Goal: Task Accomplishment & Management: Manage account settings

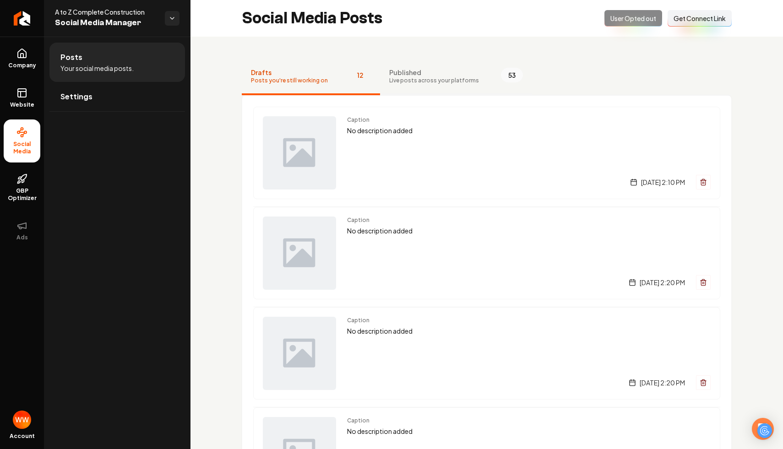
click at [430, 85] on button "Published Live posts across your platforms 53" at bounding box center [456, 77] width 152 height 37
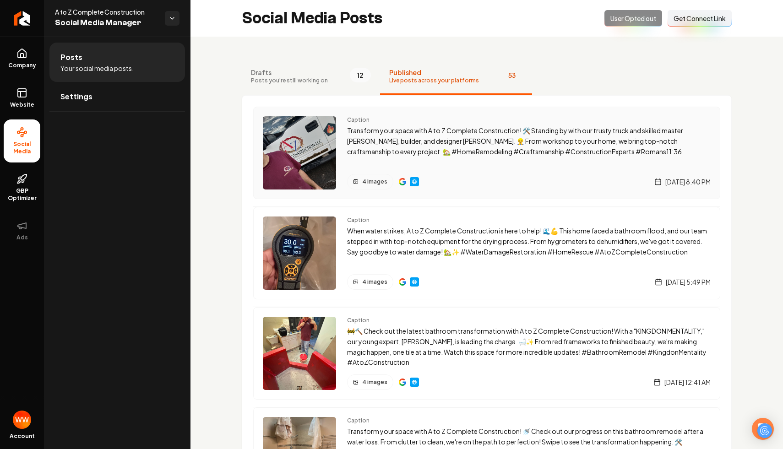
click at [368, 178] on div "4 images" at bounding box center [370, 182] width 46 height 16
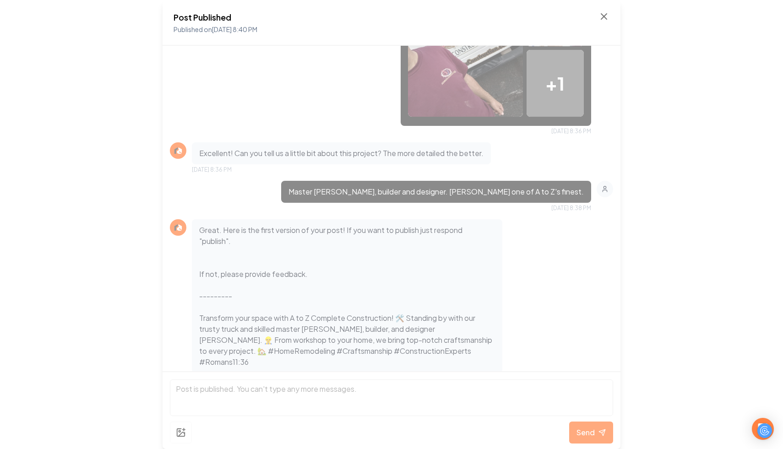
scroll to position [273, 0]
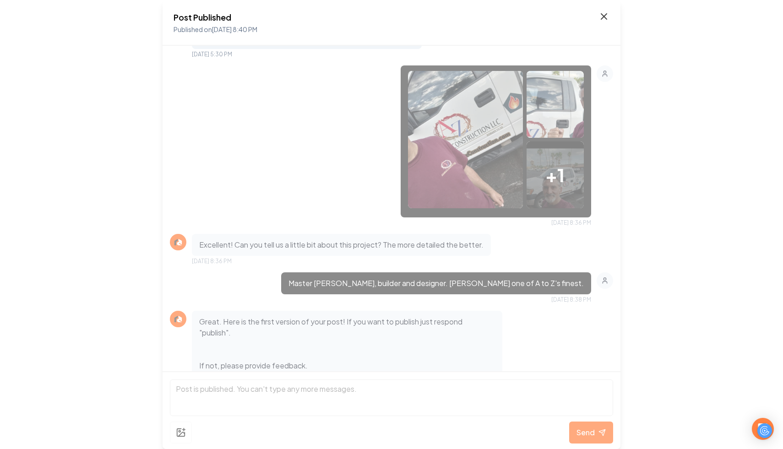
click at [599, 16] on icon at bounding box center [603, 16] width 11 height 11
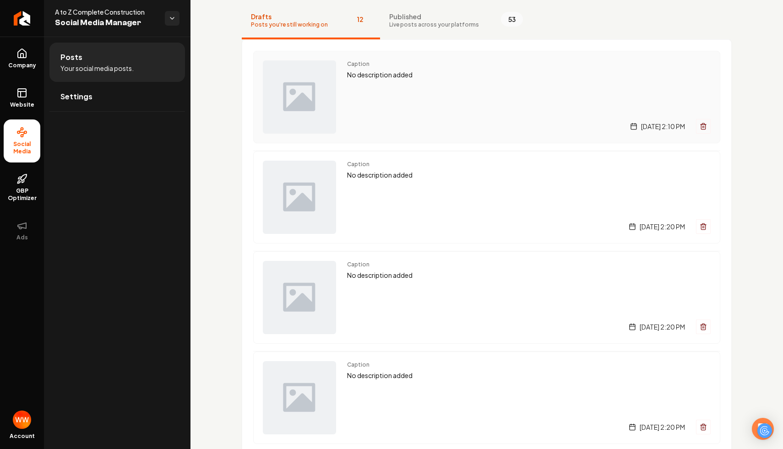
scroll to position [29, 0]
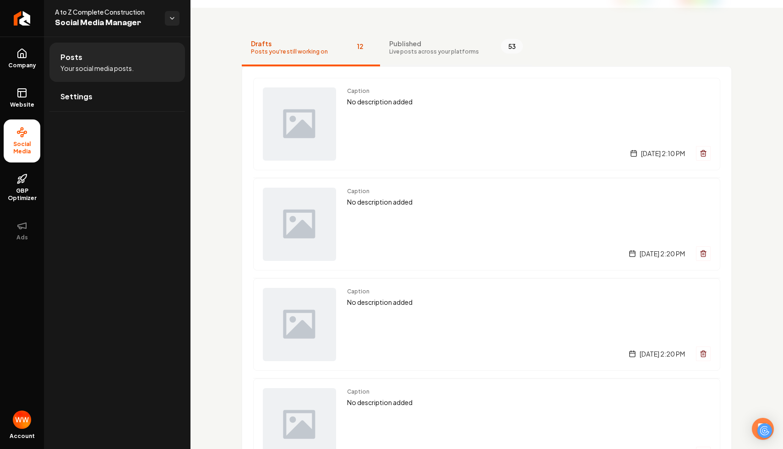
click at [425, 46] on span "Published" at bounding box center [434, 43] width 90 height 9
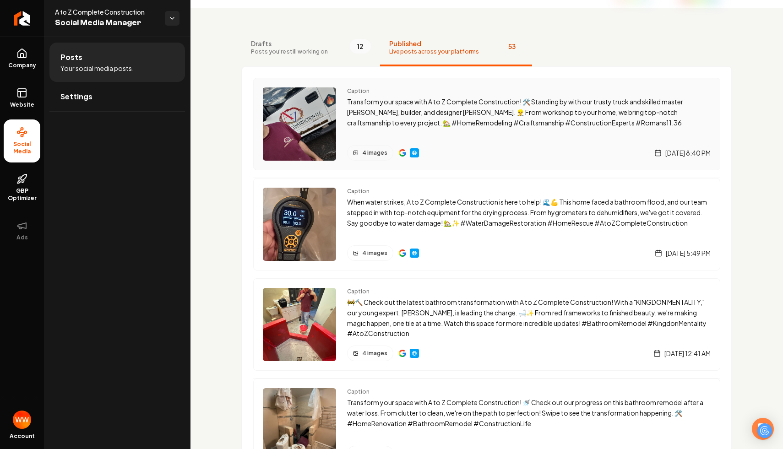
scroll to position [0, 0]
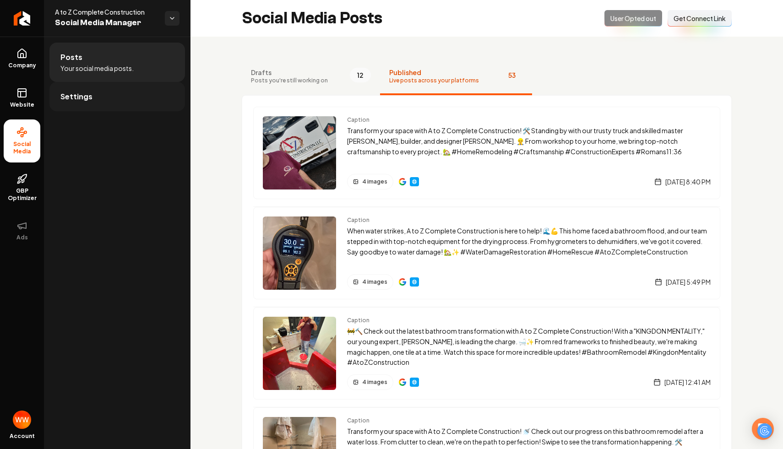
click at [119, 94] on link "Settings" at bounding box center [117, 96] width 136 height 29
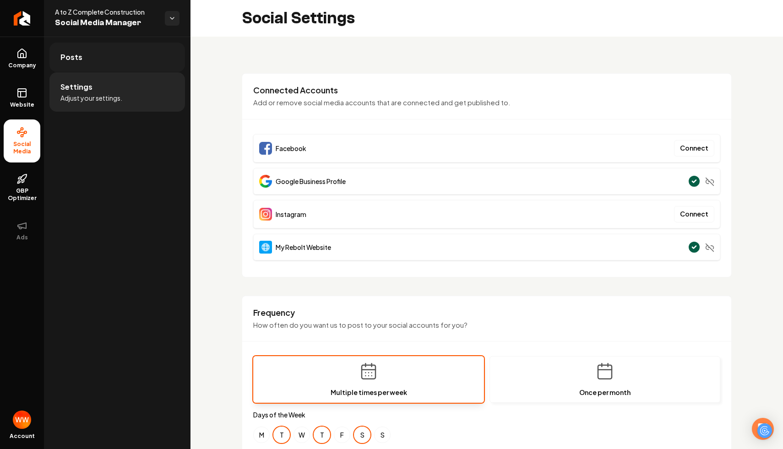
click at [88, 59] on link "Posts" at bounding box center [117, 57] width 136 height 29
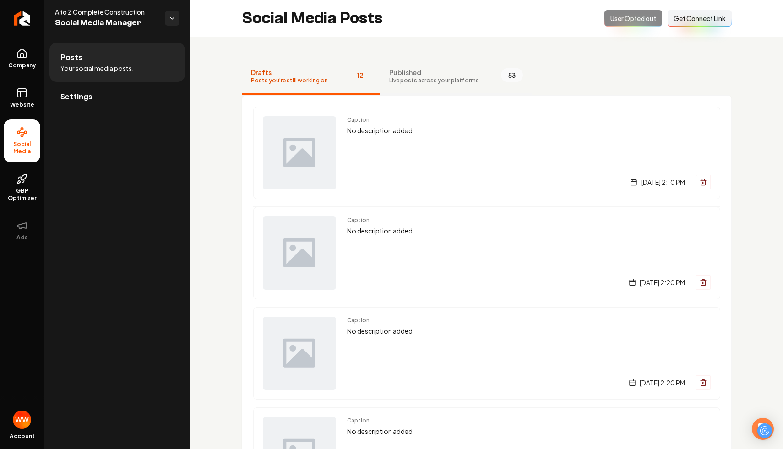
click at [501, 80] on span "53" at bounding box center [512, 75] width 22 height 15
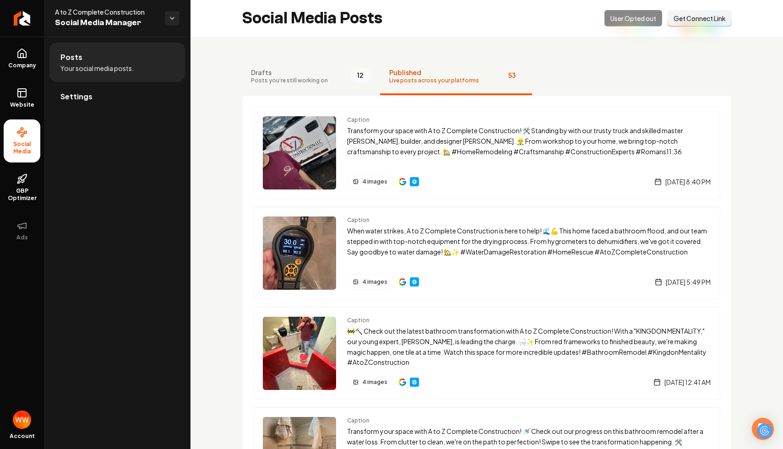
click at [288, 73] on span "Drafts" at bounding box center [289, 72] width 77 height 9
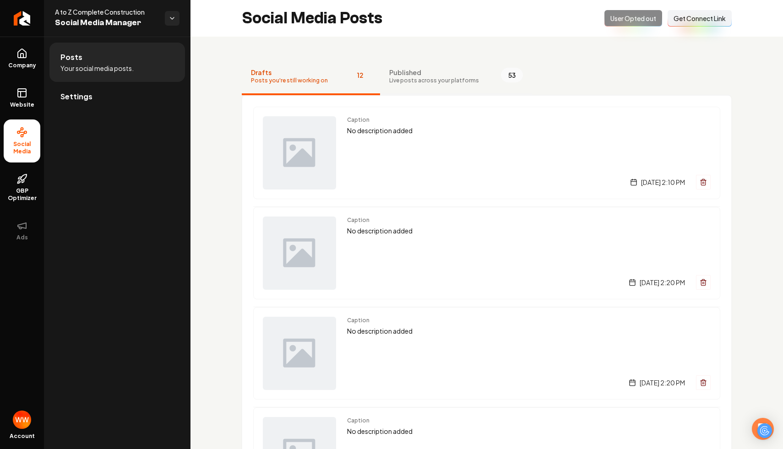
click at [456, 81] on span "Live posts across your platforms" at bounding box center [434, 80] width 90 height 7
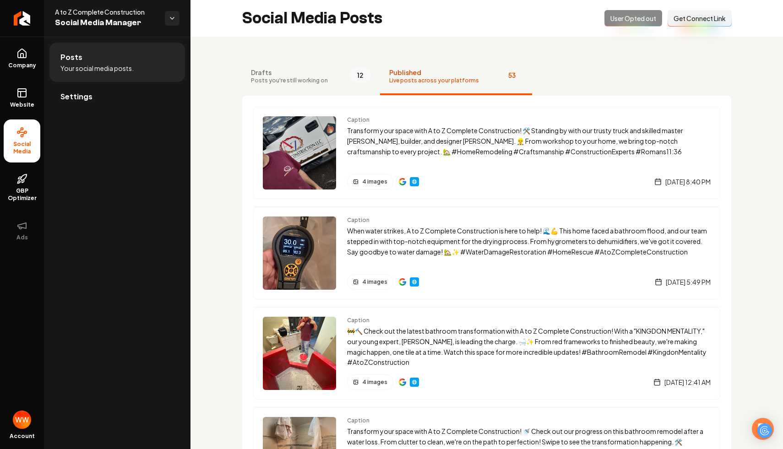
click at [313, 65] on button "Drafts Posts you're still working on 12" at bounding box center [311, 77] width 138 height 37
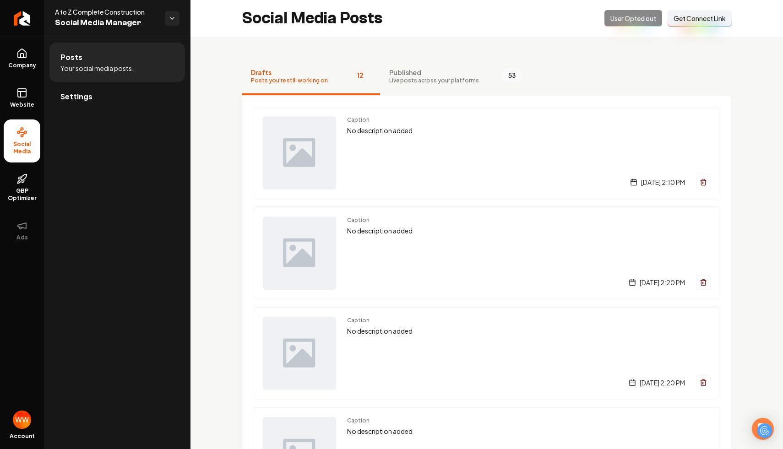
click at [619, 18] on div "Opted Out User Opted out Connect Link Get Connect Link" at bounding box center [667, 18] width 127 height 16
click at [450, 77] on span "Live posts across your platforms" at bounding box center [434, 80] width 90 height 7
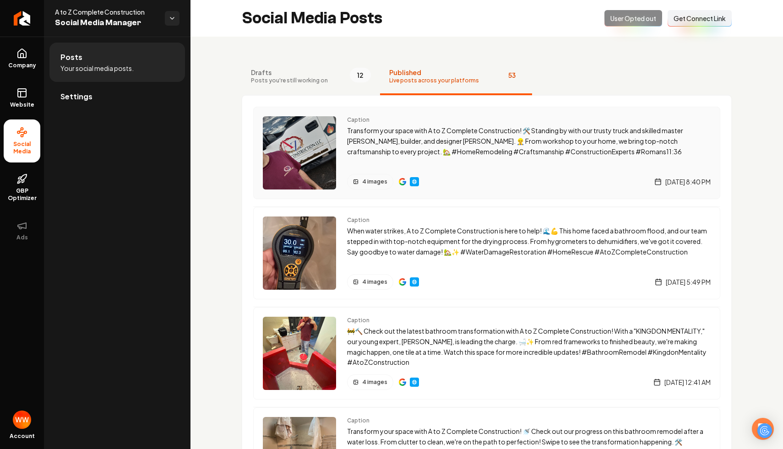
click at [491, 143] on p "Transform your space with A to Z Complete Construction! 🛠️ Standing by with our…" at bounding box center [528, 140] width 363 height 31
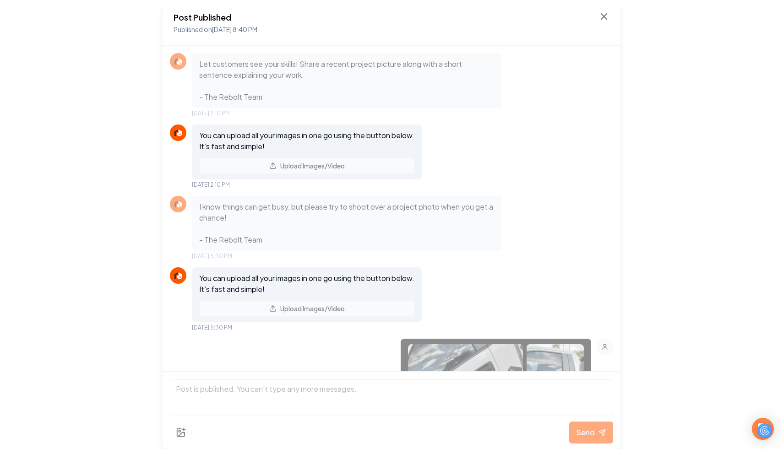
scroll to position [449, 0]
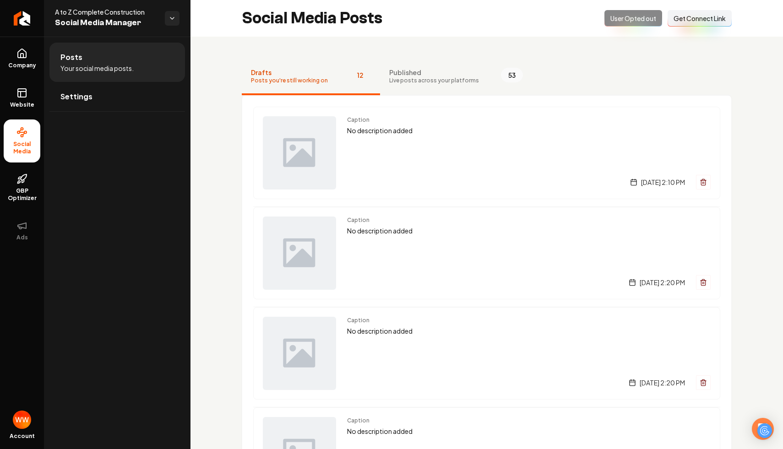
click at [623, 11] on div "Opted Out User Opted out Connect Link Get Connect Link" at bounding box center [667, 18] width 127 height 16
click at [618, 17] on div "Opted Out User Opted out Connect Link Get Connect Link" at bounding box center [667, 18] width 127 height 16
click at [121, 109] on link "Settings" at bounding box center [117, 96] width 136 height 29
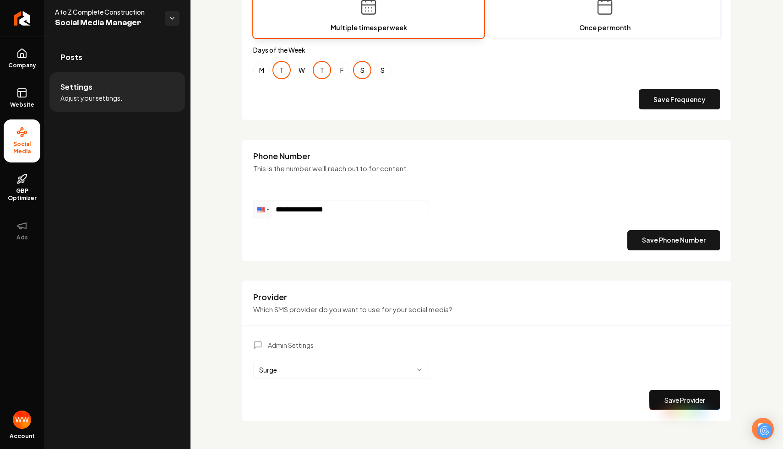
scroll to position [374, 0]
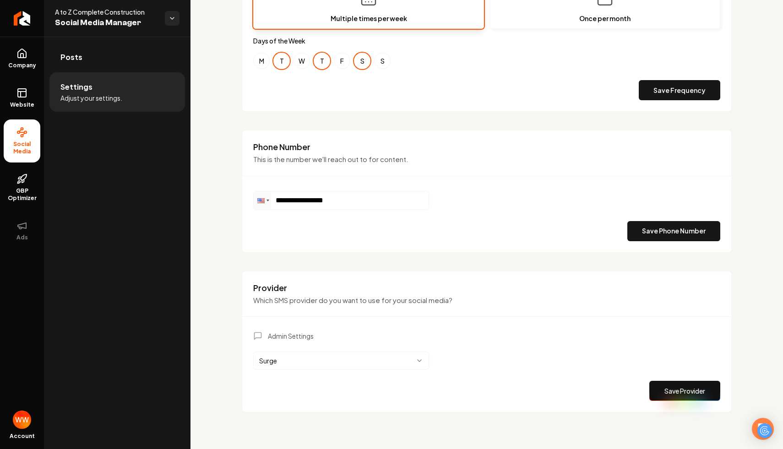
click at [365, 367] on body "**********" at bounding box center [391, 224] width 783 height 449
click at [385, 317] on html "**********" at bounding box center [391, 224] width 783 height 449
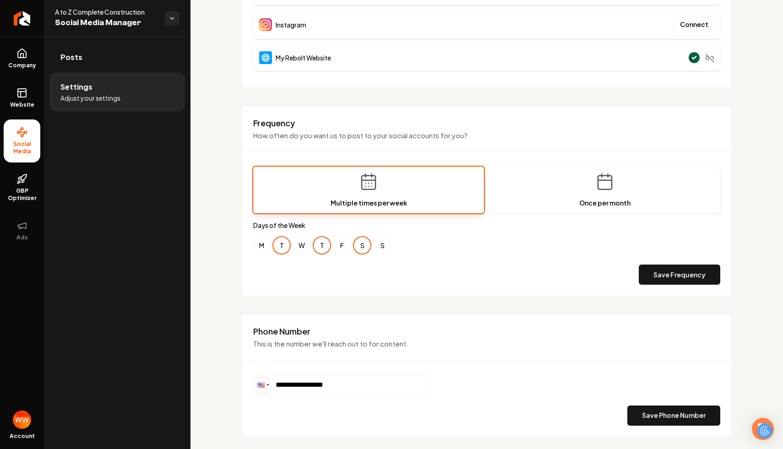
scroll to position [0, 0]
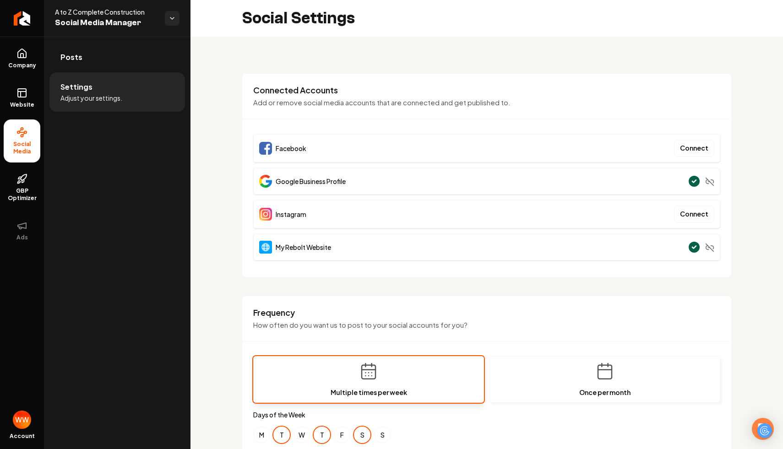
click at [414, 113] on div "Connected Accounts Add or remove social media accounts that are connected and g…" at bounding box center [486, 102] width 489 height 35
click at [126, 64] on link "Posts" at bounding box center [117, 57] width 136 height 29
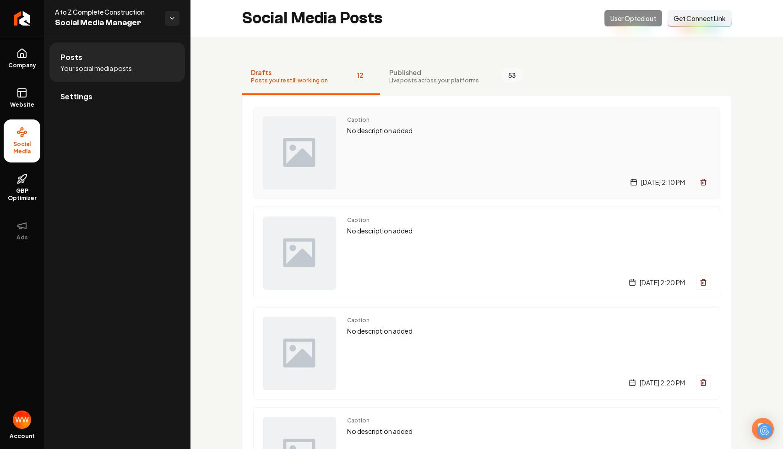
click at [442, 122] on span "Caption" at bounding box center [528, 119] width 363 height 7
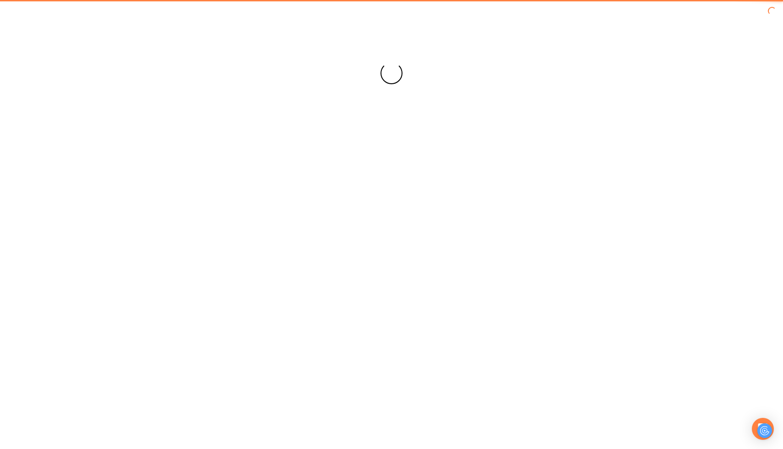
click at [444, 97] on div "Loading... Loading..." at bounding box center [391, 73] width 783 height 146
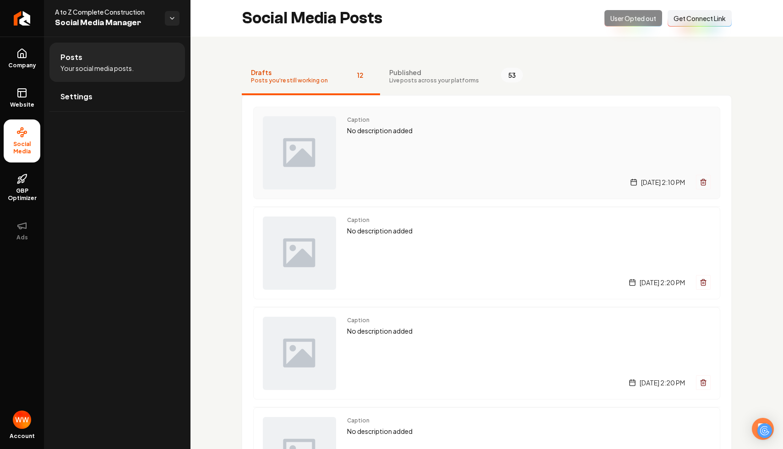
click at [420, 143] on div "Caption No description added Saturday, August 30, 2025 | 2:10 PM" at bounding box center [528, 152] width 363 height 73
drag, startPoint x: 553, startPoint y: 82, endPoint x: 429, endPoint y: 41, distance: 130.6
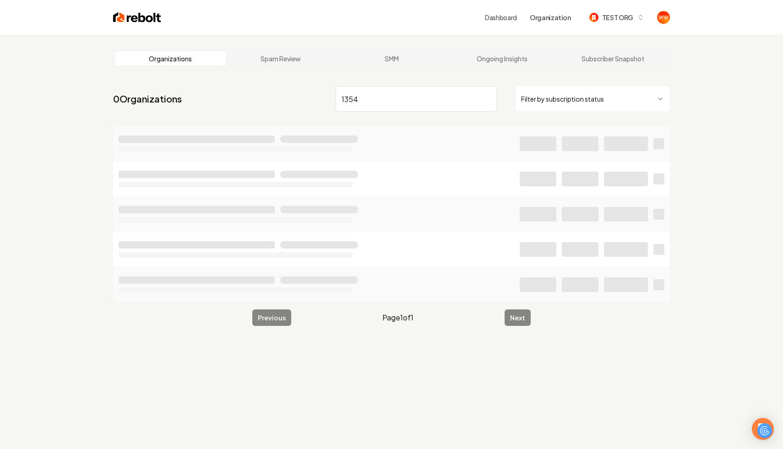
type input "1354"
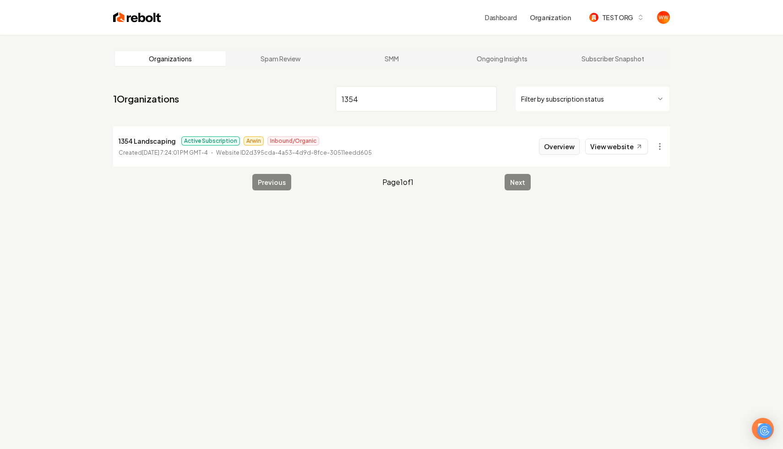
click at [569, 149] on button "Overview" at bounding box center [559, 146] width 41 height 16
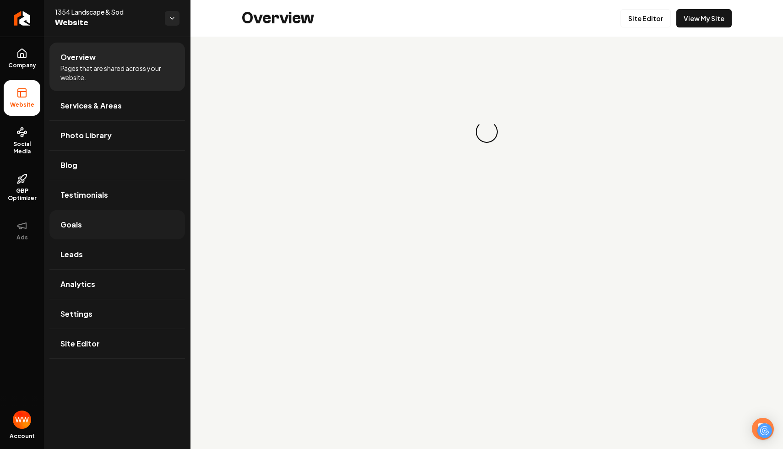
click at [131, 218] on link "Goals" at bounding box center [117, 224] width 136 height 29
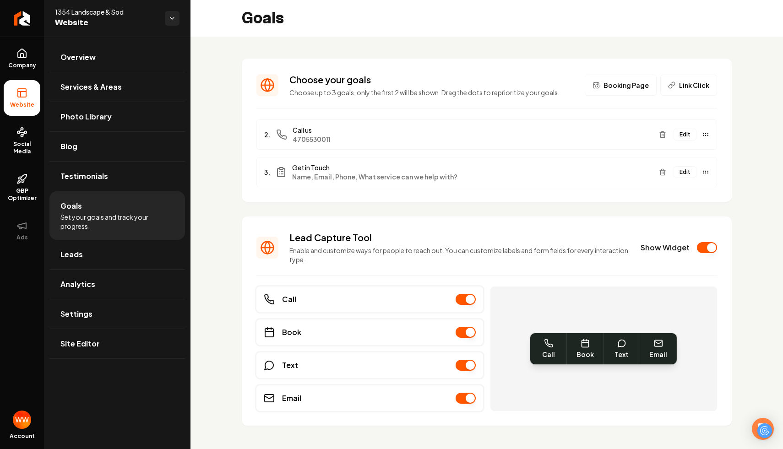
click at [684, 173] on button "Edit" at bounding box center [684, 172] width 23 height 12
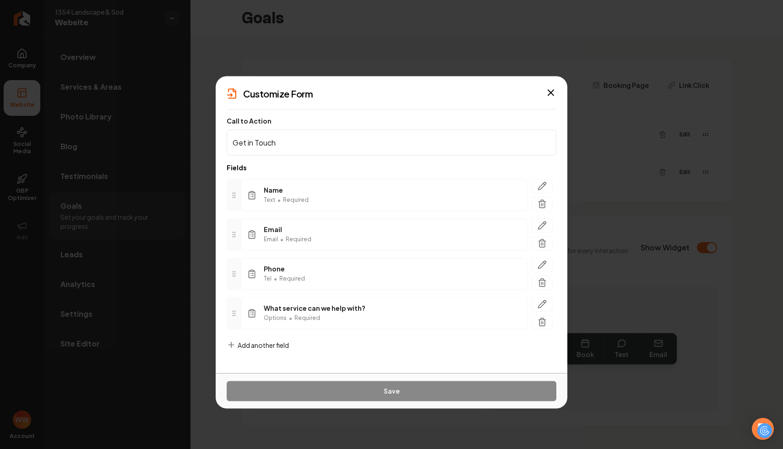
click at [453, 139] on input "Get in Touch" at bounding box center [392, 143] width 330 height 26
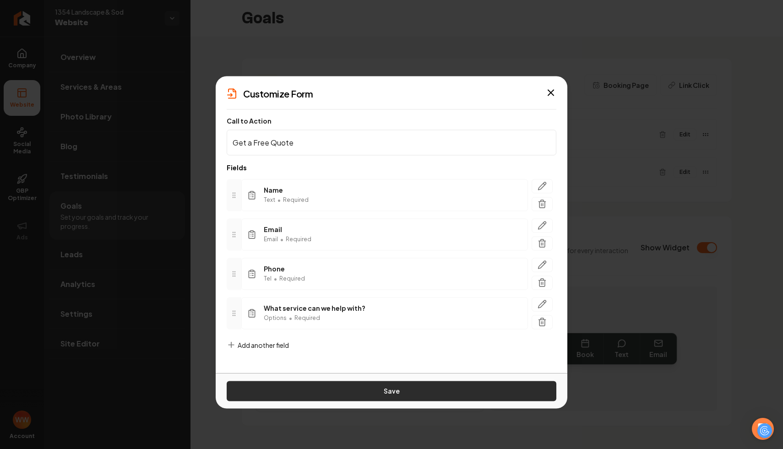
type input "Get a Free Quote"
click at [369, 391] on button "Save" at bounding box center [392, 391] width 330 height 20
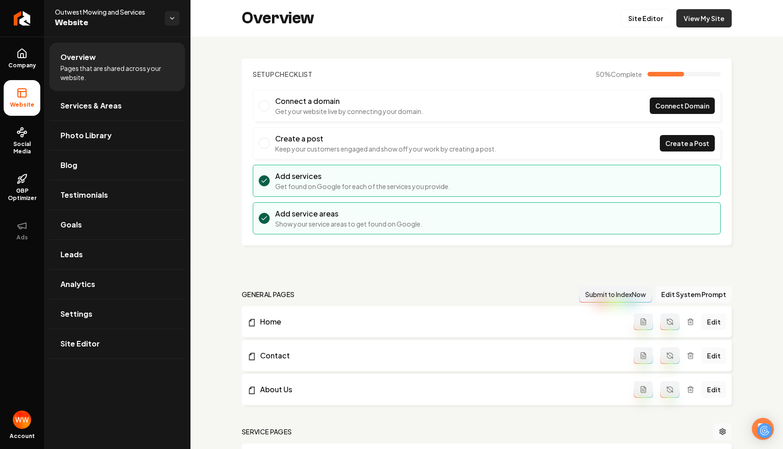
click at [705, 13] on link "View My Site" at bounding box center [703, 18] width 55 height 18
click at [484, 74] on header "Setup Checklist 50 % Complete" at bounding box center [487, 74] width 468 height 9
click at [27, 22] on icon "Return to dashboard" at bounding box center [22, 18] width 15 height 15
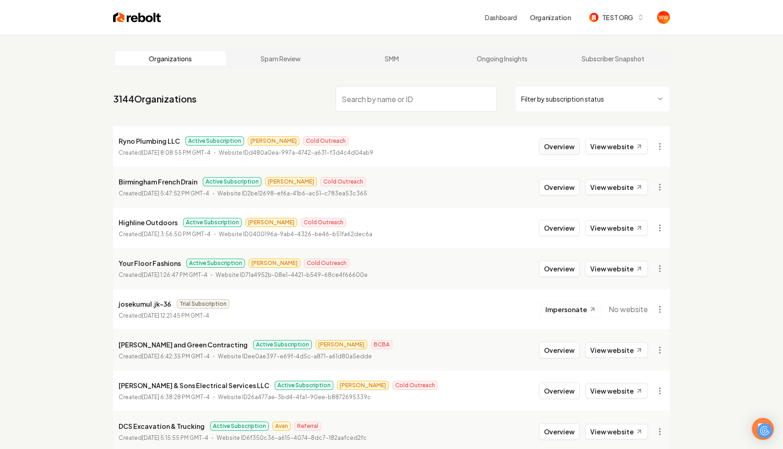
click at [563, 143] on button "Overview" at bounding box center [559, 146] width 41 height 16
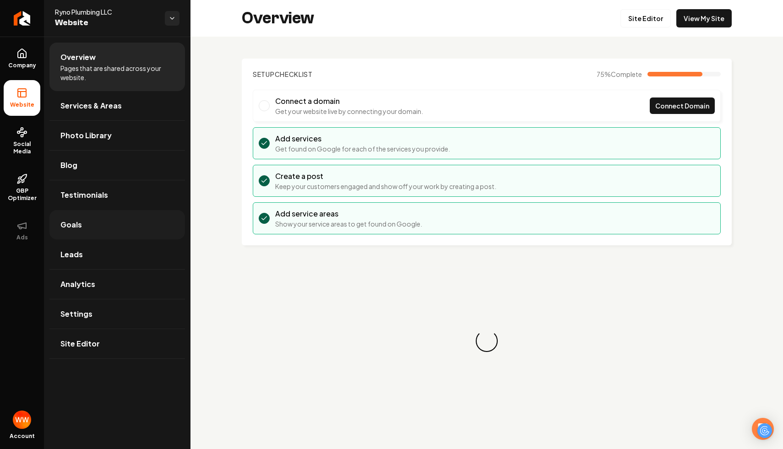
click at [153, 210] on link "Goals" at bounding box center [117, 224] width 136 height 29
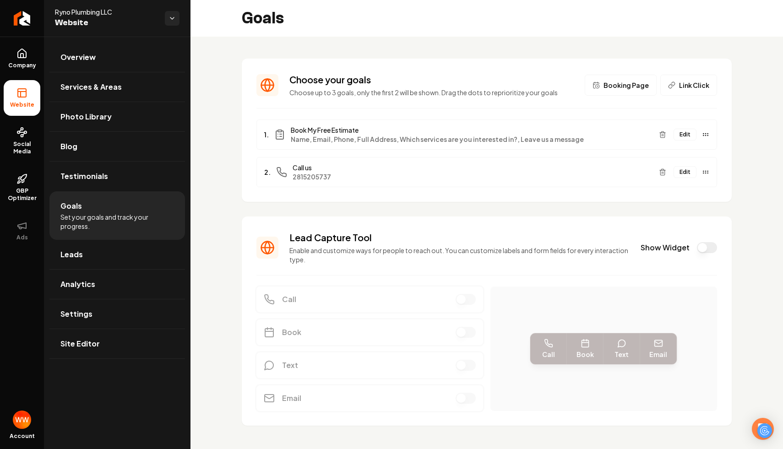
scroll to position [13, 0]
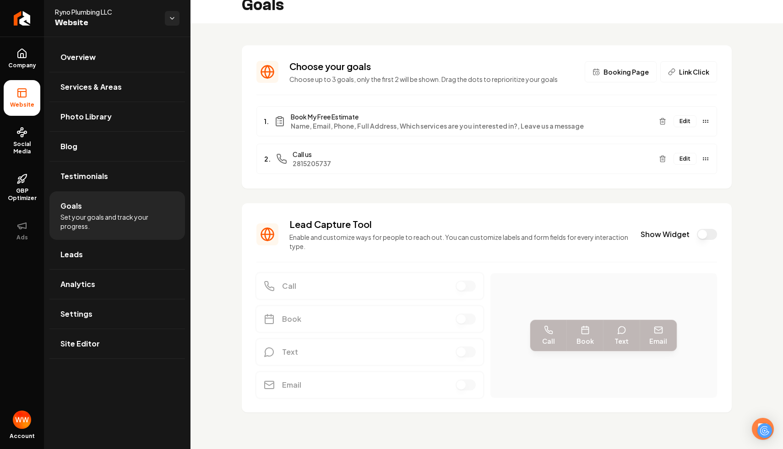
click at [711, 237] on button "Show Widget" at bounding box center [707, 234] width 20 height 11
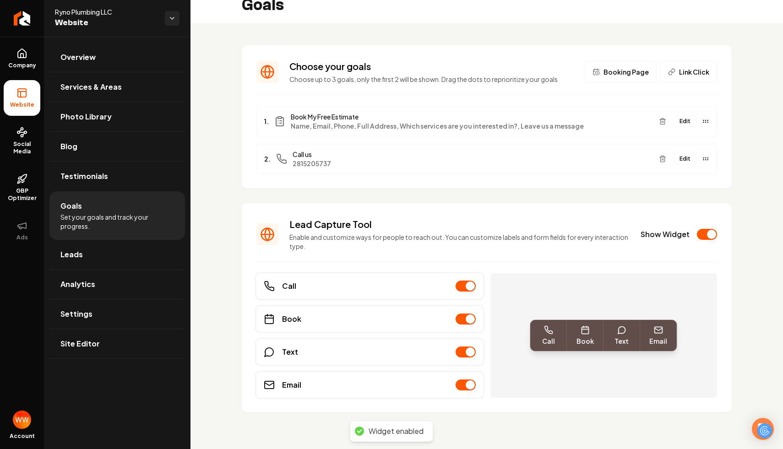
scroll to position [0, 0]
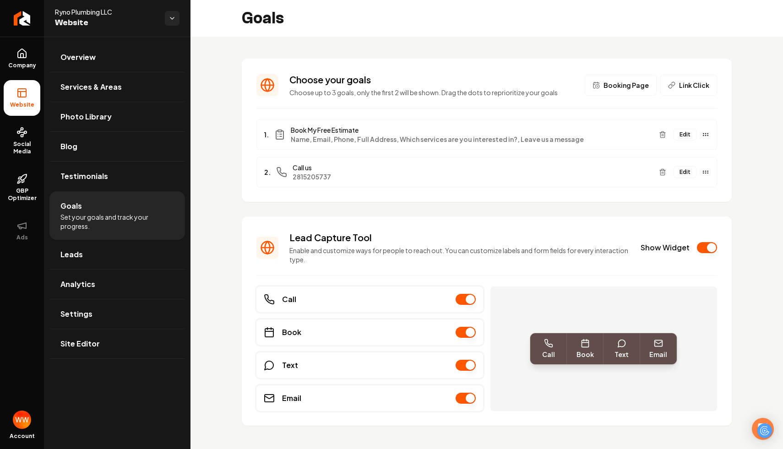
click at [120, 42] on ul "Overview Services & Areas Photo Library Blog Testimonials Goals Set your goals …" at bounding box center [117, 201] width 146 height 328
click at [120, 51] on link "Overview" at bounding box center [117, 57] width 136 height 29
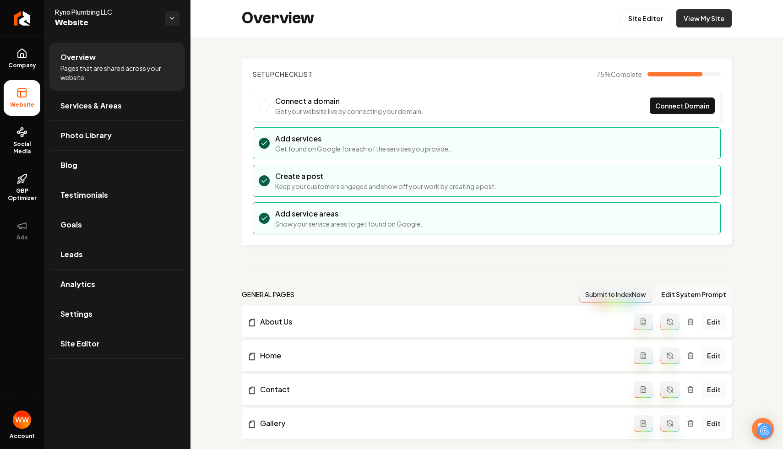
click at [697, 12] on link "View My Site" at bounding box center [703, 18] width 55 height 18
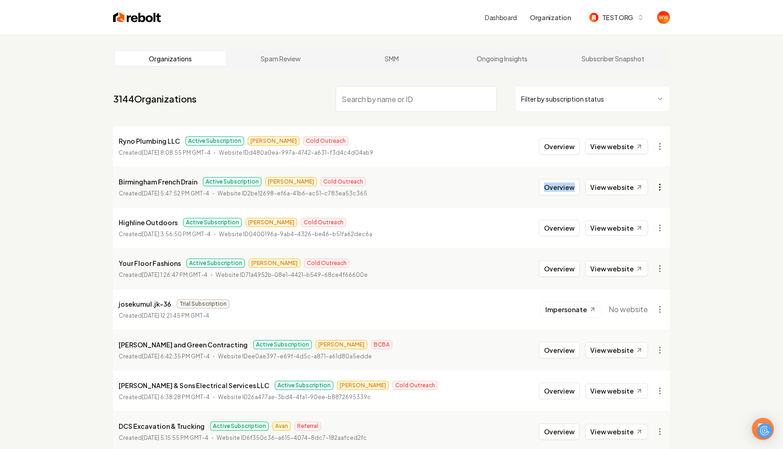
click at [655, 189] on html "Dashboard Organization TEST ORG Organizations Spam Review SMM Ongoing Insights …" at bounding box center [391, 224] width 783 height 449
click at [690, 178] on html "Dashboard Organization TEST ORG Organizations Spam Review SMM Ongoing Insights …" at bounding box center [391, 224] width 783 height 449
click at [570, 185] on button "Overview" at bounding box center [559, 187] width 41 height 16
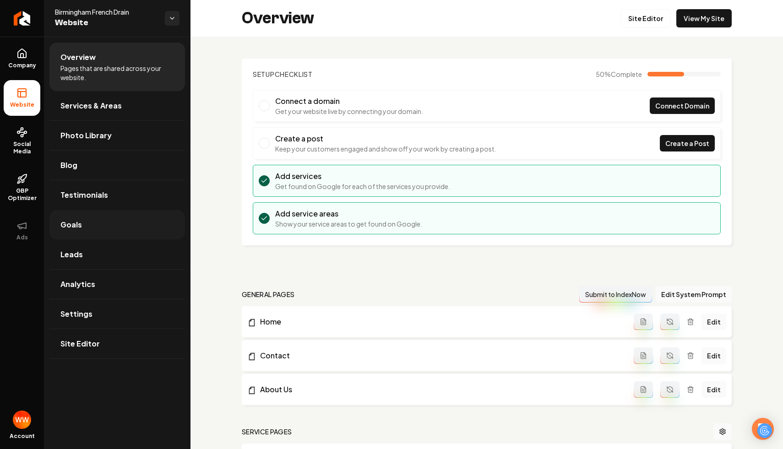
click at [123, 220] on link "Goals" at bounding box center [117, 224] width 136 height 29
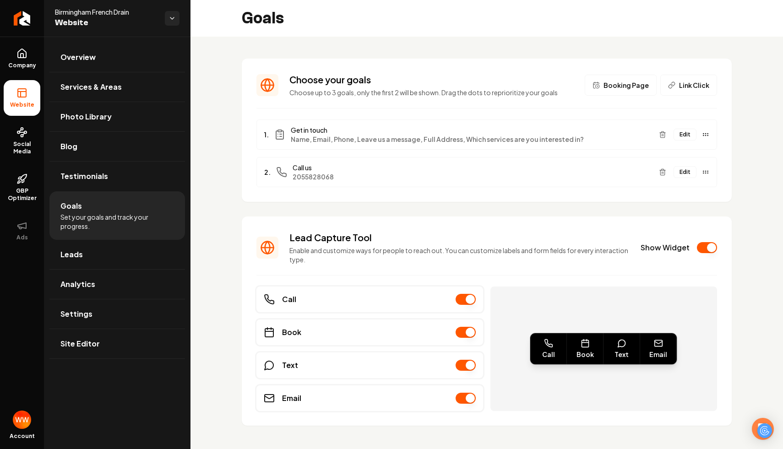
scroll to position [13, 0]
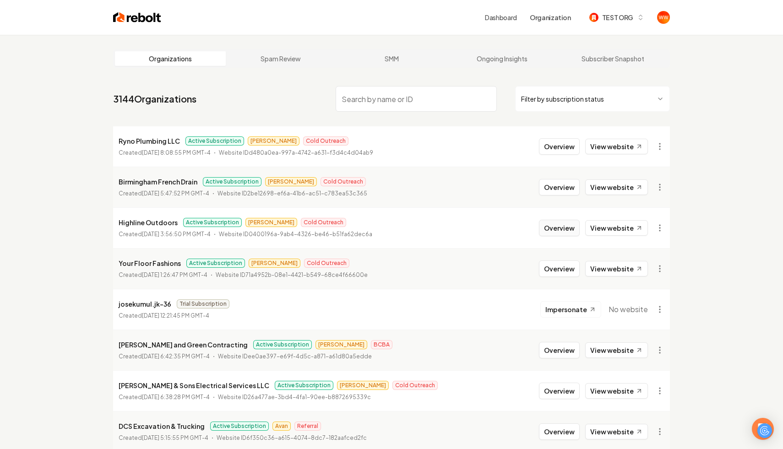
click at [553, 234] on button "Overview" at bounding box center [559, 228] width 41 height 16
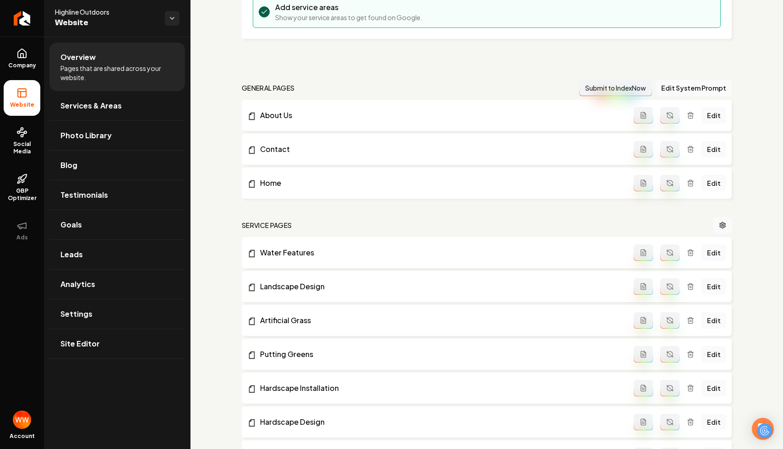
scroll to position [237, 0]
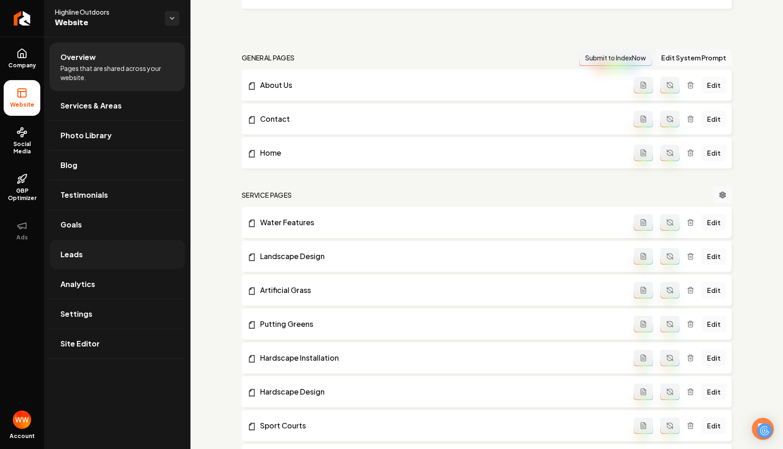
click at [156, 244] on link "Leads" at bounding box center [117, 254] width 136 height 29
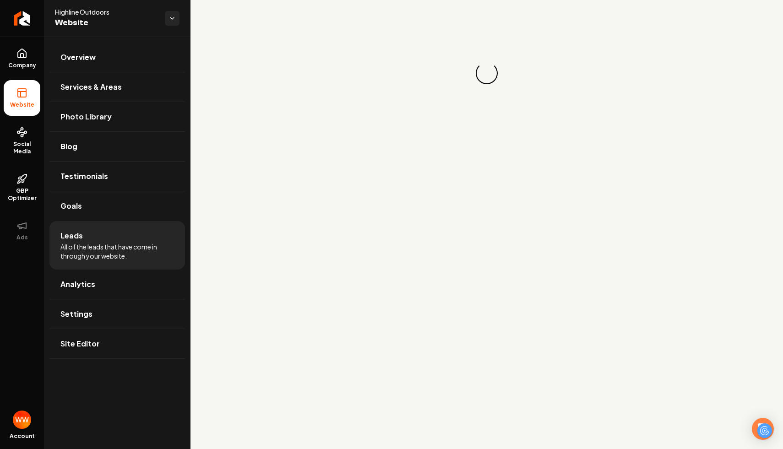
click at [152, 224] on li "Leads All of the leads that have come in through your website." at bounding box center [117, 245] width 136 height 49
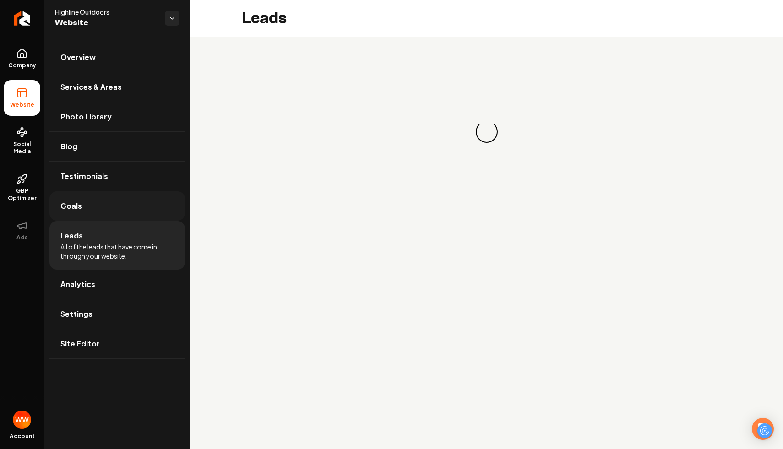
click at [147, 201] on link "Goals" at bounding box center [117, 205] width 136 height 29
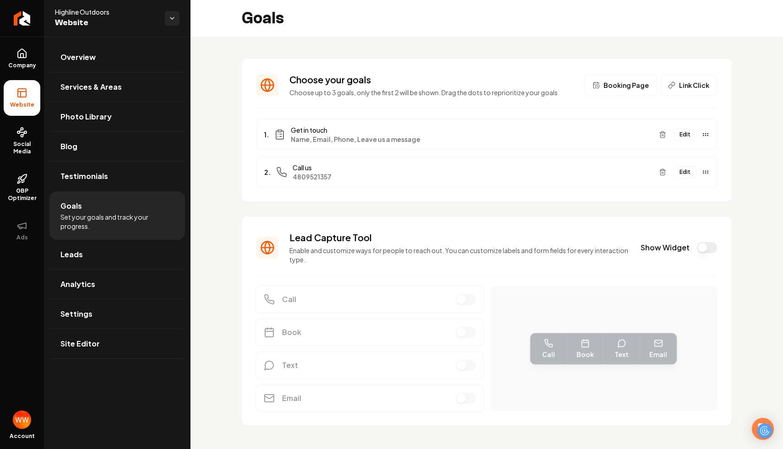
click at [698, 246] on button "Show Widget" at bounding box center [707, 247] width 20 height 11
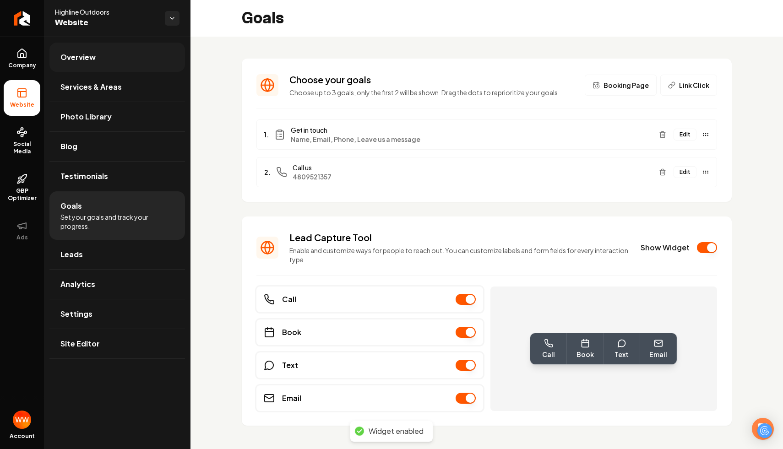
click at [74, 67] on link "Overview" at bounding box center [117, 57] width 136 height 29
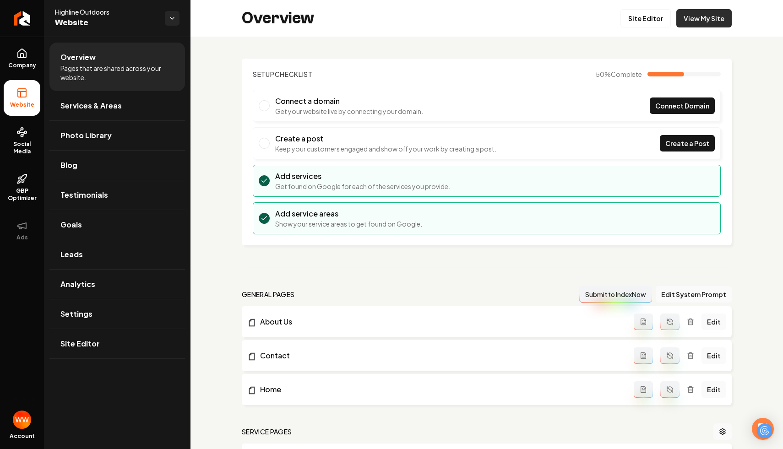
click at [691, 18] on link "View My Site" at bounding box center [703, 18] width 55 height 18
click at [119, 313] on link "Settings" at bounding box center [117, 313] width 136 height 29
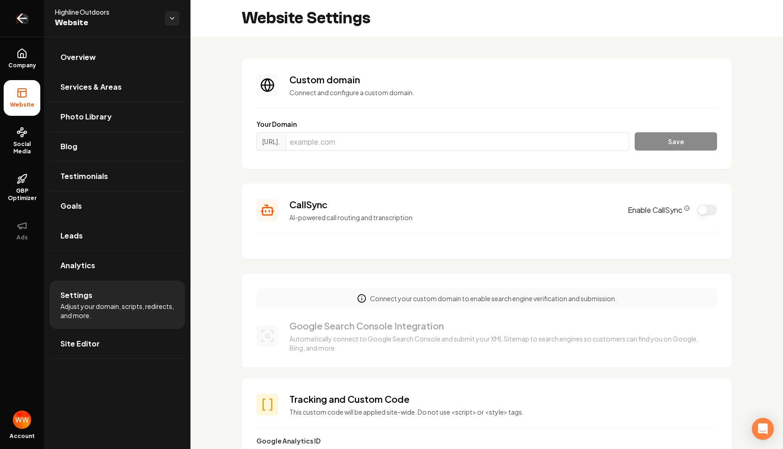
click at [26, 16] on icon "Return to dashboard" at bounding box center [22, 18] width 15 height 15
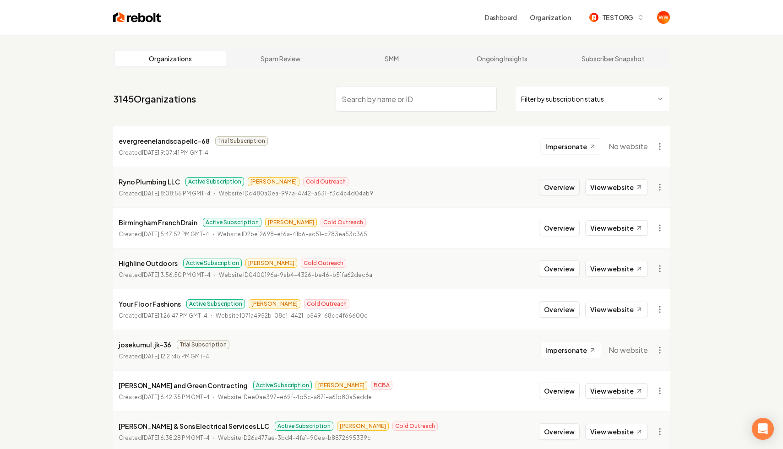
click at [560, 189] on button "Overview" at bounding box center [559, 187] width 41 height 16
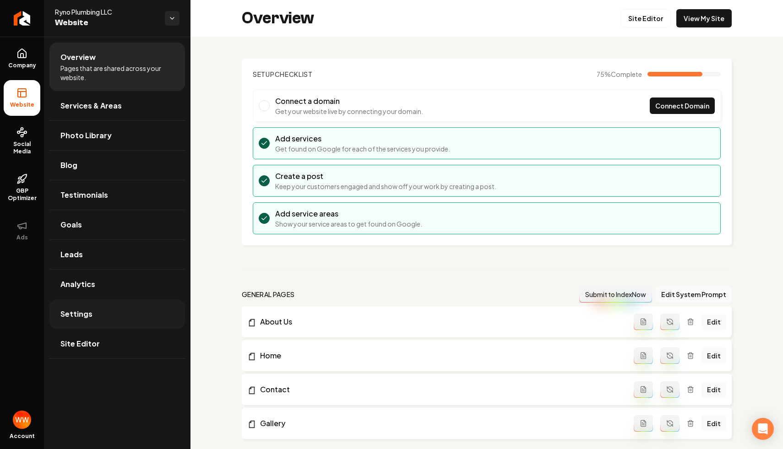
click at [120, 319] on link "Settings" at bounding box center [117, 313] width 136 height 29
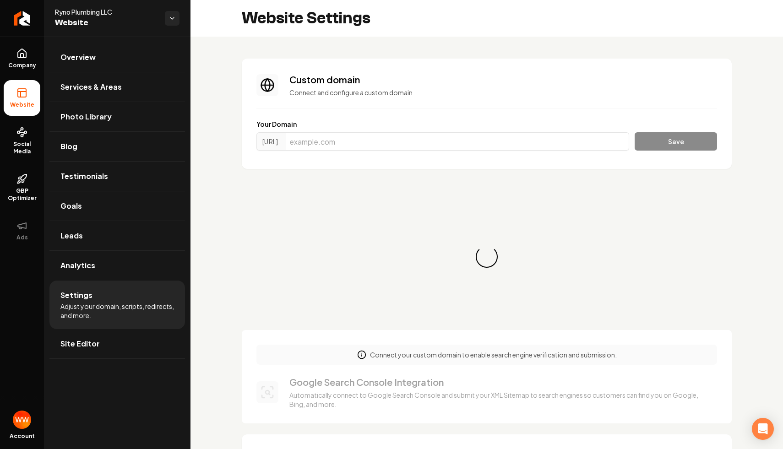
scroll to position [82, 0]
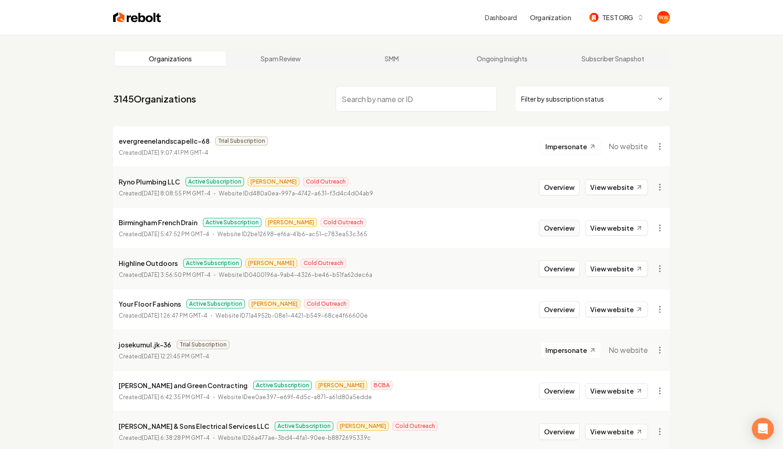
click at [551, 224] on button "Overview" at bounding box center [559, 228] width 41 height 16
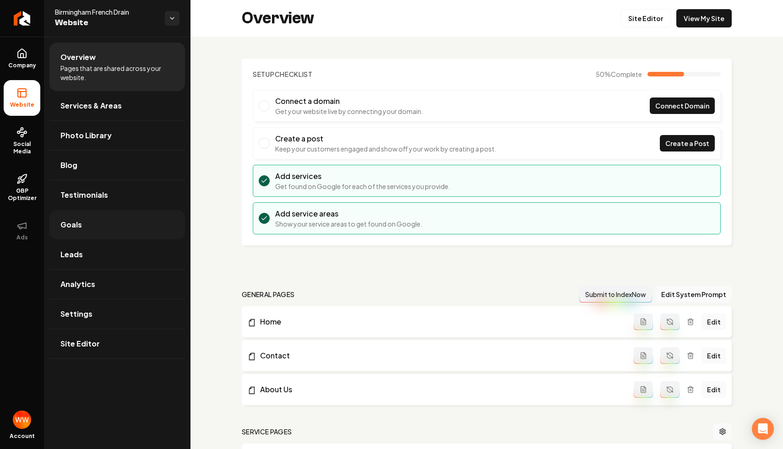
click at [121, 236] on link "Goals" at bounding box center [117, 224] width 136 height 29
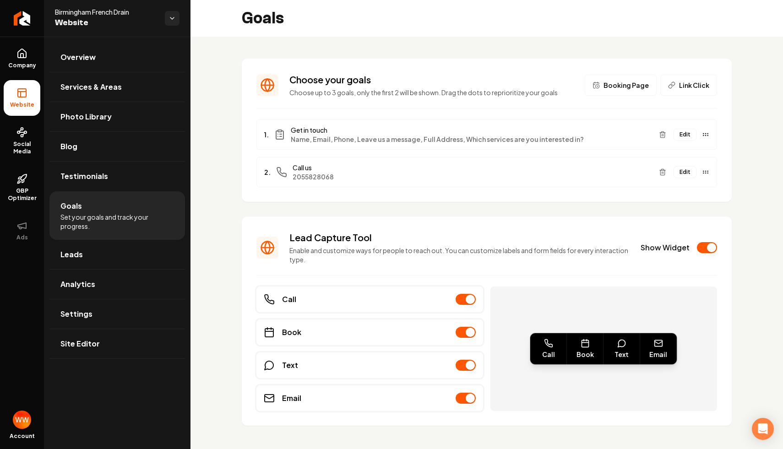
scroll to position [13, 0]
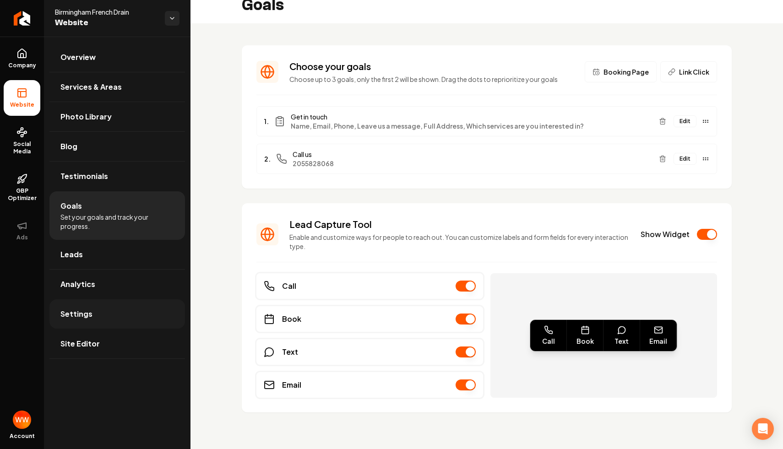
click at [122, 310] on link "Settings" at bounding box center [117, 313] width 136 height 29
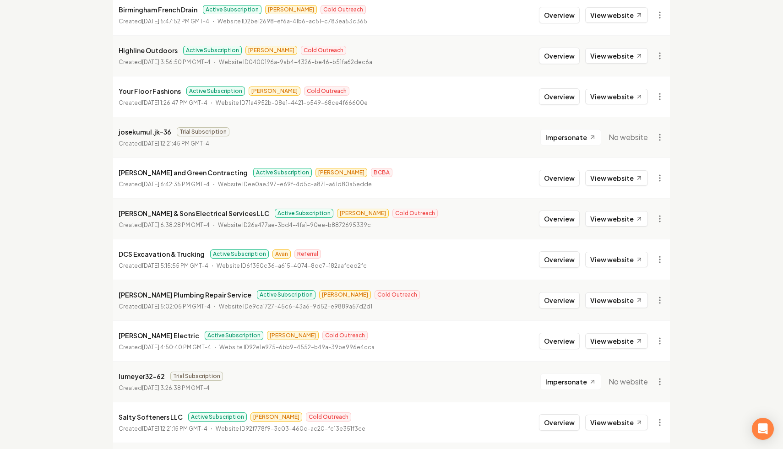
scroll to position [221, 0]
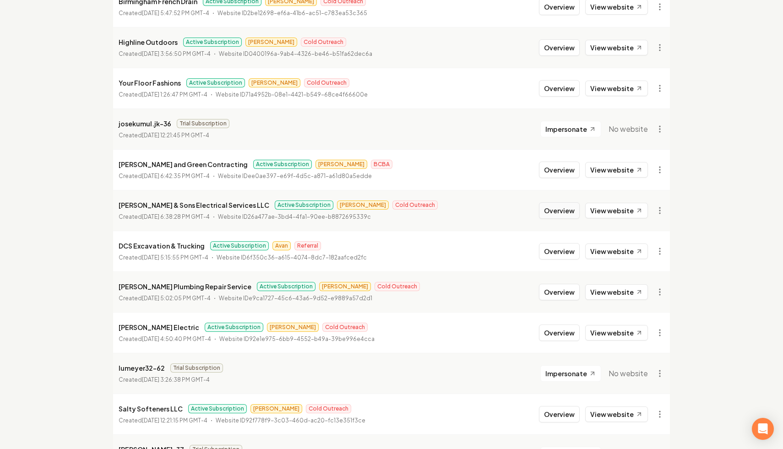
click at [561, 212] on button "Overview" at bounding box center [559, 210] width 41 height 16
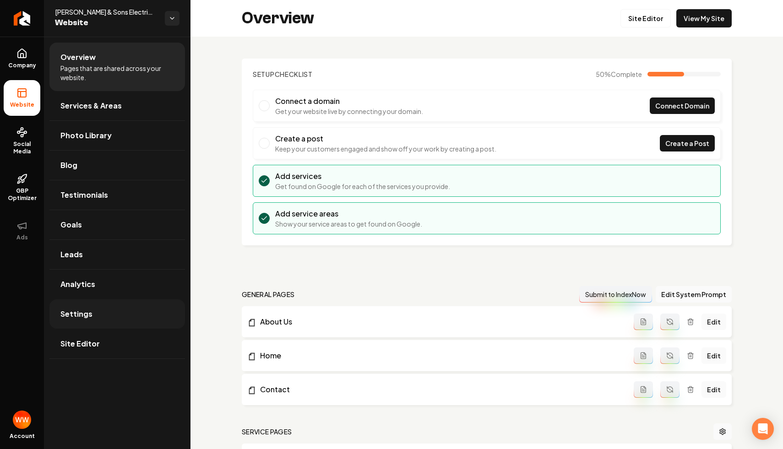
click at [121, 311] on link "Settings" at bounding box center [117, 313] width 136 height 29
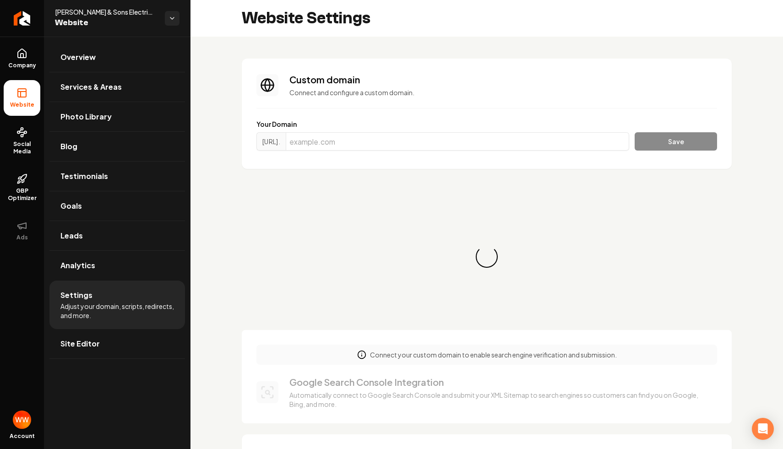
scroll to position [82, 0]
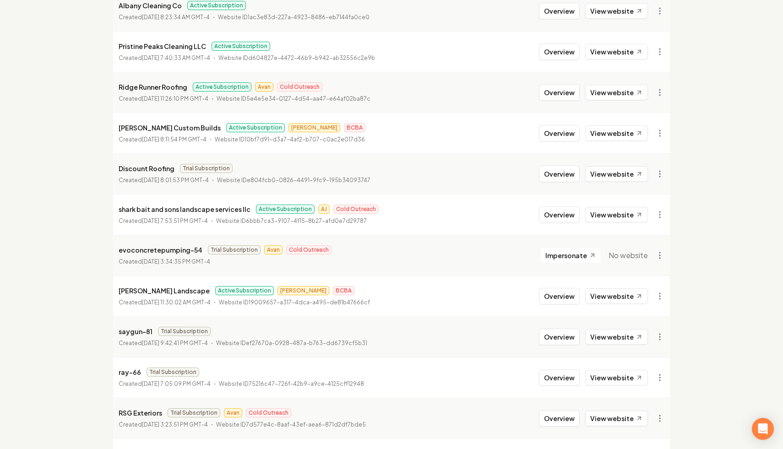
scroll to position [938, 0]
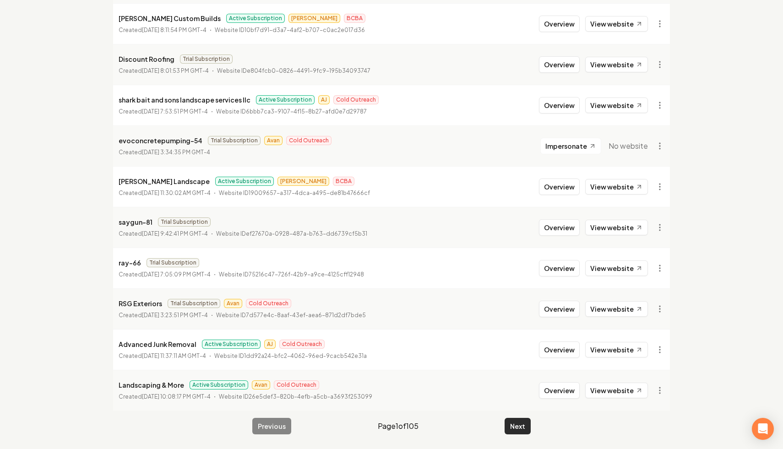
click at [509, 422] on button "Next" at bounding box center [518, 426] width 26 height 16
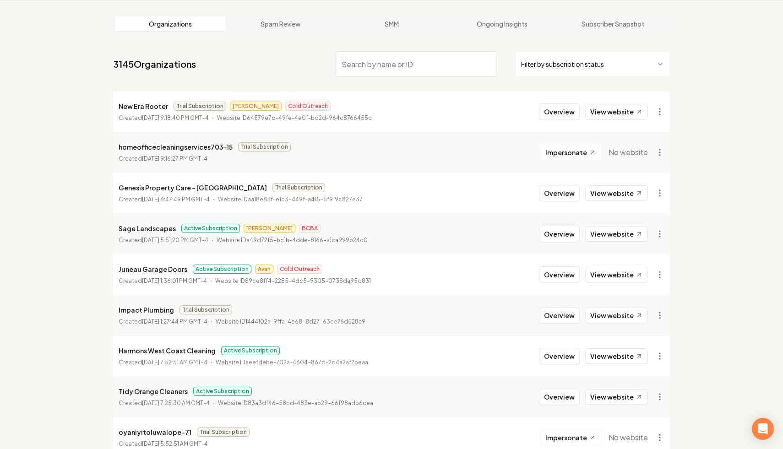
scroll to position [938, 0]
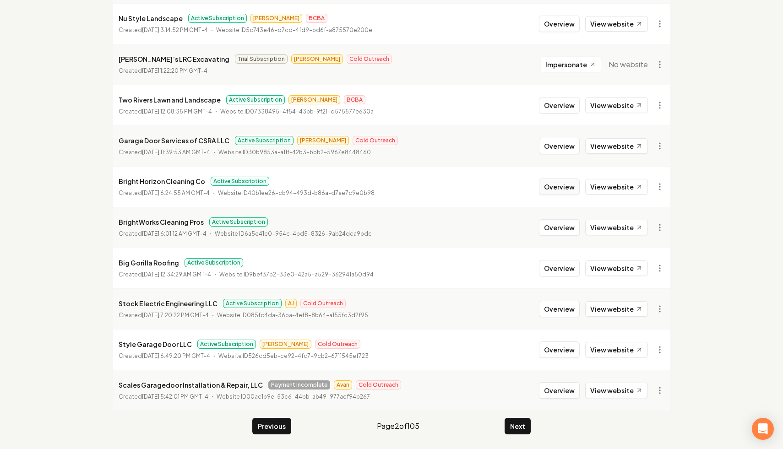
click at [546, 190] on button "Overview" at bounding box center [559, 187] width 41 height 16
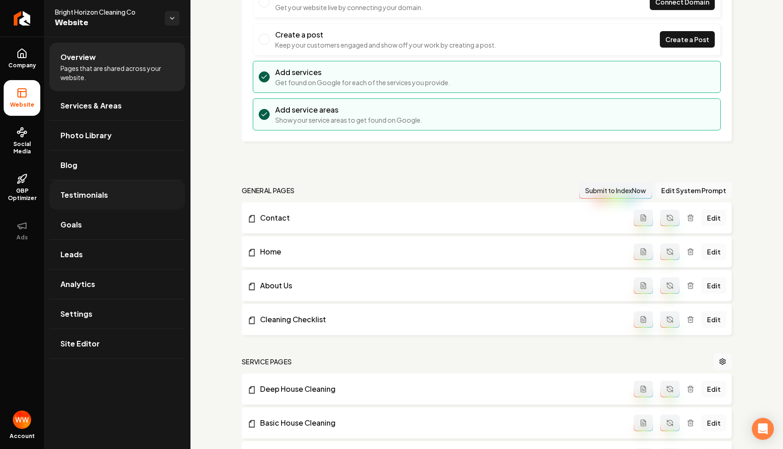
scroll to position [126, 0]
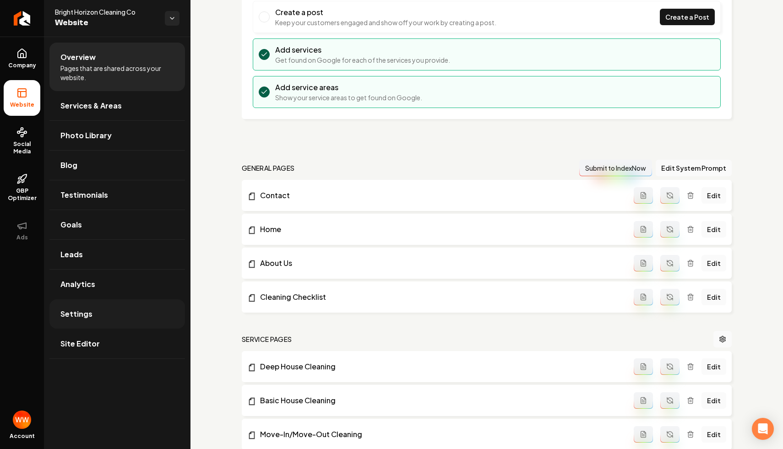
click at [94, 314] on link "Settings" at bounding box center [117, 313] width 136 height 29
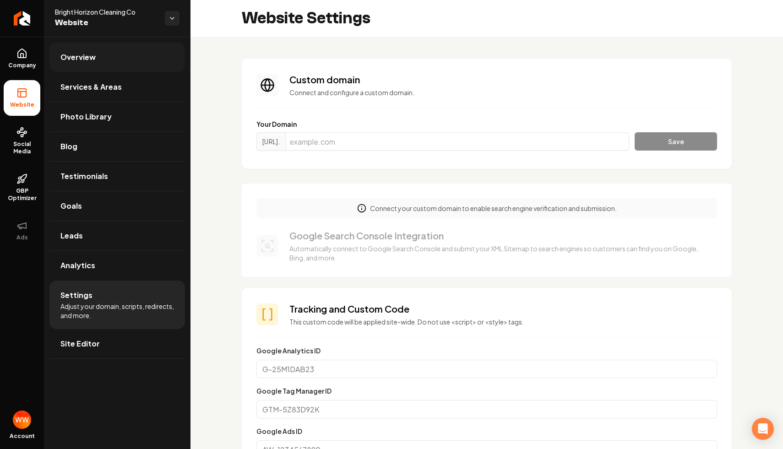
click at [111, 62] on link "Overview" at bounding box center [117, 57] width 136 height 29
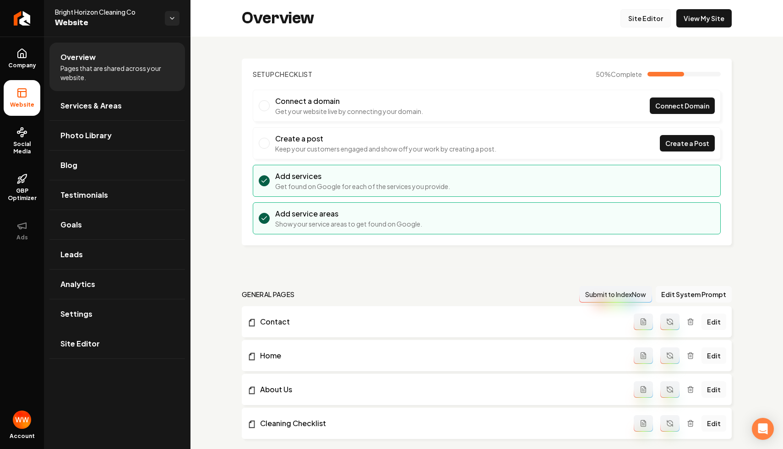
click at [639, 20] on link "Site Editor" at bounding box center [645, 18] width 50 height 18
click at [733, 18] on div "Overview Site Editor View My Site" at bounding box center [486, 18] width 592 height 37
click at [709, 23] on link "View My Site" at bounding box center [703, 18] width 55 height 18
click at [29, 54] on link "Company" at bounding box center [22, 59] width 37 height 36
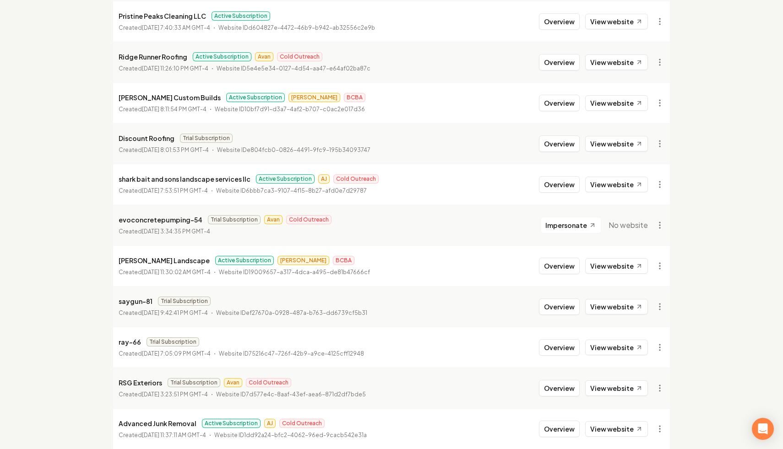
scroll to position [938, 0]
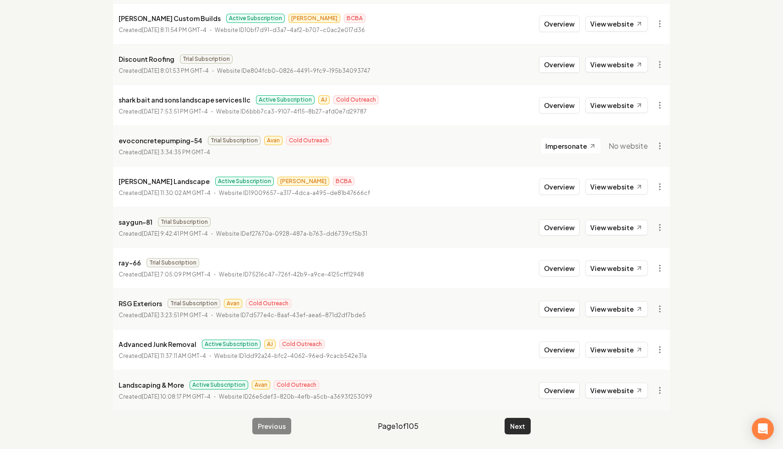
click at [508, 424] on button "Next" at bounding box center [518, 426] width 26 height 16
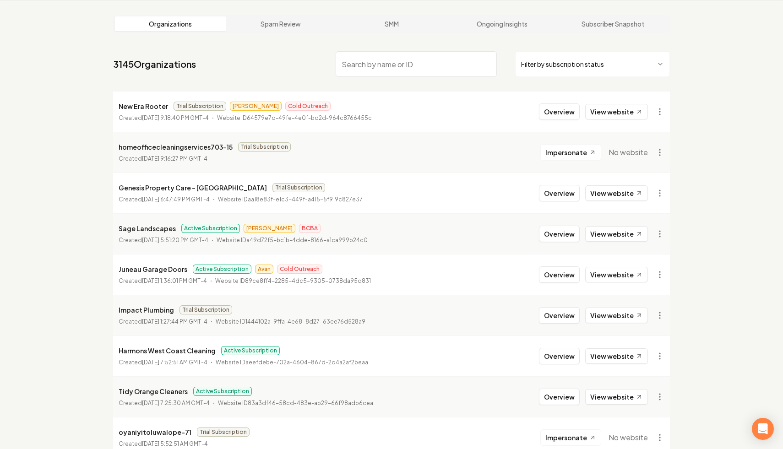
scroll to position [938, 0]
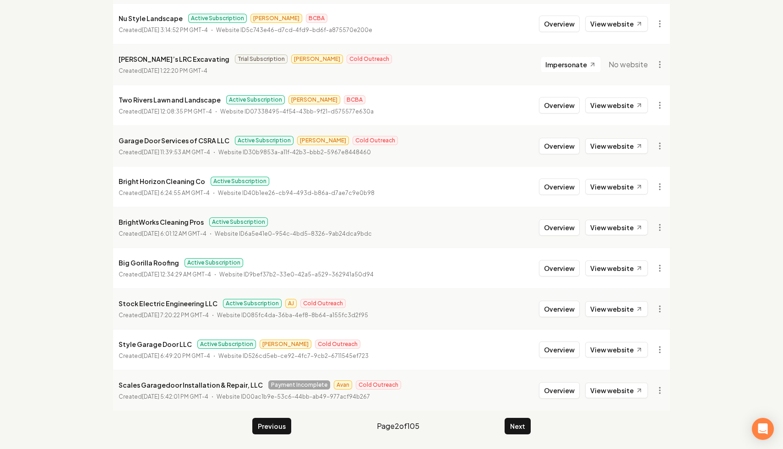
click at [569, 277] on li "Big Gorilla Roofing Active Subscription Created September 9, 2025, 12:34:29 AM …" at bounding box center [391, 268] width 557 height 41
click at [562, 270] on button "Overview" at bounding box center [559, 268] width 41 height 16
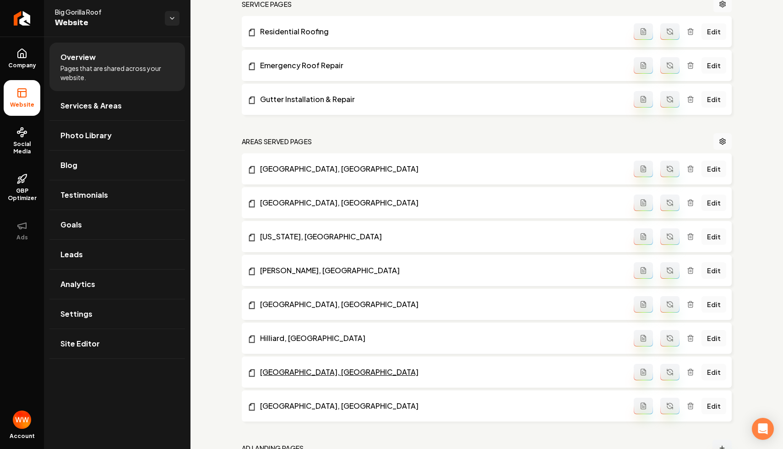
scroll to position [361, 0]
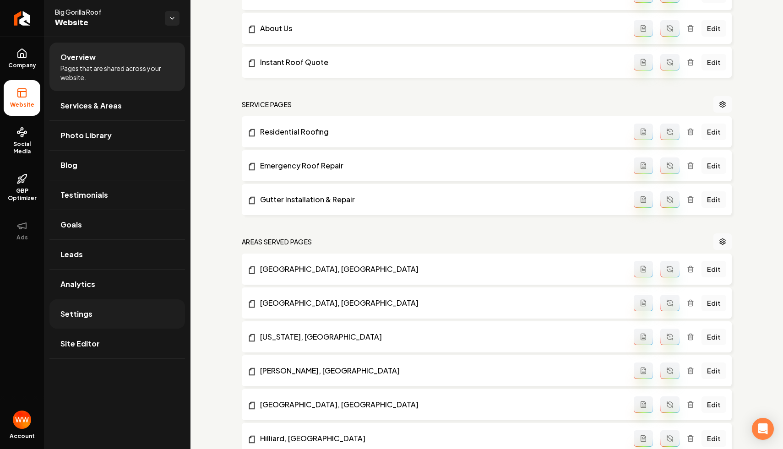
click at [120, 311] on link "Settings" at bounding box center [117, 313] width 136 height 29
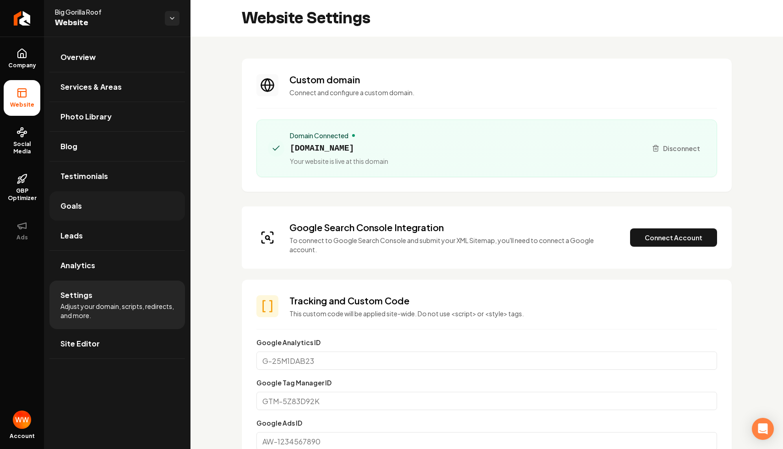
click at [115, 205] on link "Goals" at bounding box center [117, 205] width 136 height 29
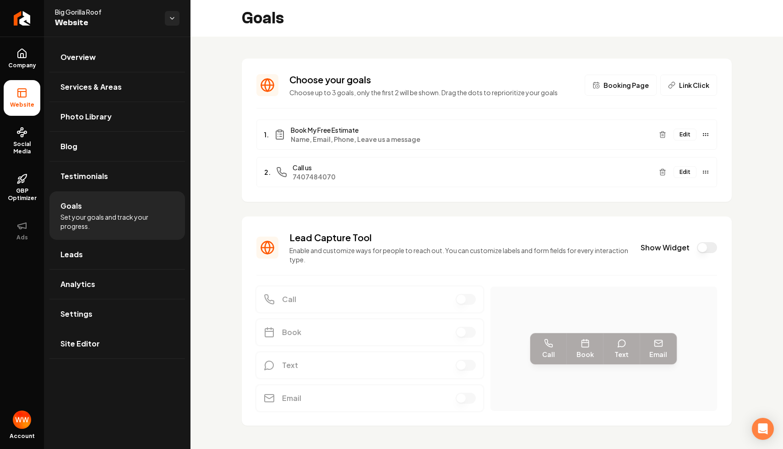
scroll to position [13, 0]
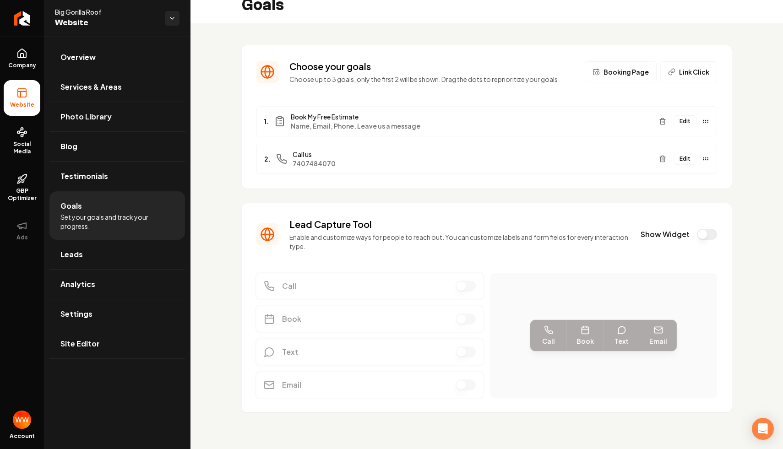
click at [710, 240] on div "Lead Capture Tool Enable and customize ways for people to reach out. You can cu…" at bounding box center [486, 234] width 461 height 33
click at [709, 233] on button "Show Widget" at bounding box center [707, 234] width 20 height 11
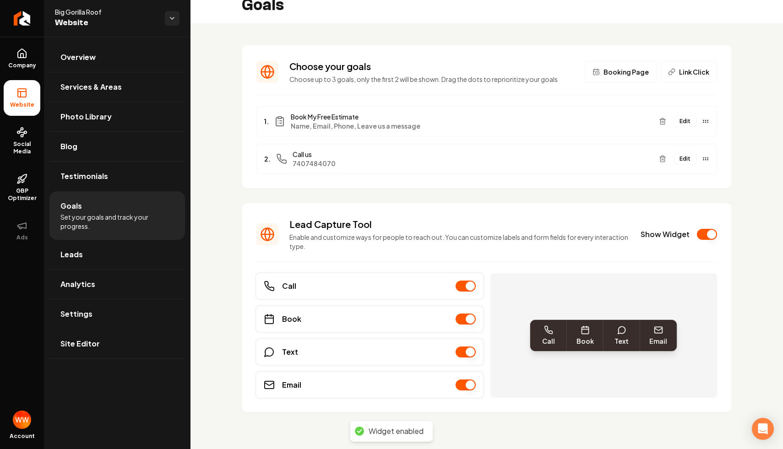
scroll to position [0, 0]
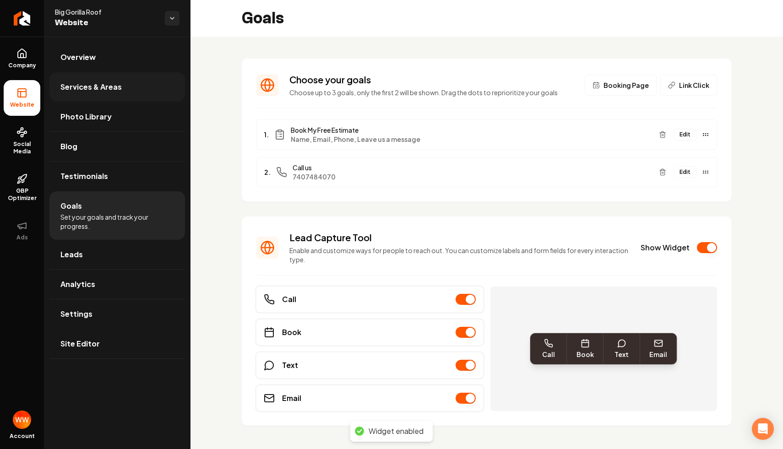
click at [127, 82] on link "Services & Areas" at bounding box center [117, 86] width 136 height 29
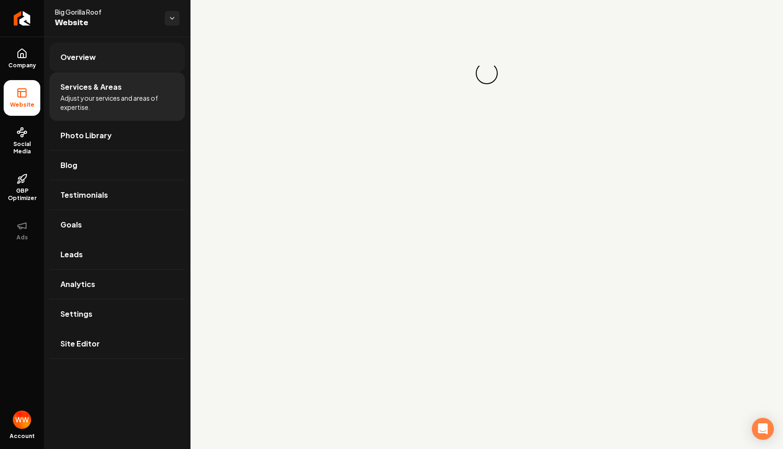
click at [127, 61] on link "Overview" at bounding box center [117, 57] width 136 height 29
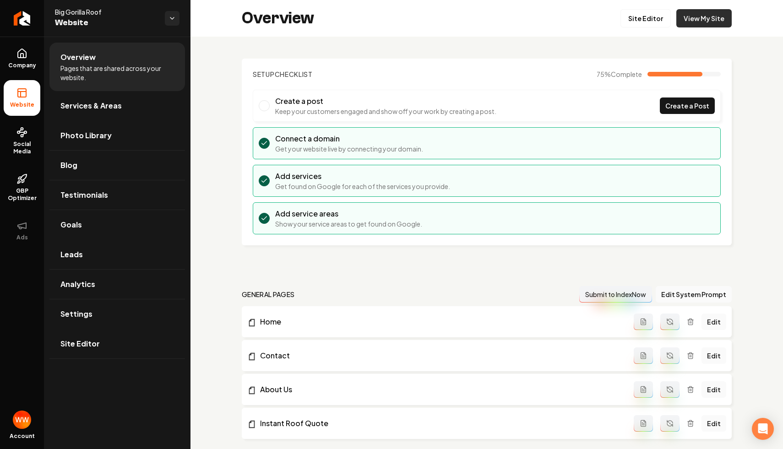
click at [694, 14] on link "View My Site" at bounding box center [703, 18] width 55 height 18
click at [138, 233] on link "Goals" at bounding box center [117, 224] width 136 height 29
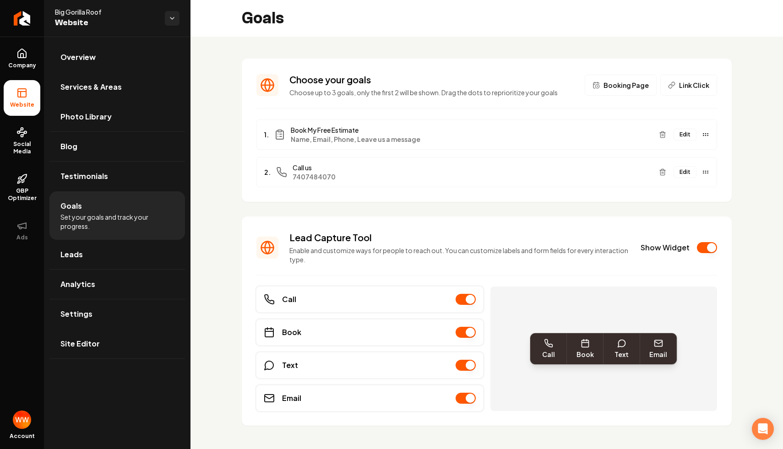
click at [698, 240] on div "Lead Capture Tool Enable and customize ways for people to reach out. You can cu…" at bounding box center [486, 247] width 461 height 33
click at [708, 248] on button "Show Widget" at bounding box center [707, 247] width 20 height 11
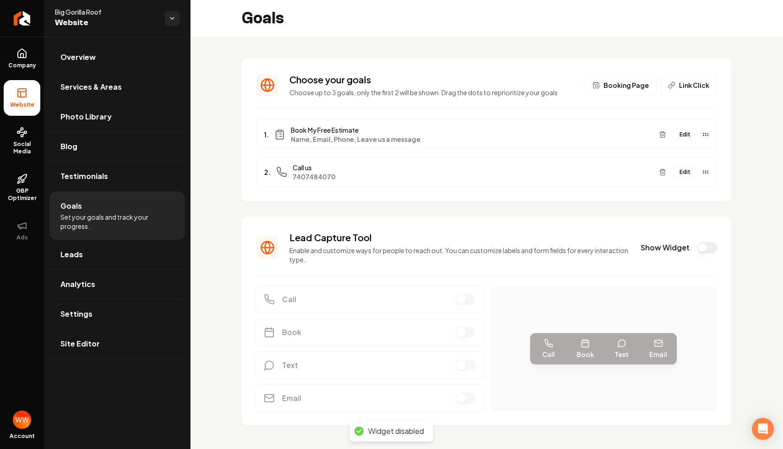
scroll to position [13, 0]
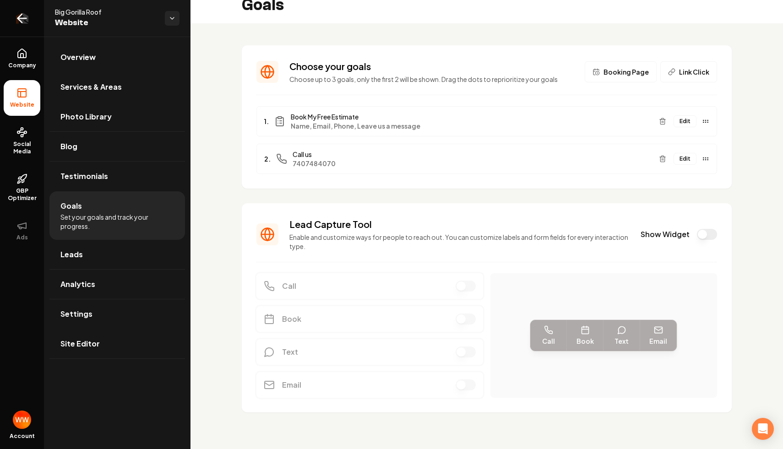
click at [28, 22] on icon "Return to dashboard" at bounding box center [22, 18] width 15 height 15
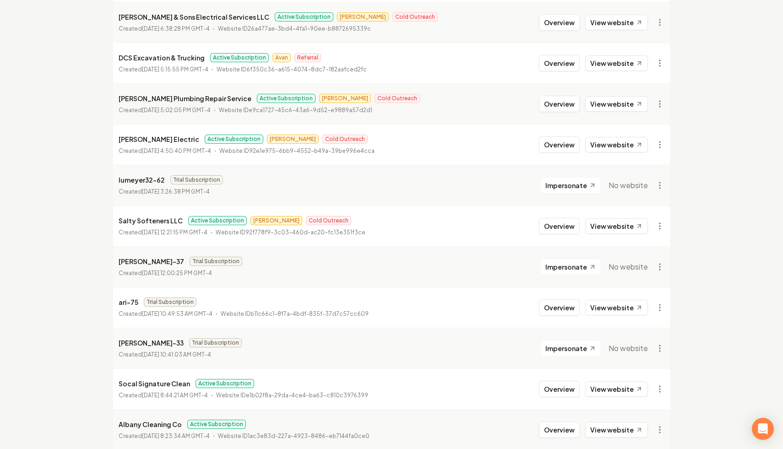
scroll to position [938, 0]
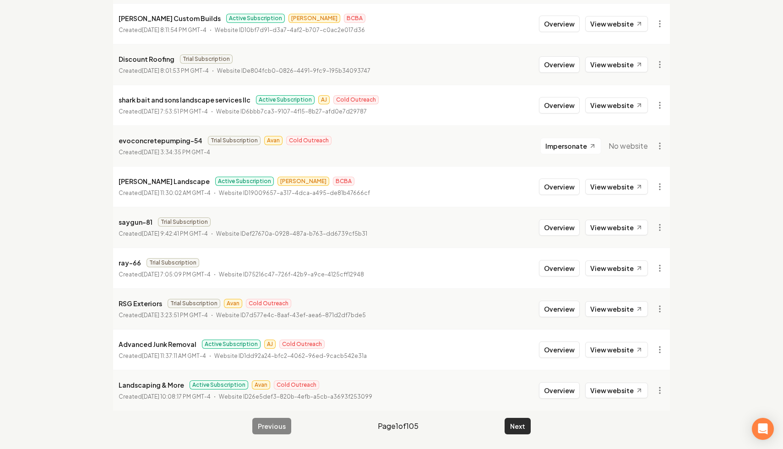
click at [518, 428] on button "Next" at bounding box center [518, 426] width 26 height 16
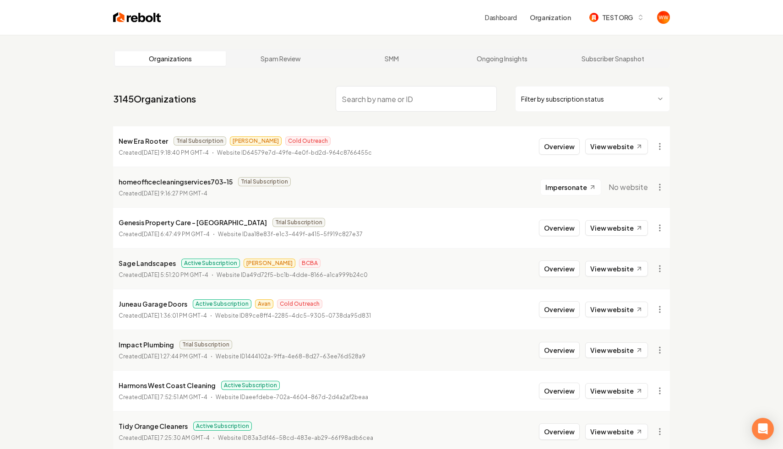
click at [557, 90] on html "Dashboard Organization TEST ORG Organizations Spam Review SMM Ongoing Insights …" at bounding box center [391, 224] width 783 height 449
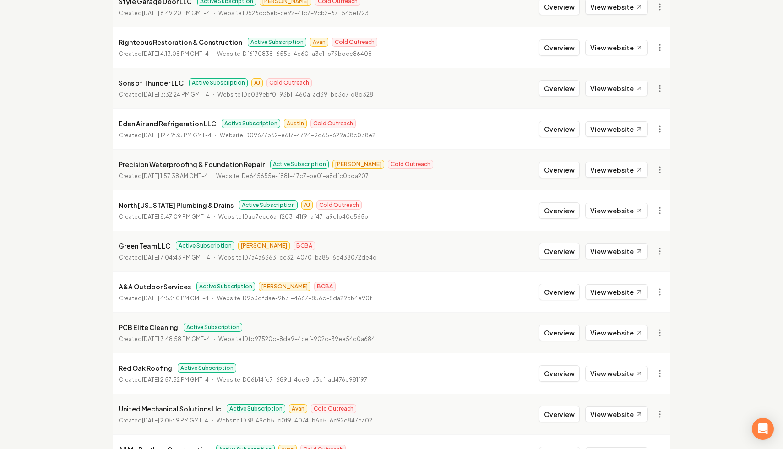
scroll to position [537, 0]
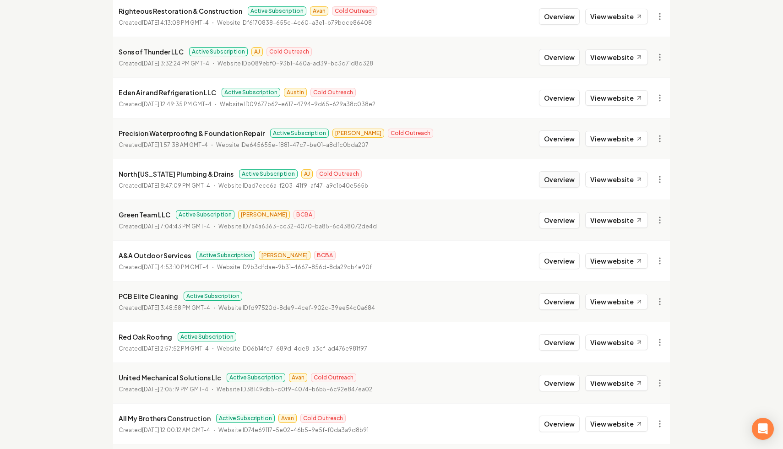
click at [569, 180] on button "Overview" at bounding box center [559, 179] width 41 height 16
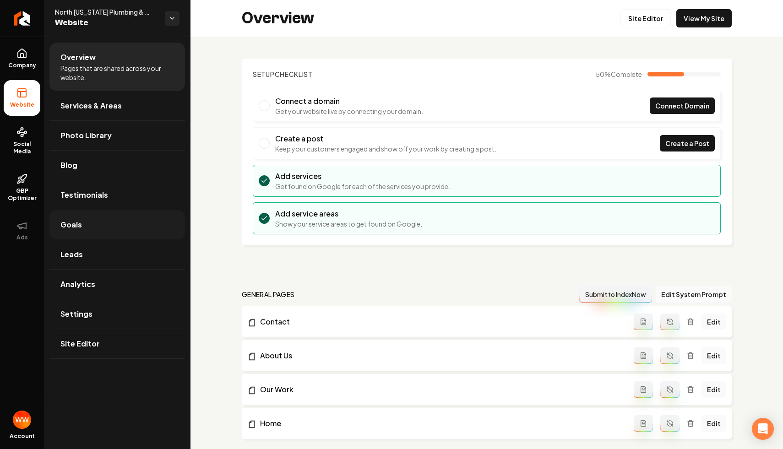
click at [140, 224] on link "Goals" at bounding box center [117, 224] width 136 height 29
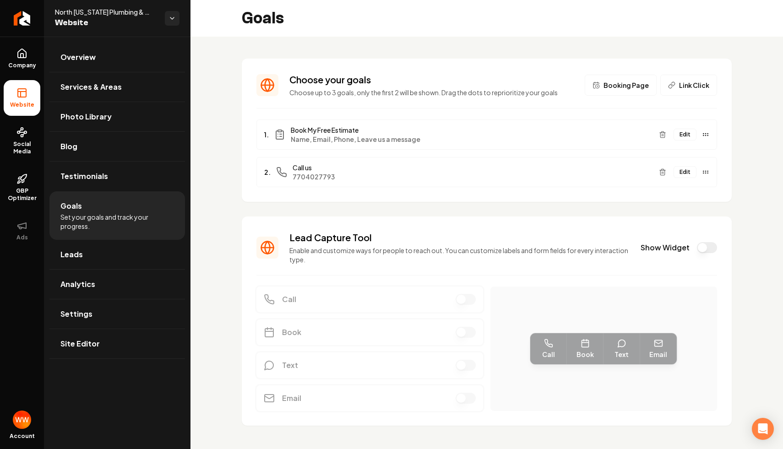
scroll to position [13, 0]
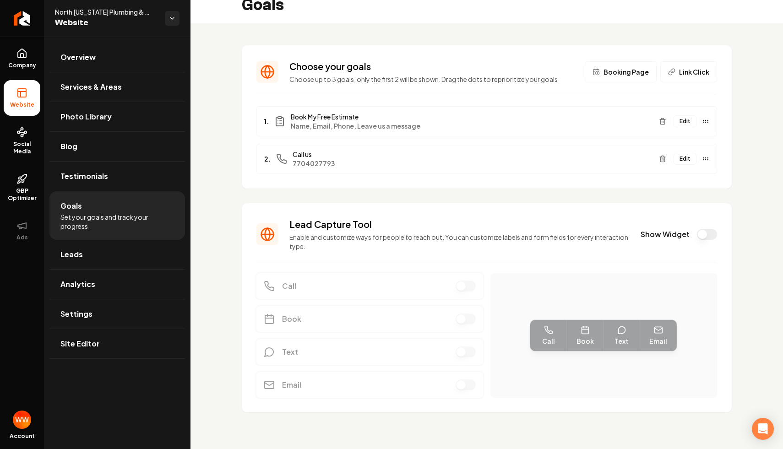
click at [707, 229] on button "Show Widget" at bounding box center [707, 234] width 20 height 11
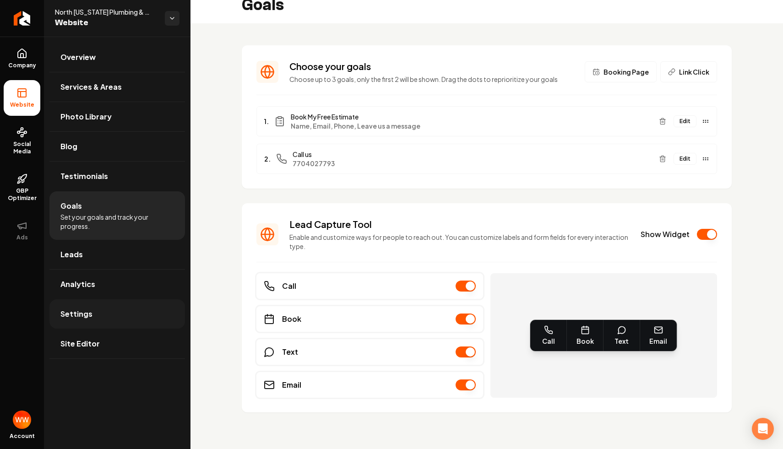
click at [123, 314] on link "Settings" at bounding box center [117, 313] width 136 height 29
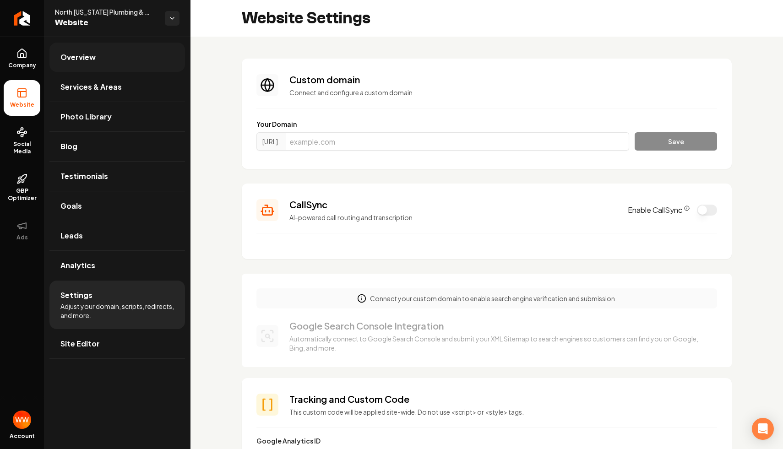
click at [121, 63] on link "Overview" at bounding box center [117, 57] width 136 height 29
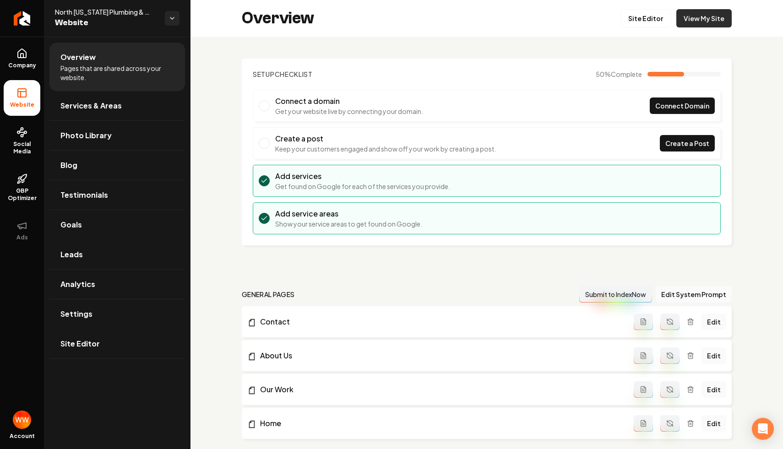
click at [678, 15] on link "View My Site" at bounding box center [703, 18] width 55 height 18
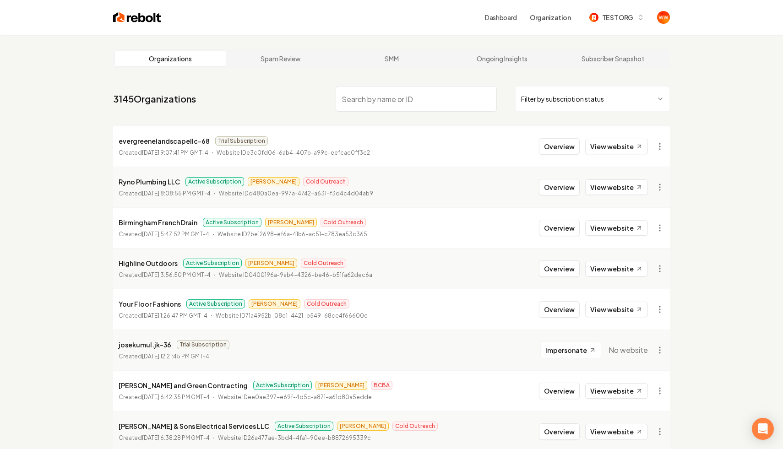
click at [561, 96] on html "Dashboard Organization TEST ORG Organizations Spam Review SMM Ongoing Insights …" at bounding box center [391, 224] width 783 height 449
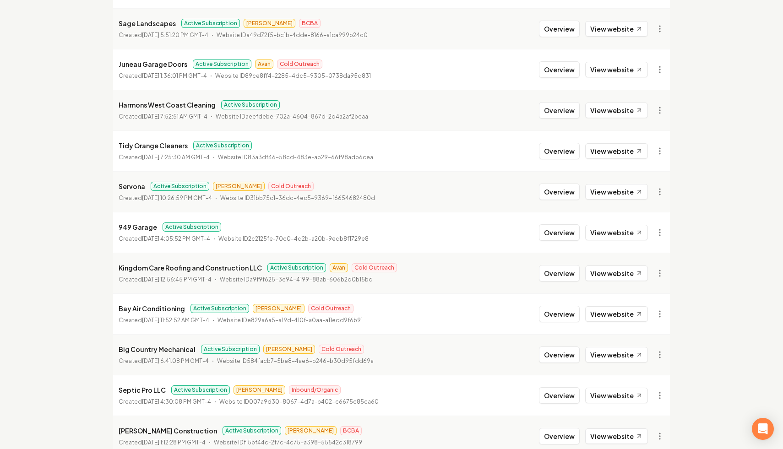
scroll to position [938, 0]
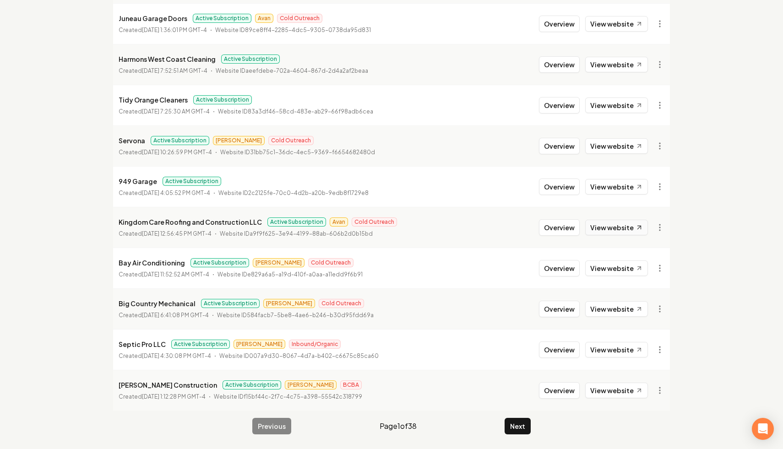
click at [624, 227] on link "View website" at bounding box center [616, 228] width 63 height 16
click at [559, 231] on button "Overview" at bounding box center [559, 227] width 41 height 16
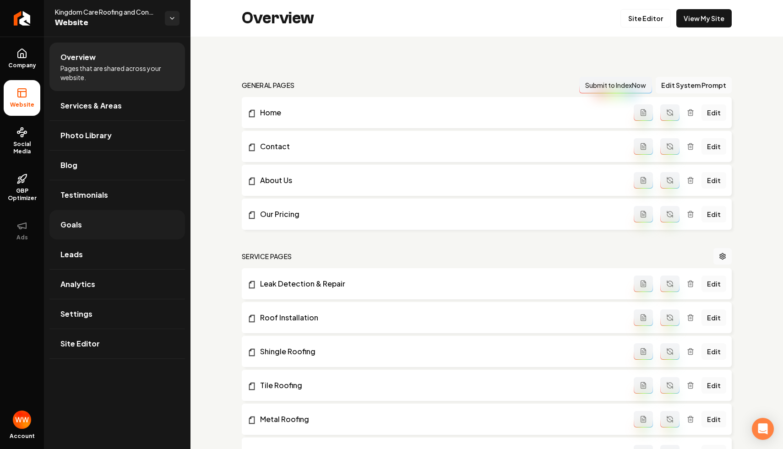
click at [125, 223] on link "Goals" at bounding box center [117, 224] width 136 height 29
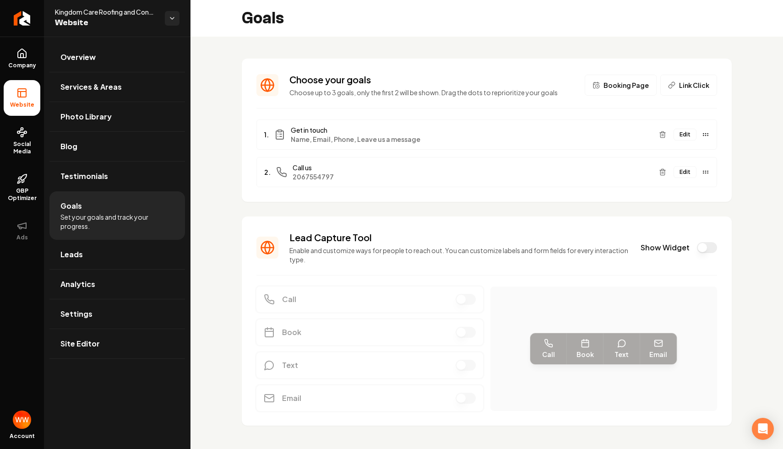
scroll to position [13, 0]
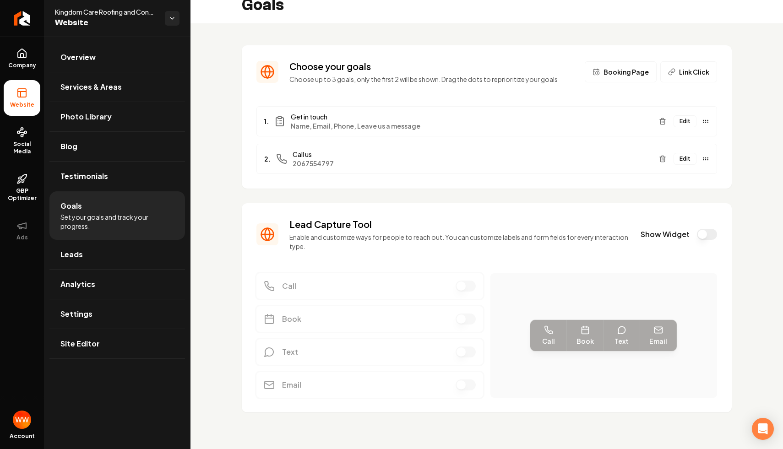
click at [704, 233] on button "Show Widget" at bounding box center [707, 234] width 20 height 11
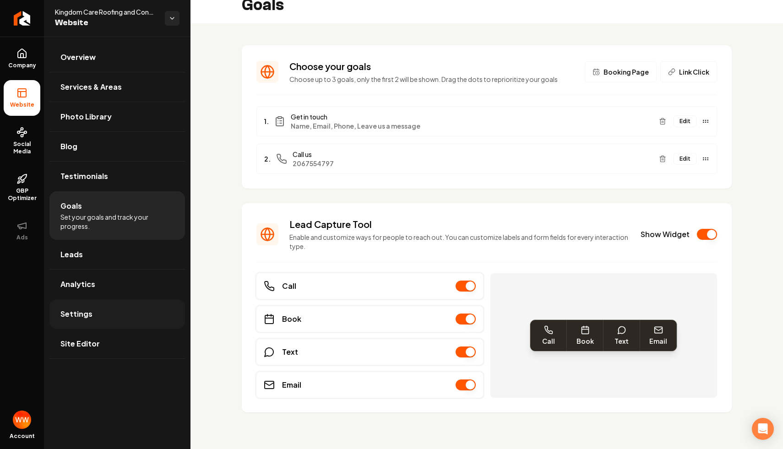
click at [126, 316] on link "Settings" at bounding box center [117, 313] width 136 height 29
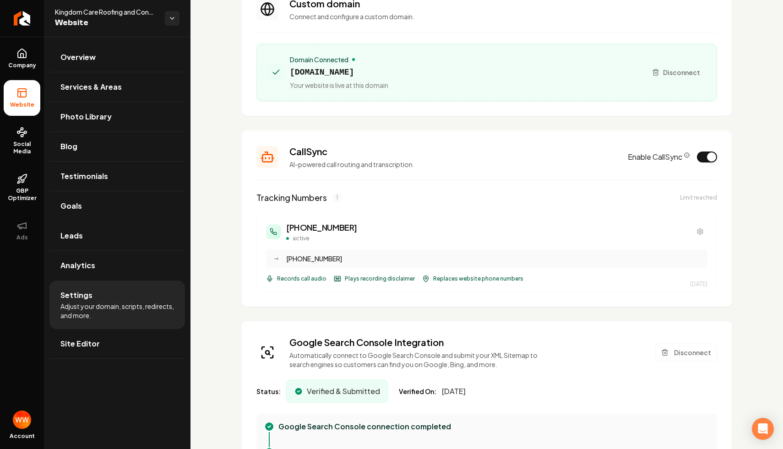
scroll to position [81, 0]
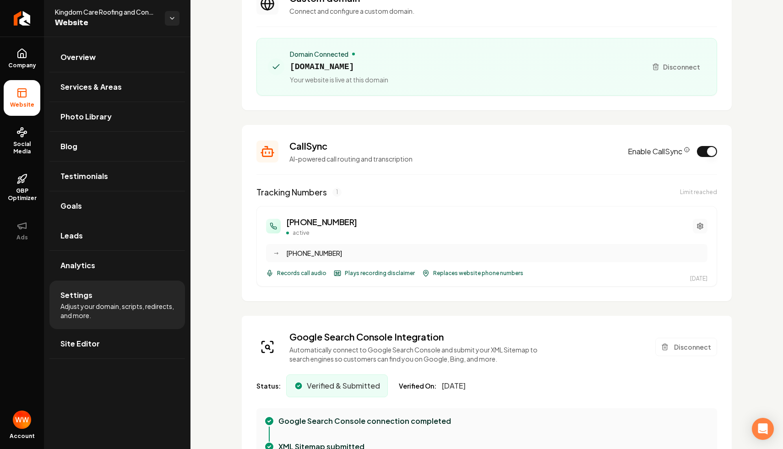
click at [699, 223] on icon "Main content area" at bounding box center [699, 225] width 7 height 7
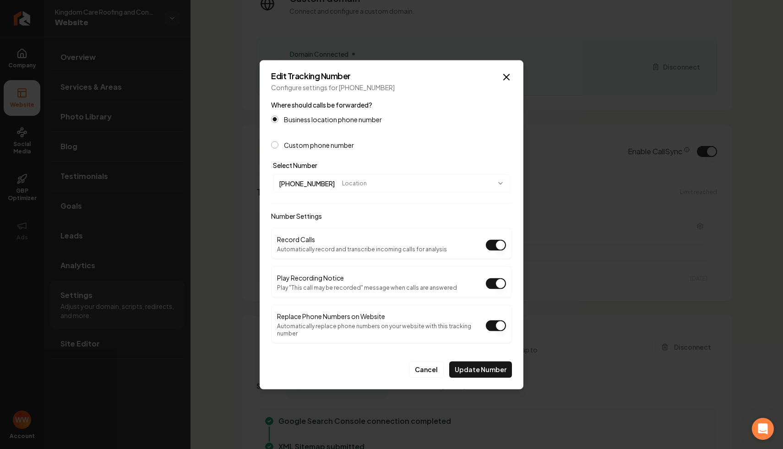
click at [498, 285] on button "Play Recording Notice" at bounding box center [496, 283] width 20 height 11
click at [473, 369] on button "Update Number" at bounding box center [480, 369] width 63 height 16
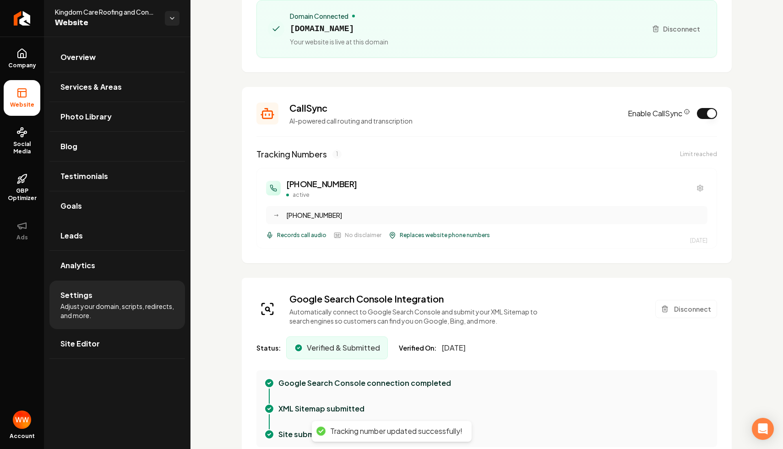
scroll to position [126, 0]
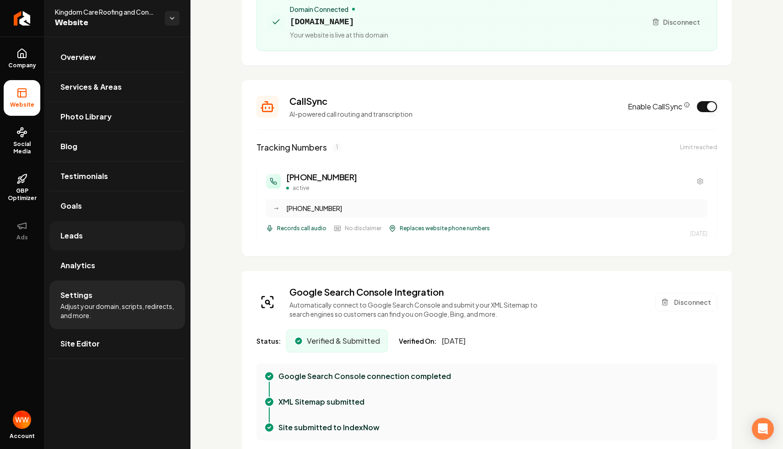
click at [128, 226] on link "Leads" at bounding box center [117, 235] width 136 height 29
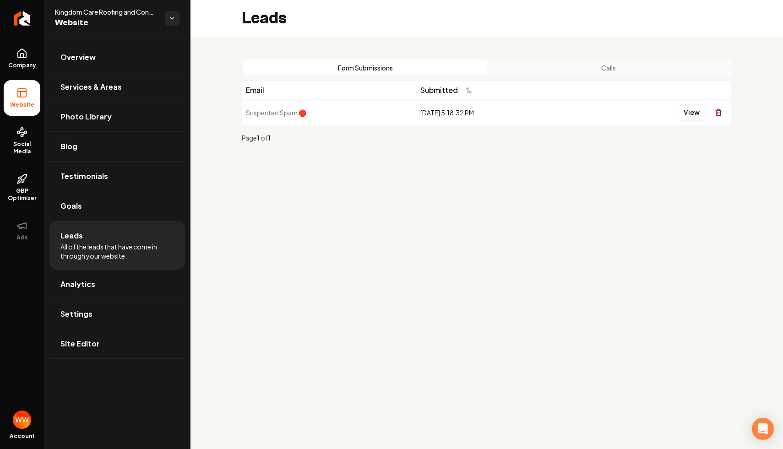
click at [584, 71] on button "Calls" at bounding box center [608, 67] width 243 height 15
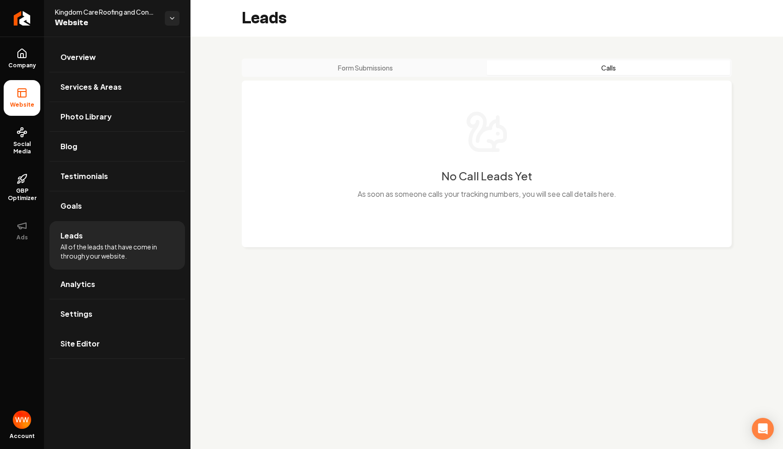
click at [414, 71] on button "Form Submissions" at bounding box center [365, 67] width 243 height 15
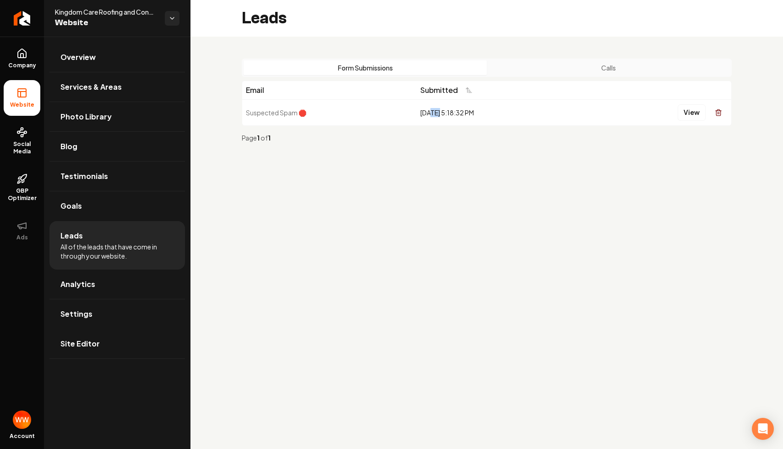
drag, startPoint x: 433, startPoint y: 112, endPoint x: 386, endPoint y: 109, distance: 47.2
click at [387, 110] on tr "Suspected Spam 🛑 9/16/2025, 5:18:32 PM View" at bounding box center [486, 112] width 489 height 26
click at [694, 115] on button "View" at bounding box center [692, 112] width 28 height 16
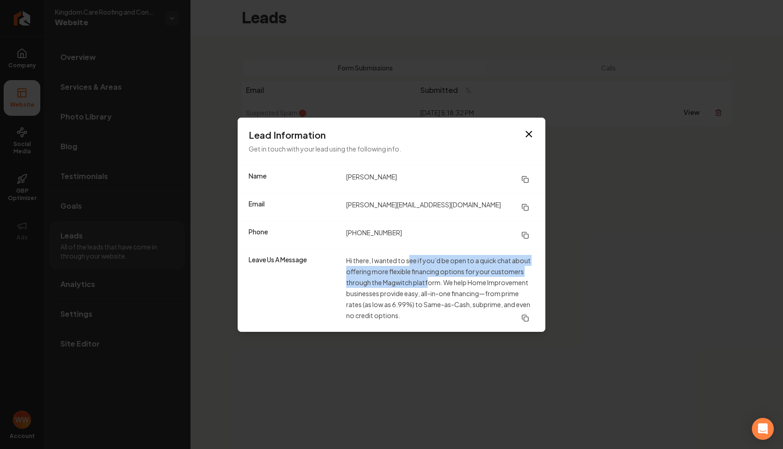
drag, startPoint x: 410, startPoint y: 260, endPoint x: 429, endPoint y: 279, distance: 27.2
click at [429, 279] on dd "Hi there, I wanted to see if you’d be open to a quick chat about offering more …" at bounding box center [440, 290] width 188 height 71
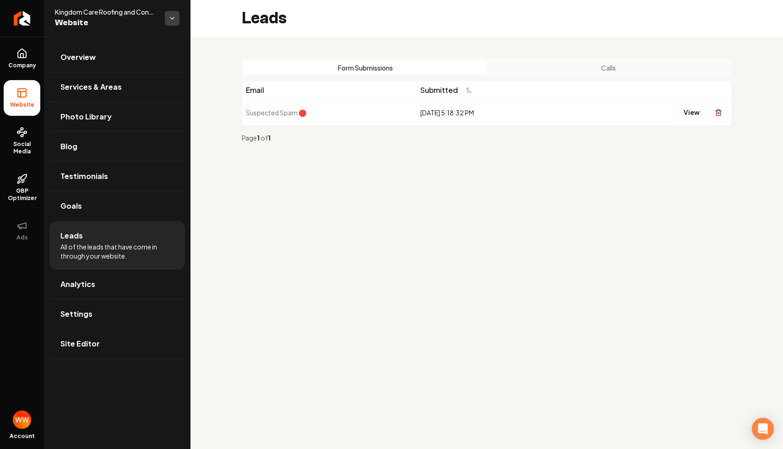
click at [173, 22] on html "Company Website Social Media GBP Optimizer Ads Account Kingdom Care Roofing and…" at bounding box center [391, 224] width 783 height 449
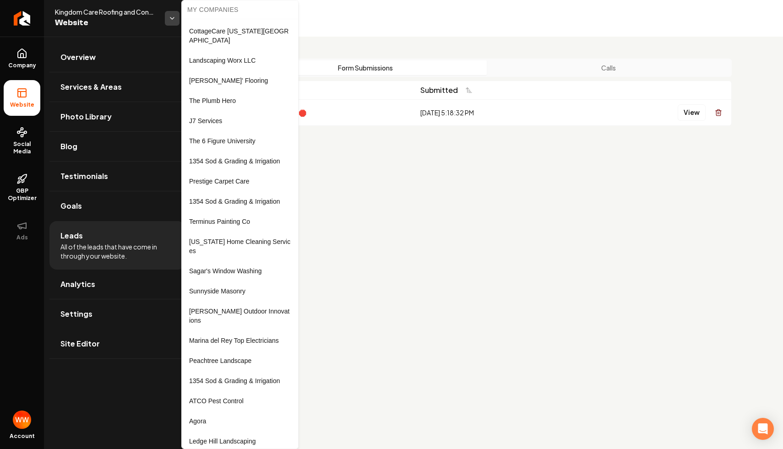
click at [173, 22] on html "Company Website Social Media GBP Optimizer Ads Account Kingdom Care Roofing and…" at bounding box center [391, 224] width 783 height 449
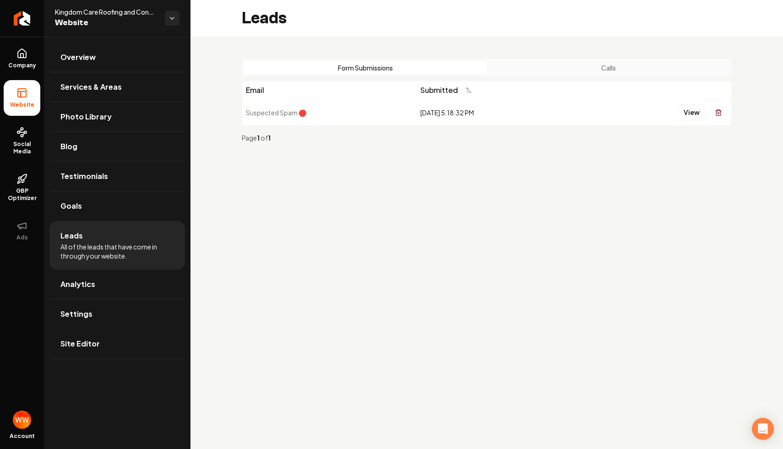
click at [327, 162] on div "Form Submissions Calls Email Submitted Suspected Spam 🛑 9/16/2025, 5:18:32 PM V…" at bounding box center [486, 104] width 592 height 135
click at [38, 33] on link "Return to dashboard" at bounding box center [22, 18] width 44 height 37
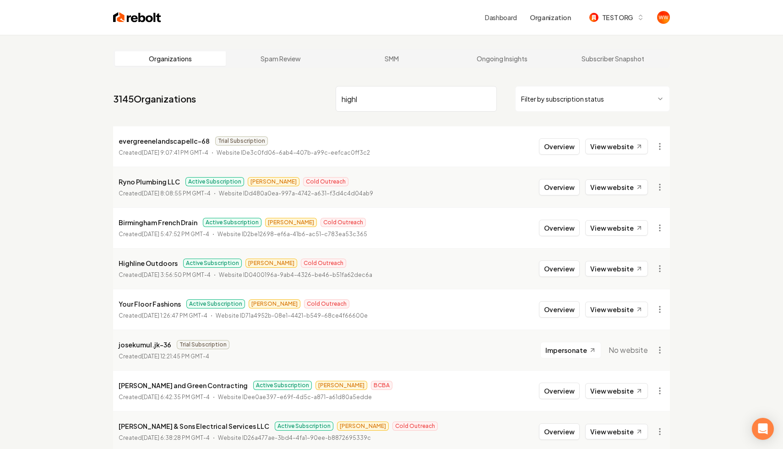
type input "highli"
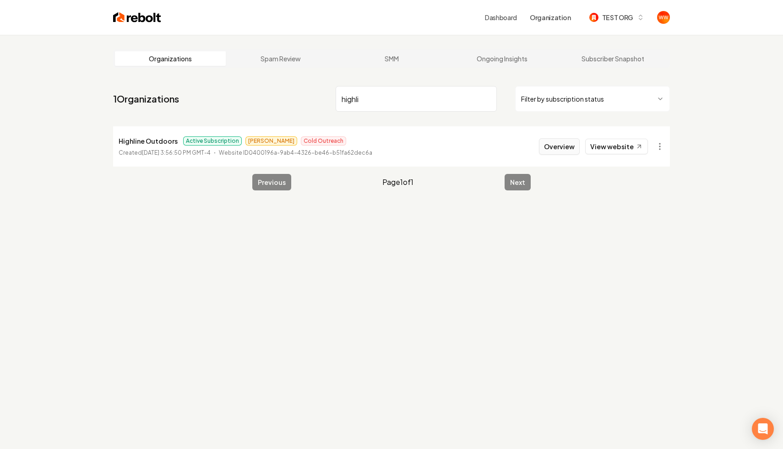
click at [573, 143] on button "Overview" at bounding box center [559, 146] width 41 height 16
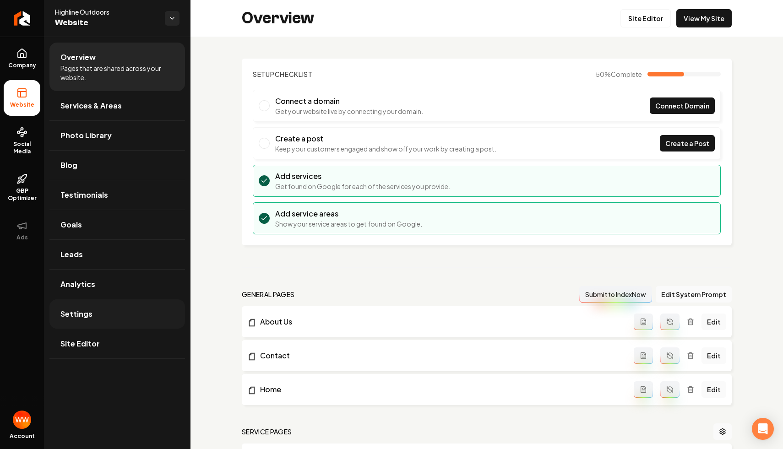
click at [124, 313] on link "Settings" at bounding box center [117, 313] width 136 height 29
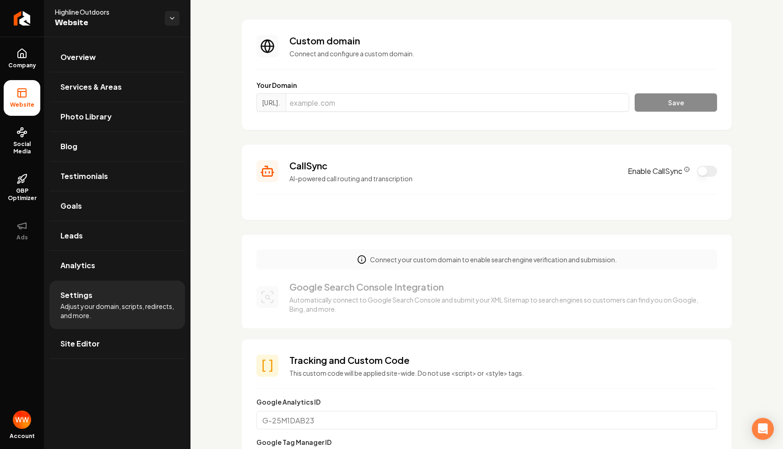
scroll to position [28, 0]
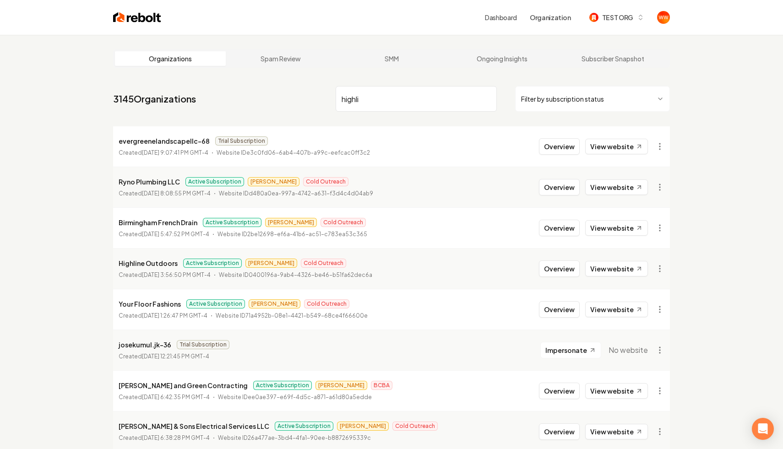
click at [389, 111] on input "highli" at bounding box center [416, 99] width 161 height 26
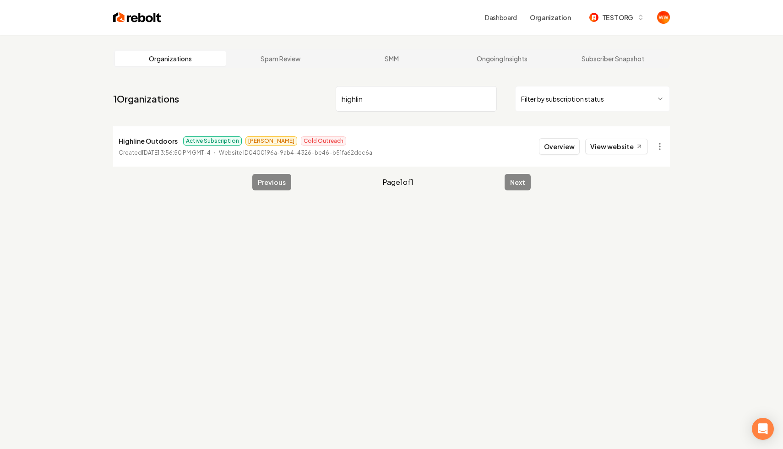
type input "highlin"
drag, startPoint x: 200, startPoint y: 155, endPoint x: 175, endPoint y: 152, distance: 24.4
click at [176, 153] on time "September 17, 2025, 3:56:50 PM GMT-4" at bounding box center [176, 152] width 69 height 7
click at [175, 152] on time "September 17, 2025, 3:56:50 PM GMT-4" at bounding box center [176, 152] width 69 height 7
click at [562, 150] on button "Overview" at bounding box center [559, 146] width 41 height 16
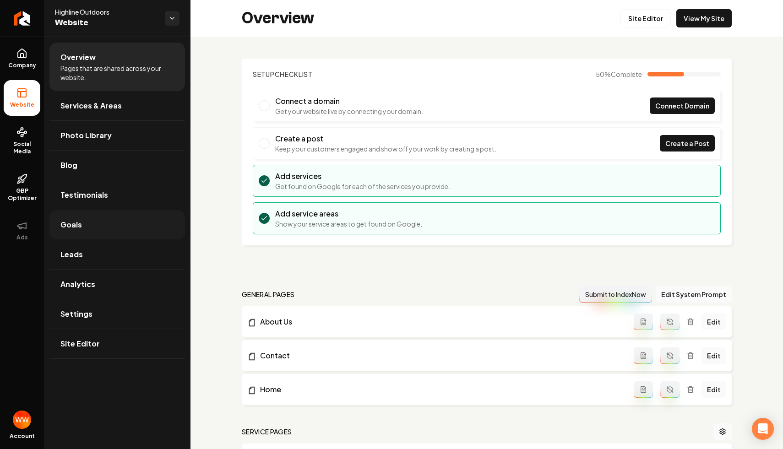
click at [120, 221] on link "Goals" at bounding box center [117, 224] width 136 height 29
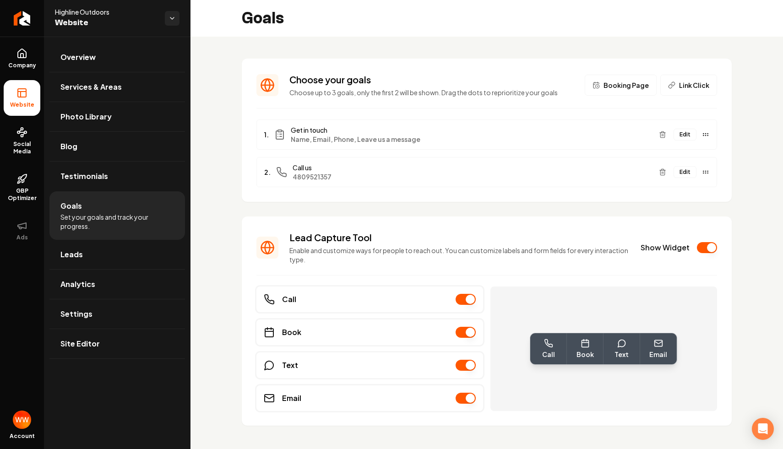
click at [233, 174] on div "Choose your goals Choose up to 3 goals, only the first 2 will be shown. Drag th…" at bounding box center [486, 250] width 592 height 426
click at [100, 51] on link "Overview" at bounding box center [117, 57] width 136 height 29
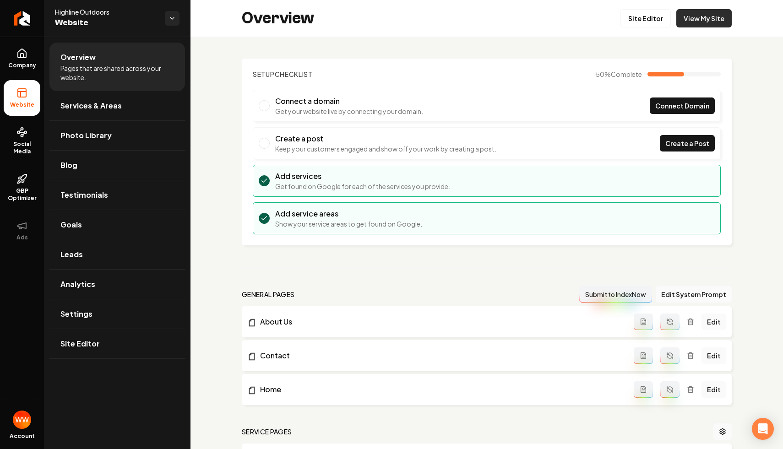
click at [701, 21] on link "View My Site" at bounding box center [703, 18] width 55 height 18
click at [667, 16] on link "Site Editor" at bounding box center [645, 18] width 50 height 18
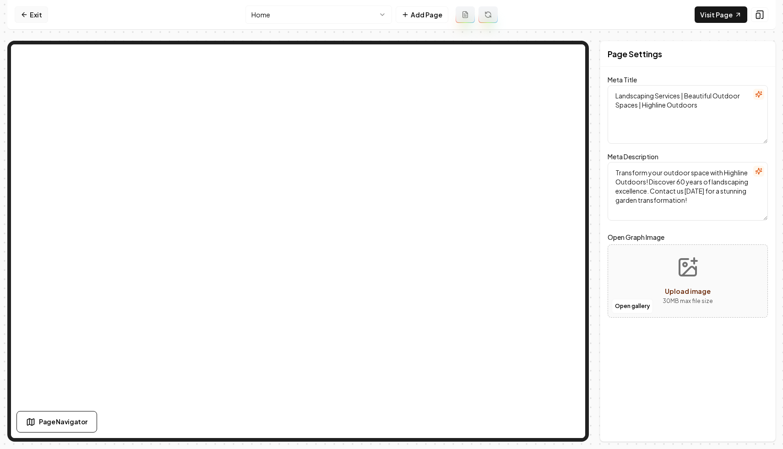
click at [16, 10] on link "Exit" at bounding box center [31, 14] width 33 height 16
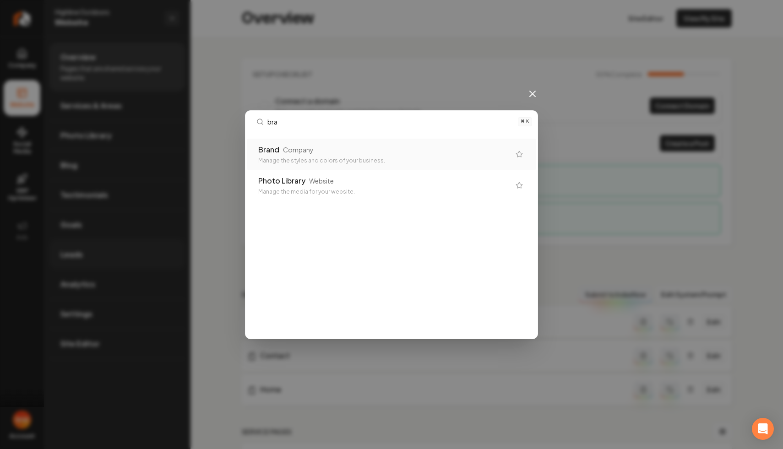
type input "bran"
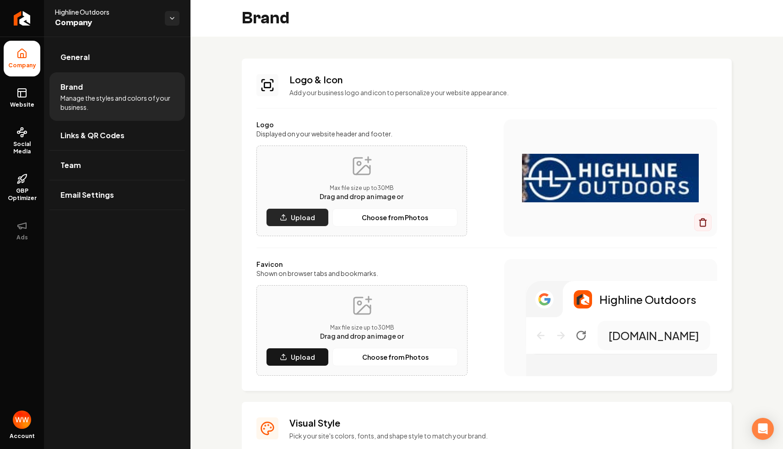
click at [312, 215] on p "Upload" at bounding box center [303, 217] width 24 height 9
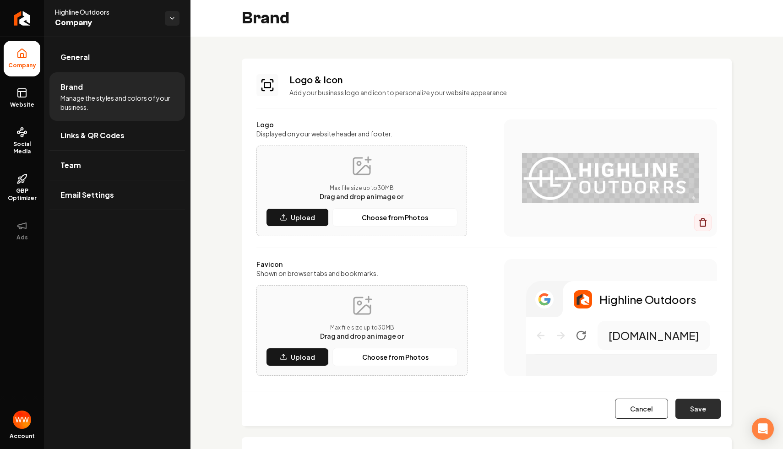
click at [704, 412] on button "Save" at bounding box center [697, 409] width 45 height 20
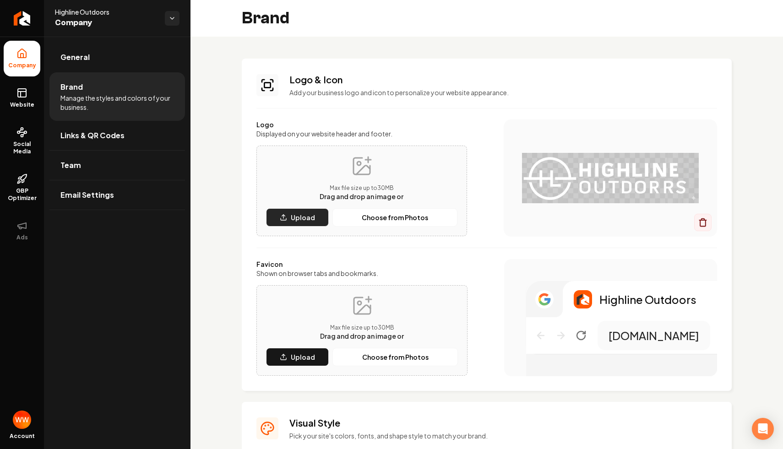
click at [308, 222] on p "Upload" at bounding box center [303, 217] width 24 height 9
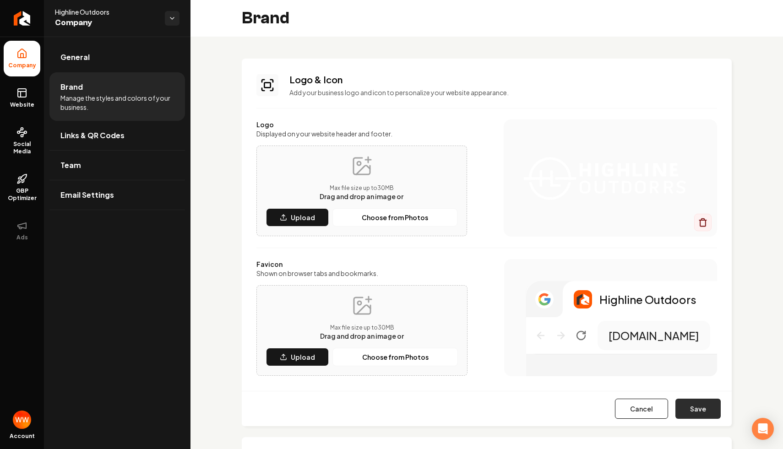
click at [700, 410] on button "Save" at bounding box center [697, 409] width 45 height 20
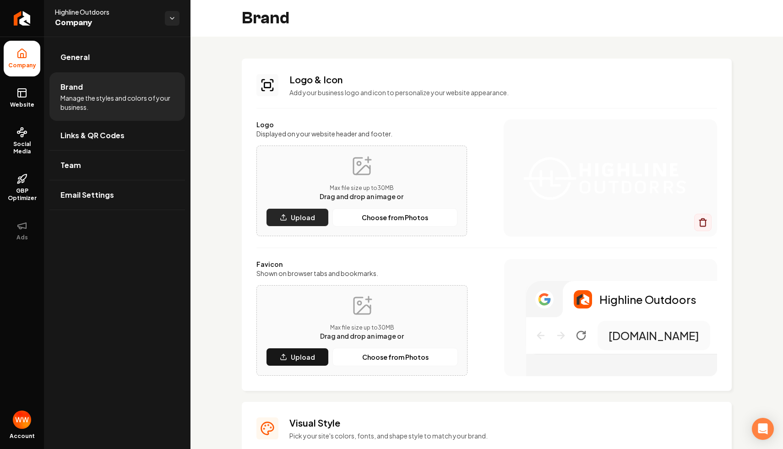
click at [308, 222] on p "Upload" at bounding box center [303, 217] width 24 height 9
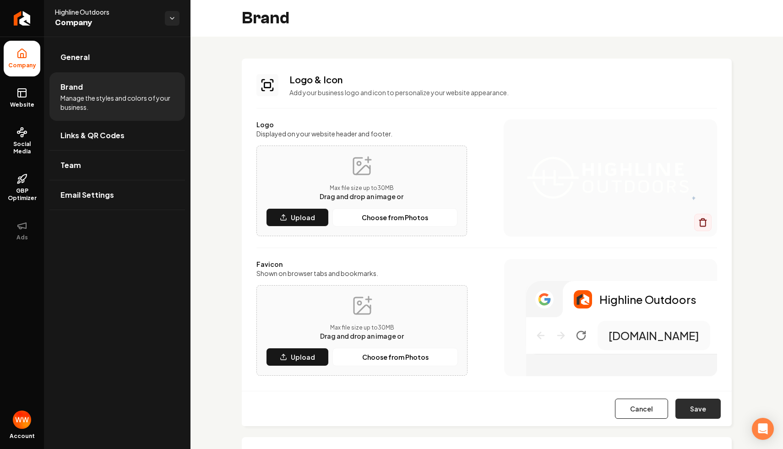
click at [702, 403] on button "Save" at bounding box center [697, 409] width 45 height 20
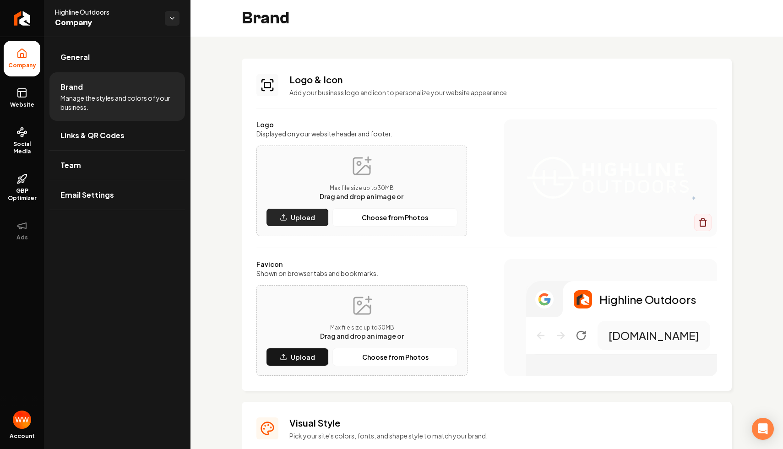
click at [316, 212] on button "Upload" at bounding box center [297, 217] width 63 height 18
click at [300, 217] on p "Upload" at bounding box center [303, 217] width 24 height 9
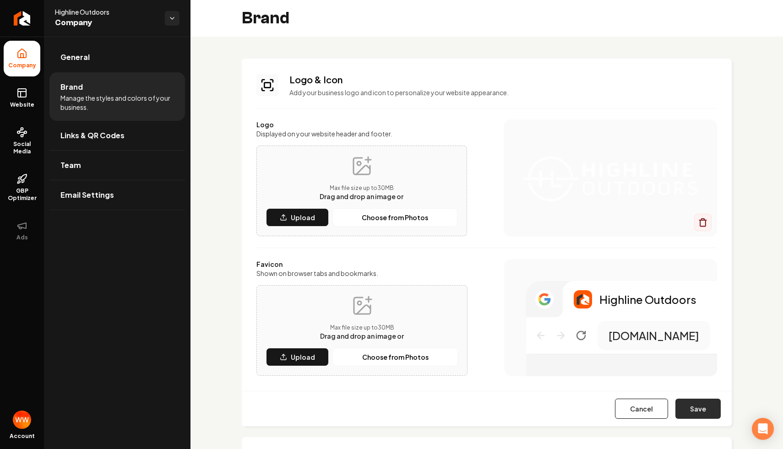
click at [693, 409] on button "Save" at bounding box center [697, 409] width 45 height 20
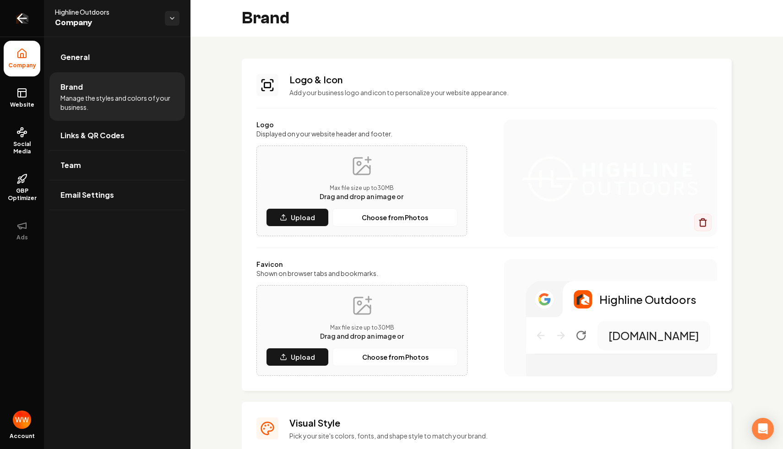
click at [11, 14] on link "Return to dashboard" at bounding box center [22, 18] width 44 height 37
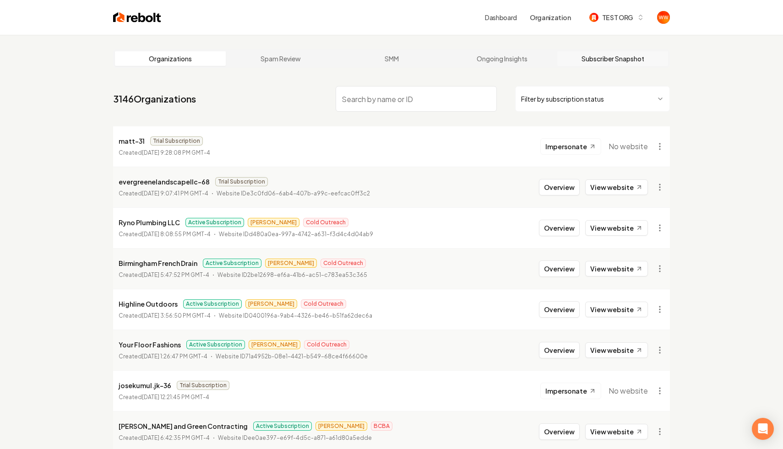
click at [603, 54] on link "Subscriber Snapshot" at bounding box center [612, 58] width 111 height 15
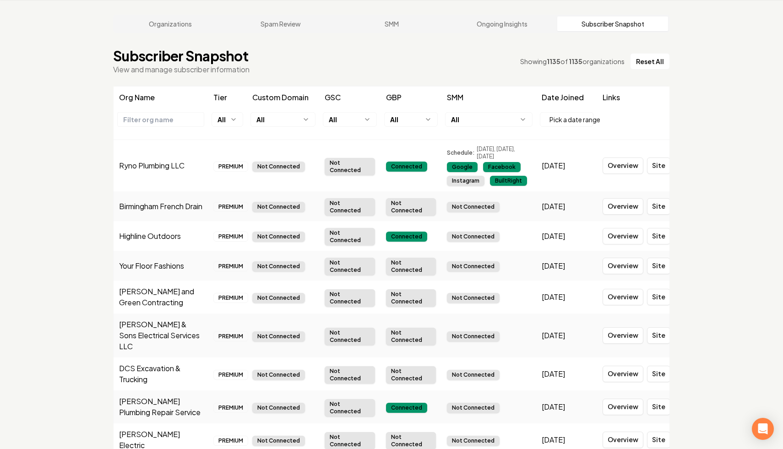
click at [62, 197] on div "Organizations Spam Review SMM Ongoing Insights Subscriber Snapshot Subscriber S…" at bounding box center [391, 235] width 783 height 470
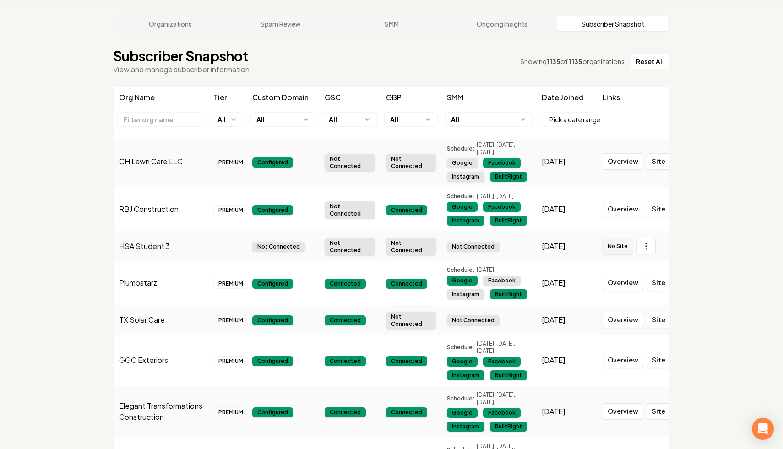
scroll to position [2883, 0]
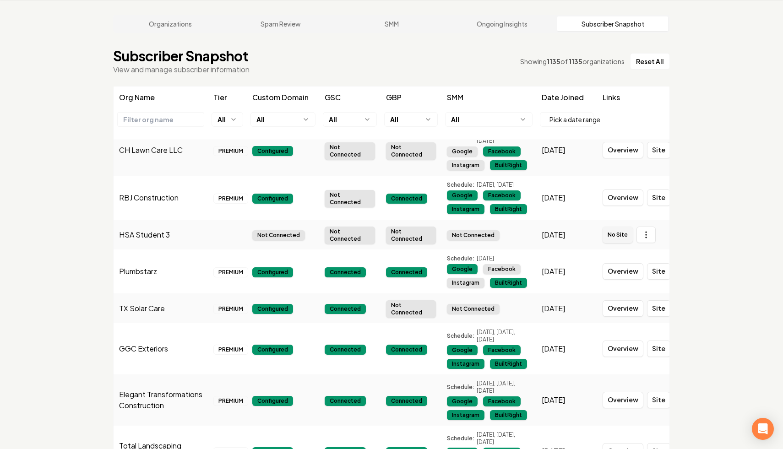
click at [349, 160] on div "Not Connected" at bounding box center [350, 150] width 50 height 17
click at [346, 160] on div "Not Connected" at bounding box center [350, 150] width 50 height 17
click at [340, 160] on div "Not Connected" at bounding box center [350, 150] width 50 height 17
click at [388, 160] on div "Not Connected" at bounding box center [411, 150] width 50 height 17
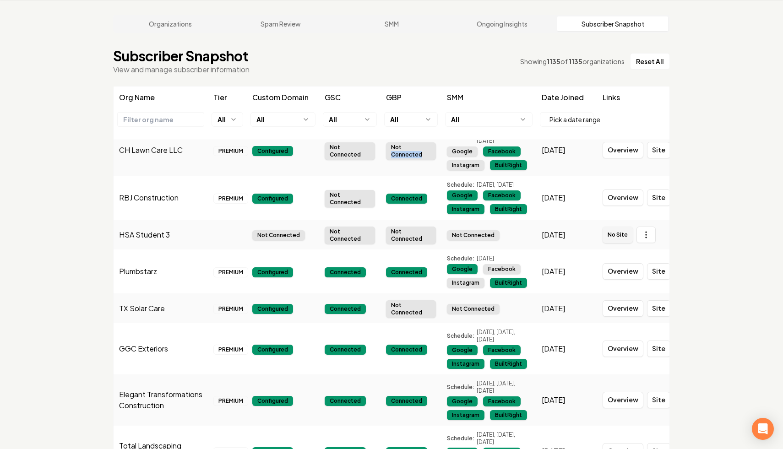
click at [388, 160] on div "Not Connected" at bounding box center [411, 150] width 50 height 17
click at [422, 160] on div "Not Connected" at bounding box center [411, 150] width 50 height 17
drag, startPoint x: 488, startPoint y: 188, endPoint x: 509, endPoint y: 201, distance: 24.4
click at [509, 145] on span "Monday, Wednesday, Saturday" at bounding box center [504, 137] width 54 height 15
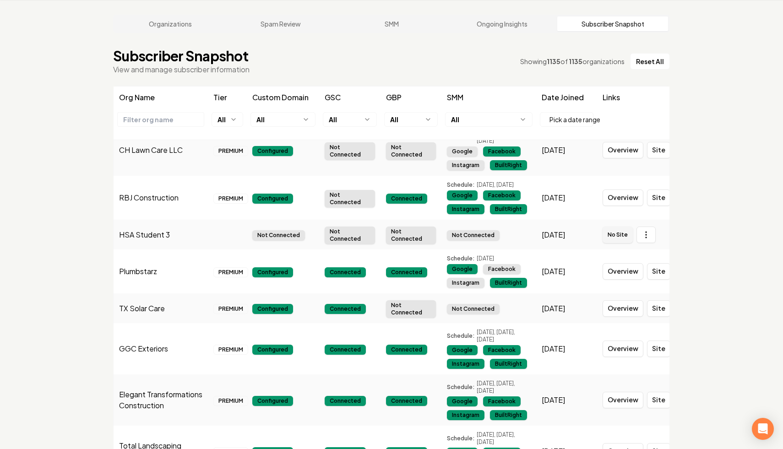
scroll to position [2891, 0]
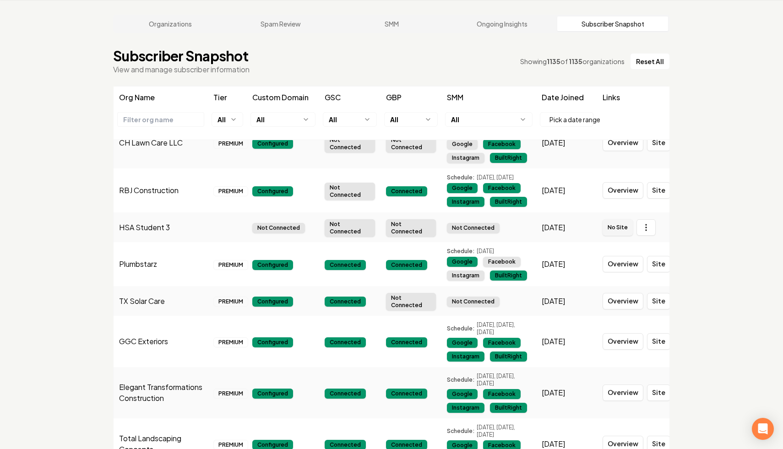
click at [468, 149] on div "Google" at bounding box center [462, 144] width 31 height 10
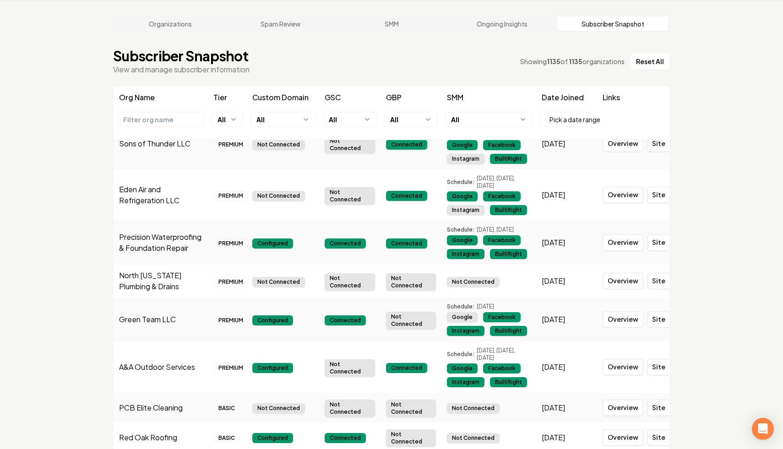
scroll to position [1522, 0]
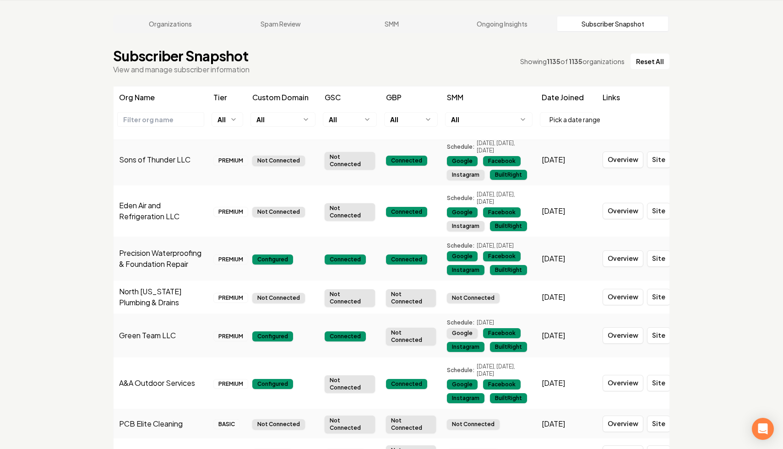
click at [713, 105] on div "Organizations Spam Review SMM Ongoing Insights Subscriber Snapshot Subscriber S…" at bounding box center [391, 235] width 783 height 470
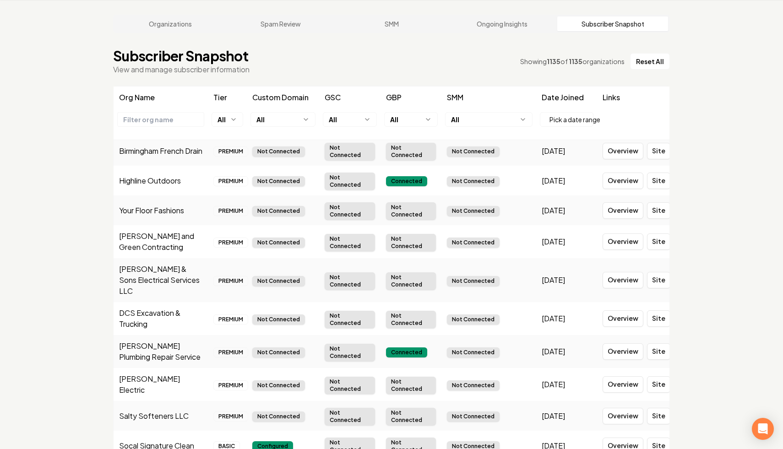
scroll to position [0, 0]
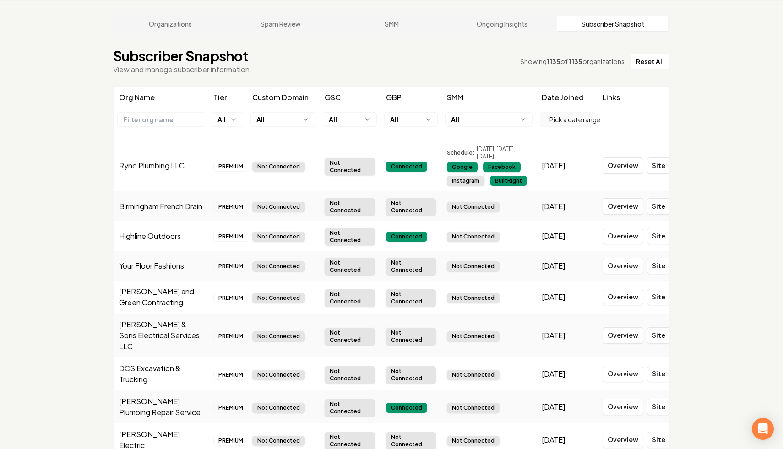
click at [564, 120] on span "Pick a date range" at bounding box center [574, 120] width 51 height 10
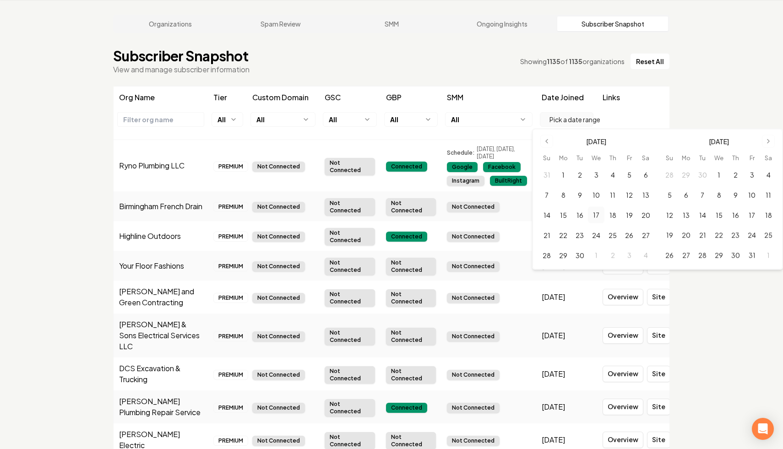
click at [564, 120] on span "Pick a date range" at bounding box center [574, 120] width 51 height 10
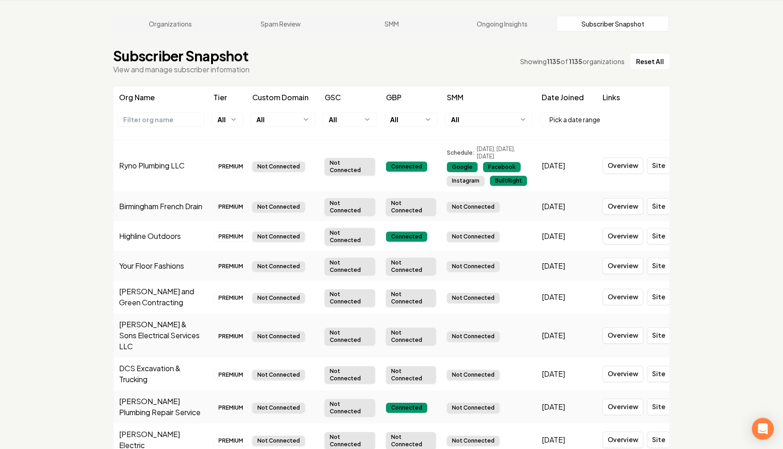
click at [517, 97] on th "SMM" at bounding box center [488, 98] width 94 height 22
click at [613, 100] on th "Links" at bounding box center [633, 98] width 72 height 22
click at [610, 109] on th at bounding box center [633, 124] width 72 height 31
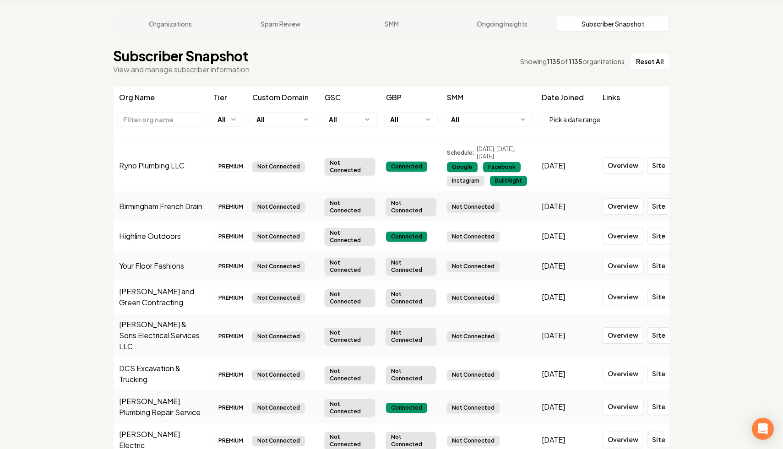
click at [203, 55] on h1 "Subscriber Snapshot" at bounding box center [181, 56] width 136 height 16
copy h1 "Subscriber Snapshot"
click at [121, 164] on td "Ryno Plumbing LLC" at bounding box center [161, 165] width 94 height 51
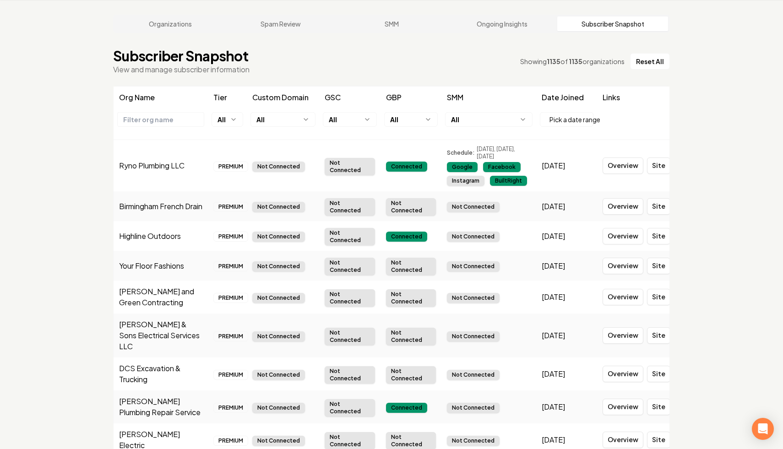
drag, startPoint x: 360, startPoint y: 171, endPoint x: 314, endPoint y: 160, distance: 47.9
click at [314, 160] on tr "Ryno Plumbing LLC PREMIUM Not Connected Not Connected Connected Schedule: Monda…" at bounding box center [392, 165] width 556 height 51
click at [275, 165] on div "Not Connected" at bounding box center [278, 167] width 53 height 10
click at [283, 96] on th "Custom Domain" at bounding box center [283, 98] width 72 height 22
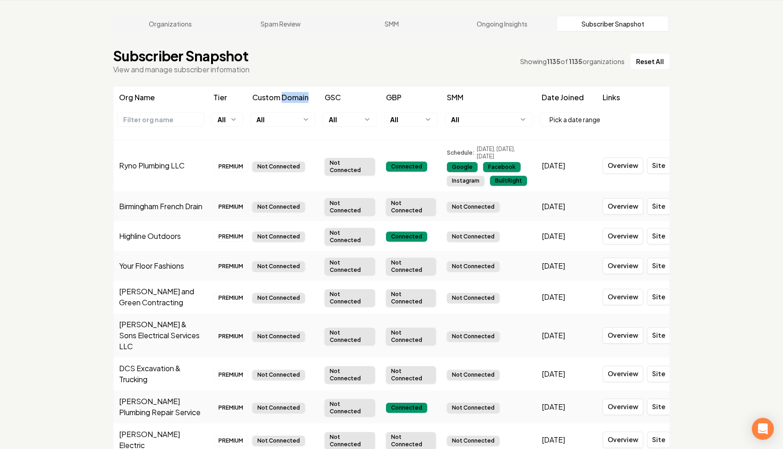
click at [287, 163] on div "Not Connected" at bounding box center [278, 167] width 53 height 10
click at [282, 110] on th "All" at bounding box center [283, 124] width 72 height 31
click at [283, 114] on html "Dashboard Organization TEST ORG Organizations Spam Review SMM Ongoing Insights …" at bounding box center [391, 189] width 783 height 449
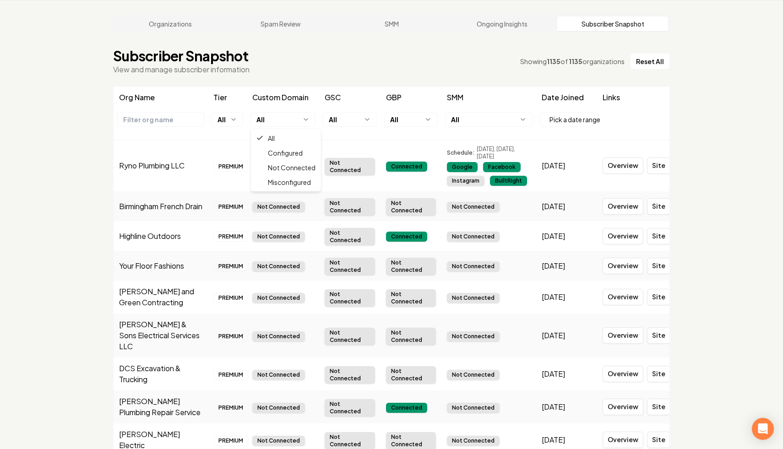
click at [289, 116] on html "Dashboard Organization TEST ORG Organizations Spam Review SMM Ongoing Insights …" at bounding box center [391, 189] width 783 height 449
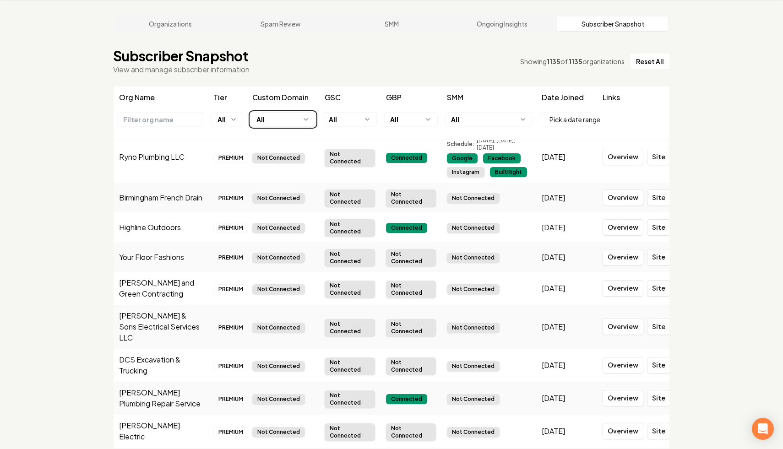
scroll to position [10, 0]
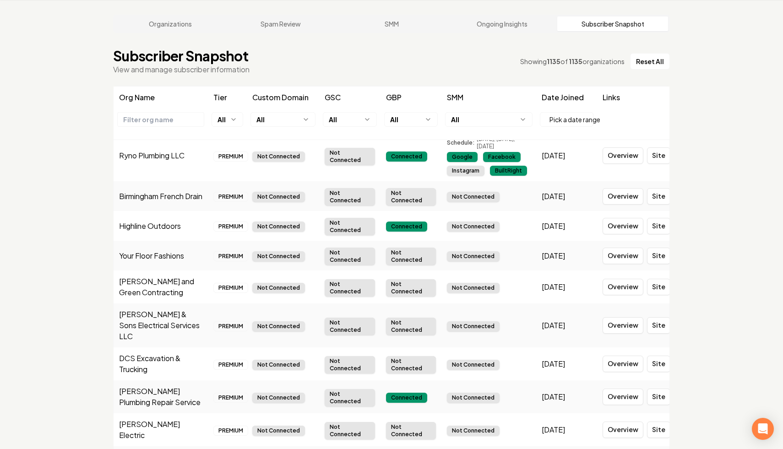
click at [277, 162] on td "Not Connected" at bounding box center [283, 155] width 72 height 51
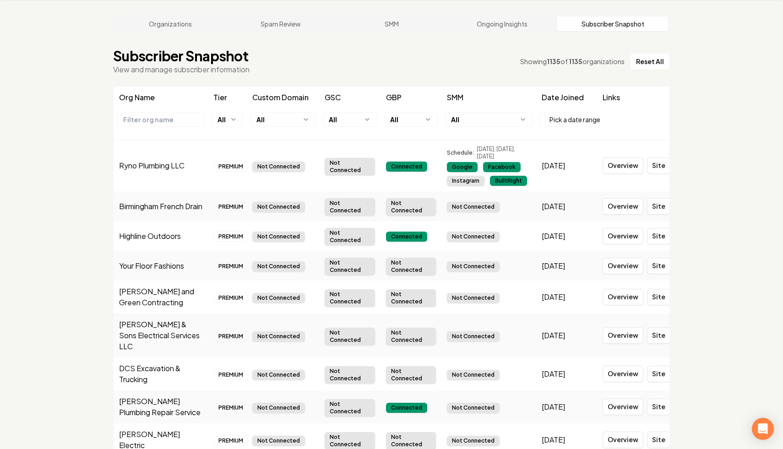
click at [286, 122] on html "Dashboard Organization TEST ORG Organizations Spam Review SMM Ongoing Insights …" at bounding box center [391, 189] width 783 height 449
click at [332, 119] on html "Dashboard Organization TEST ORG Organizations Spam Review SMM Ongoing Insights …" at bounding box center [391, 189] width 783 height 449
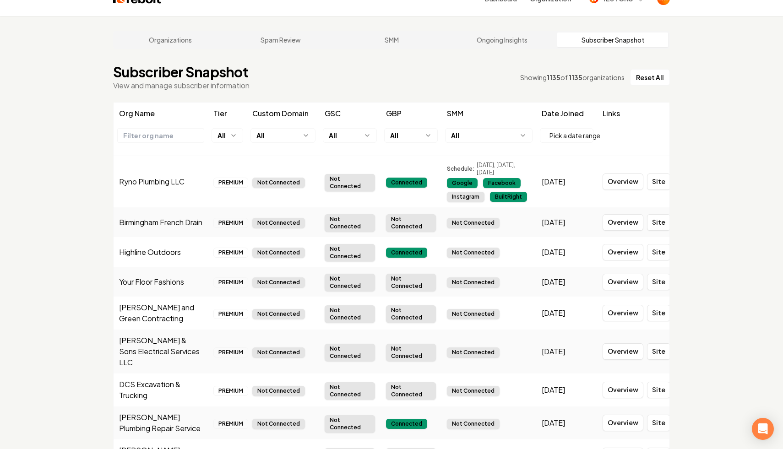
click at [237, 190] on td "PREMIUM" at bounding box center [227, 181] width 39 height 51
click at [232, 136] on html "Dashboard Organization TEST ORG Organizations Spam Review SMM Ongoing Insights …" at bounding box center [391, 205] width 783 height 449
click at [267, 135] on html "Dashboard Organization TEST ORG Organizations Spam Review SMM Ongoing Insights …" at bounding box center [391, 205] width 783 height 449
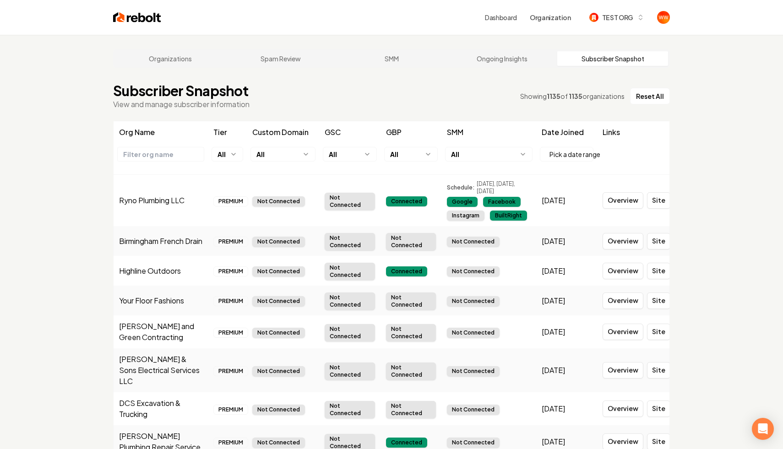
drag, startPoint x: 609, startPoint y: 133, endPoint x: 638, endPoint y: 133, distance: 28.4
click at [635, 133] on th "Links" at bounding box center [633, 132] width 72 height 22
click at [638, 133] on th "Links" at bounding box center [633, 132] width 72 height 22
click at [290, 156] on html "Dashboard Organization TEST ORG Organizations Spam Review SMM Ongoing Insights …" at bounding box center [391, 224] width 783 height 449
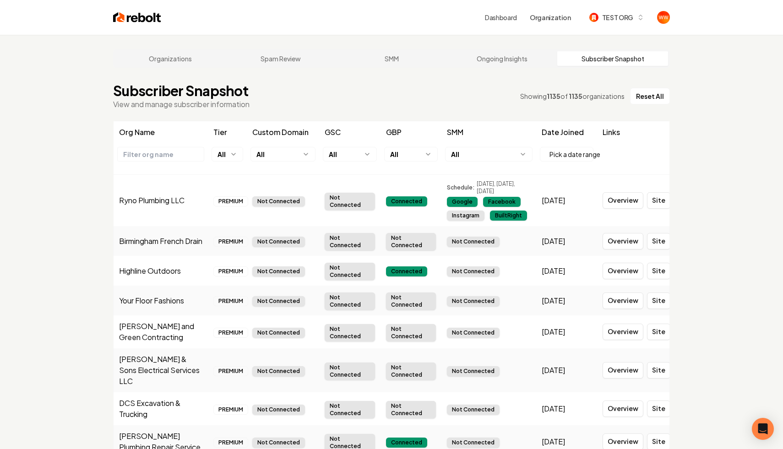
drag, startPoint x: 523, startPoint y: 192, endPoint x: 476, endPoint y: 185, distance: 47.7
click at [477, 186] on span "Monday, Wednesday, Friday" at bounding box center [504, 187] width 54 height 15
click at [477, 185] on span "Monday, Wednesday, Friday" at bounding box center [504, 187] width 54 height 15
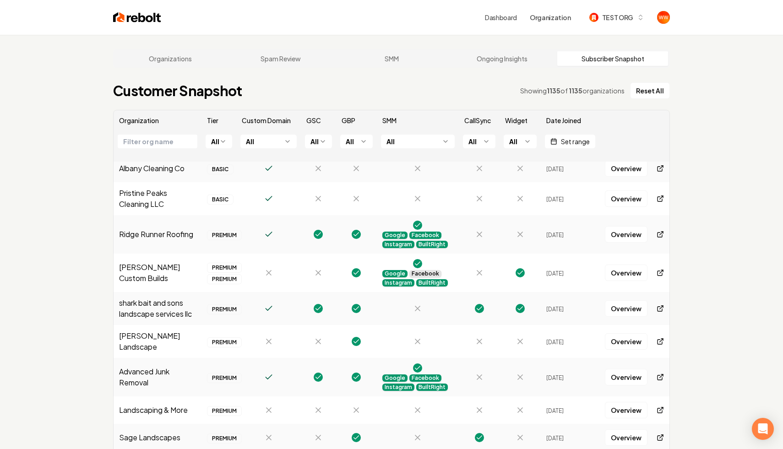
scroll to position [350, 0]
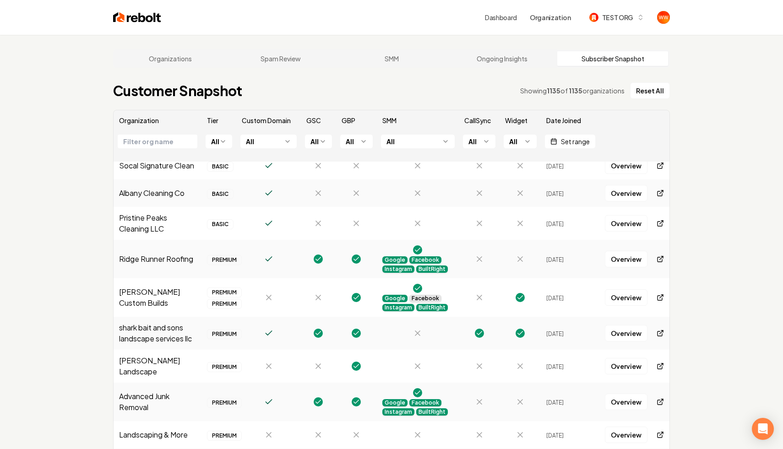
click at [408, 144] on html "Dashboard Organization TEST ORG Organizations Spam Review SMM Ongoing Insights …" at bounding box center [391, 224] width 783 height 449
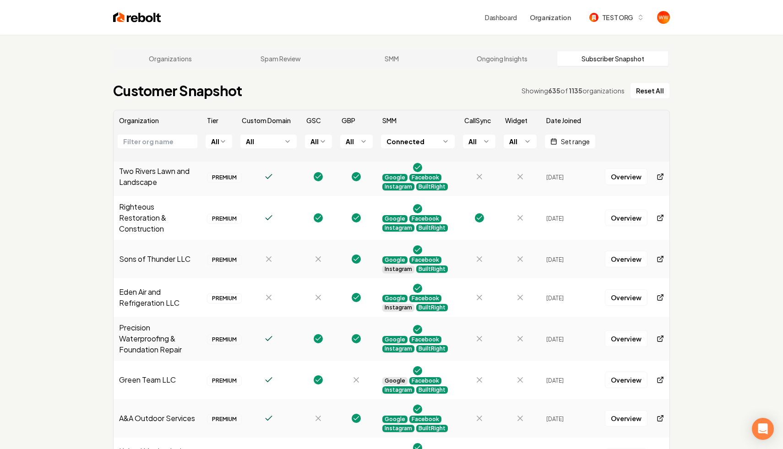
click at [421, 105] on main "Organizations Spam Review SMM Ongoing Insights Subscriber Snapshot Customer Sna…" at bounding box center [391, 263] width 586 height 456
click at [359, 143] on html "Dashboard Organization TEST ORG Organizations Spam Review SMM Ongoing Insights …" at bounding box center [391, 224] width 783 height 449
click at [309, 144] on html "Dashboard Organization TEST ORG Organizations Spam Review SMM Ongoing Insights …" at bounding box center [391, 224] width 783 height 449
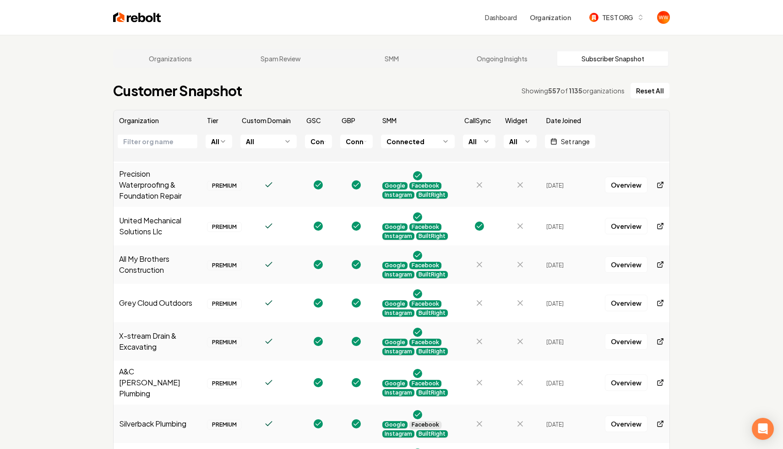
click at [279, 140] on html "Dashboard Organization TEST ORG Organizations Spam Review SMM Ongoing Insights …" at bounding box center [391, 224] width 783 height 449
click at [446, 96] on div "Customer Snapshot Showing 551 of 1135 organizations Reset All" at bounding box center [391, 90] width 557 height 16
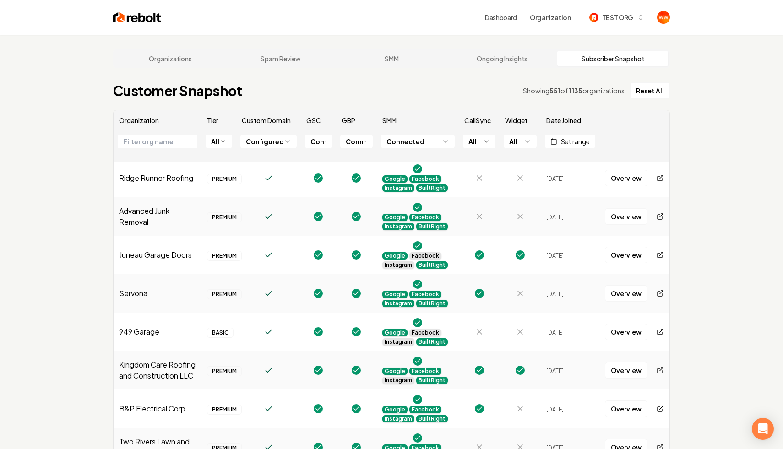
scroll to position [0, 0]
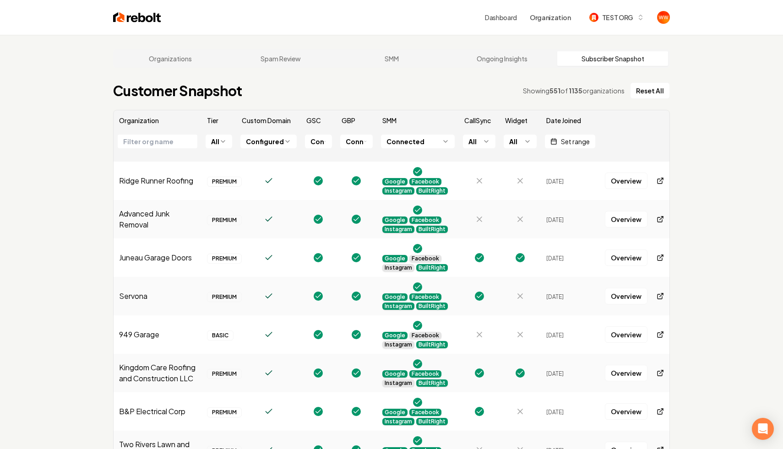
click at [425, 149] on th "Connected" at bounding box center [418, 145] width 82 height 31
click at [427, 143] on html "Dashboard Organization TEST ORG Organizations Spam Review SMM Ongoing Insights …" at bounding box center [391, 224] width 783 height 449
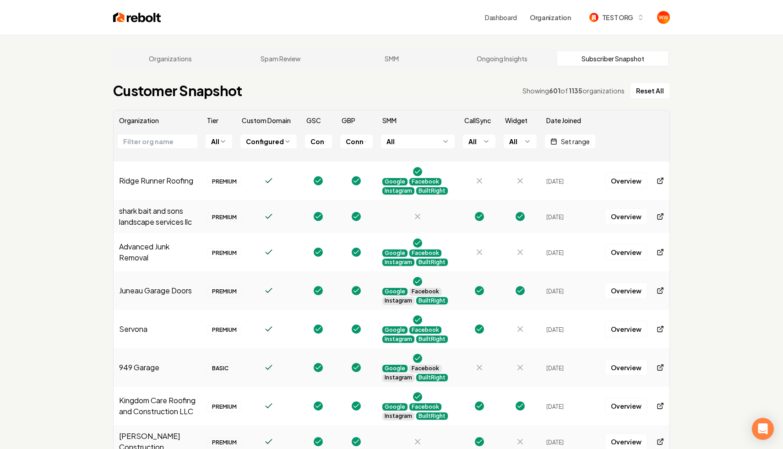
click at [424, 95] on div "Customer Snapshot Showing 601 of 1135 organizations Reset All" at bounding box center [391, 90] width 557 height 16
click at [354, 141] on html "Dashboard Organization TEST ORG Organizations Spam Review SMM Ongoing Insights …" at bounding box center [391, 224] width 783 height 449
click at [391, 75] on main "Organizations Spam Review SMM Ongoing Insights Subscriber Snapshot Customer Sna…" at bounding box center [391, 263] width 586 height 456
click at [315, 141] on html "Dashboard Organization TEST ORG Organizations Spam Review SMM Ongoing Insights …" at bounding box center [391, 224] width 783 height 449
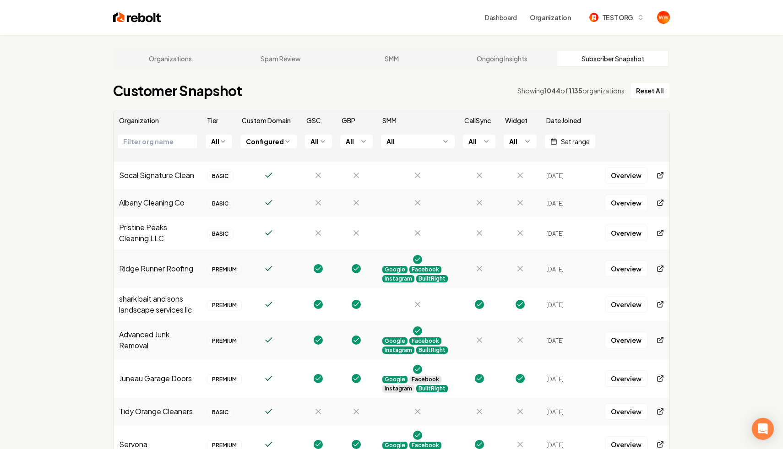
click at [356, 98] on div "Customer Snapshot Showing 1044 of 1135 organizations Reset All" at bounding box center [391, 90] width 557 height 16
click at [319, 148] on body "Dashboard Organization TEST ORG Organizations Spam Review SMM Ongoing Insights …" at bounding box center [391, 224] width 783 height 449
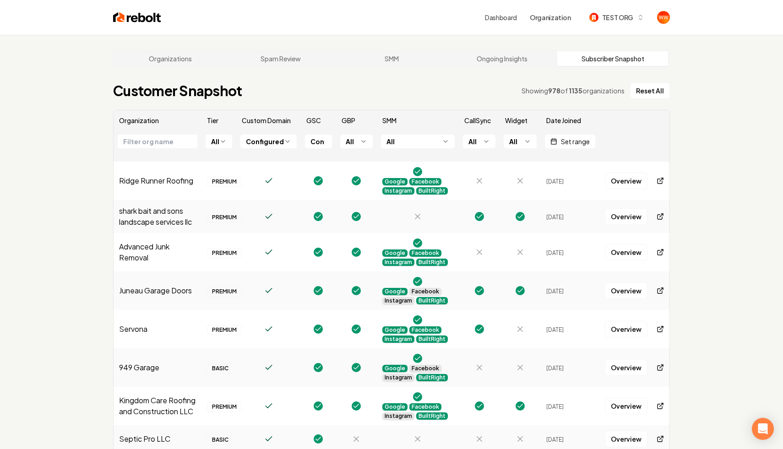
click at [353, 97] on div "Customer Snapshot Showing 978 of 1135 organizations Reset All" at bounding box center [391, 90] width 557 height 16
click at [217, 140] on html "Dashboard Organization TEST ORG Organizations Spam Review SMM Ongoing Insights …" at bounding box center [391, 224] width 783 height 449
click at [296, 91] on div "Customer Snapshot Showing 978 of 1135 organizations Reset All" at bounding box center [391, 90] width 557 height 16
click at [550, 140] on icon "button" at bounding box center [553, 141] width 7 height 7
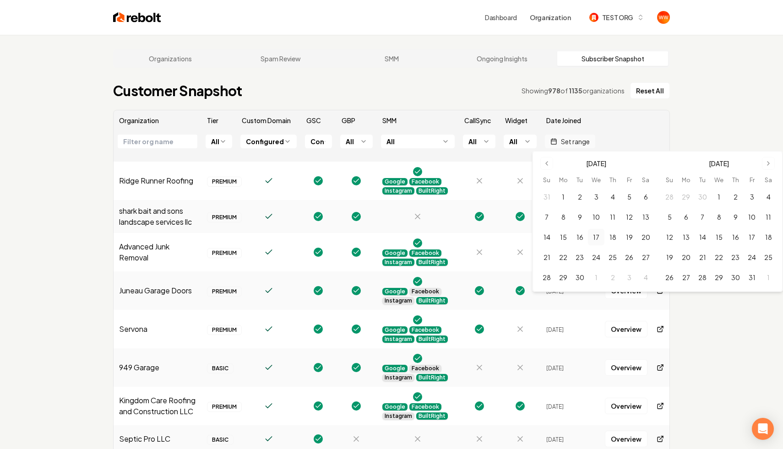
click at [550, 140] on icon "button" at bounding box center [553, 141] width 7 height 7
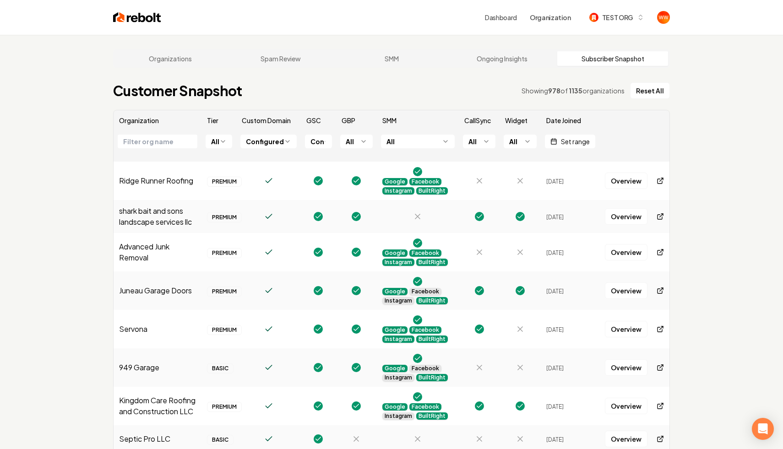
click at [472, 93] on div "Customer Snapshot Showing 978 of 1135 organizations Reset All" at bounding box center [391, 90] width 557 height 16
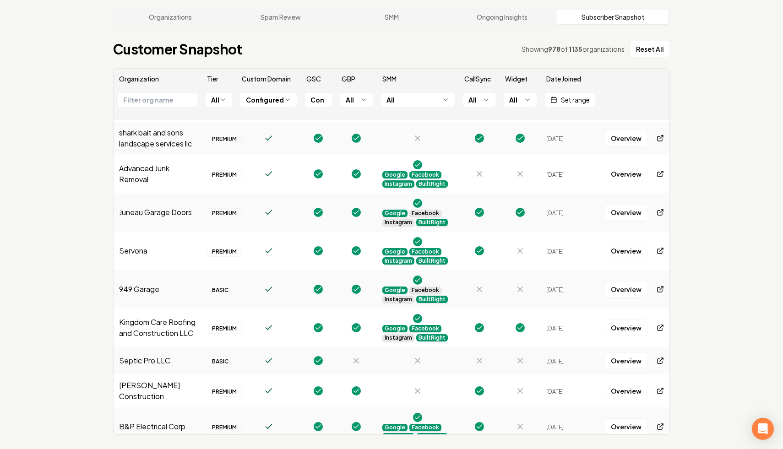
scroll to position [36, 0]
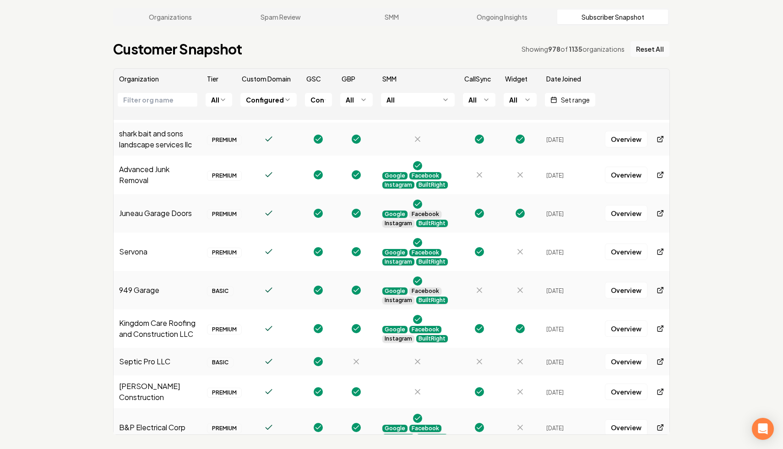
click at [659, 48] on button "Reset All" at bounding box center [650, 49] width 40 height 16
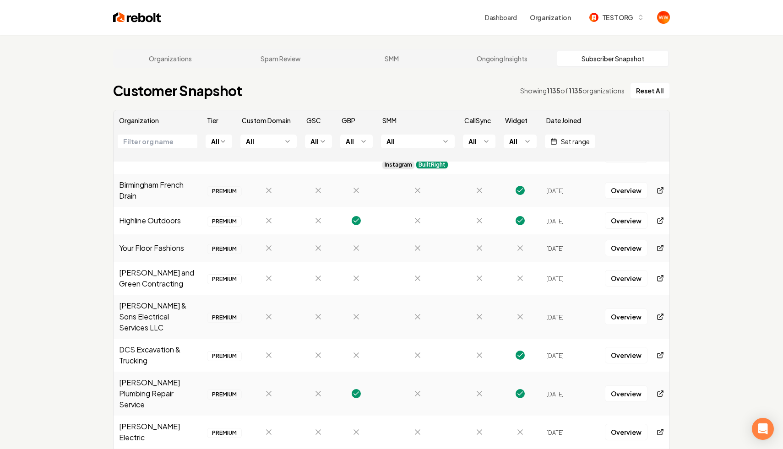
scroll to position [0, 0]
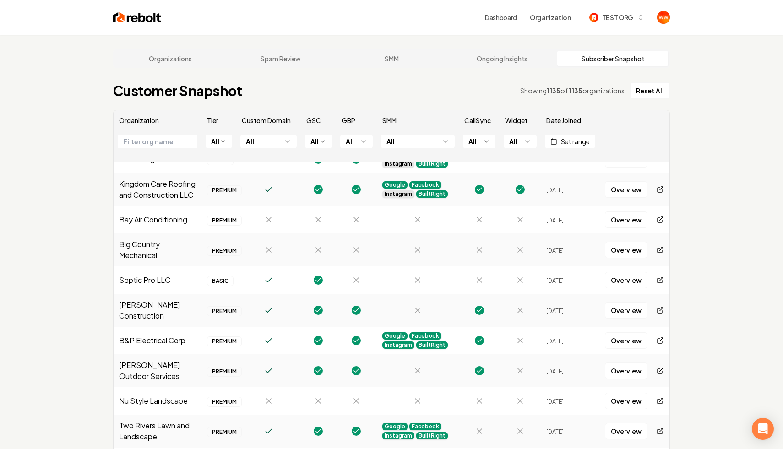
scroll to position [770, 0]
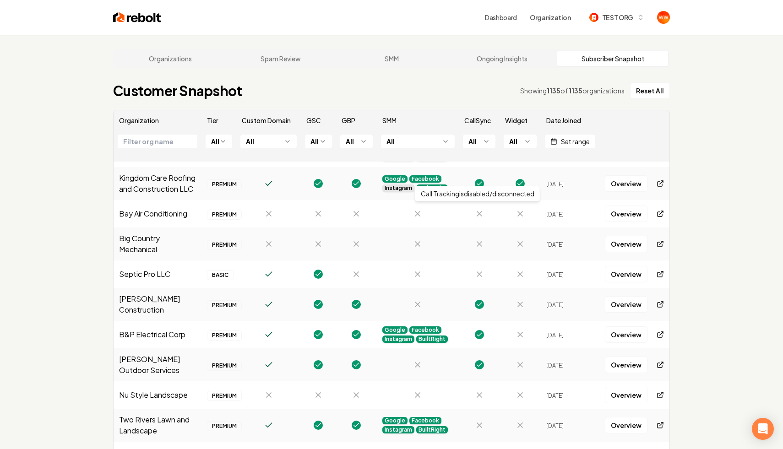
click at [481, 209] on icon at bounding box center [479, 213] width 9 height 9
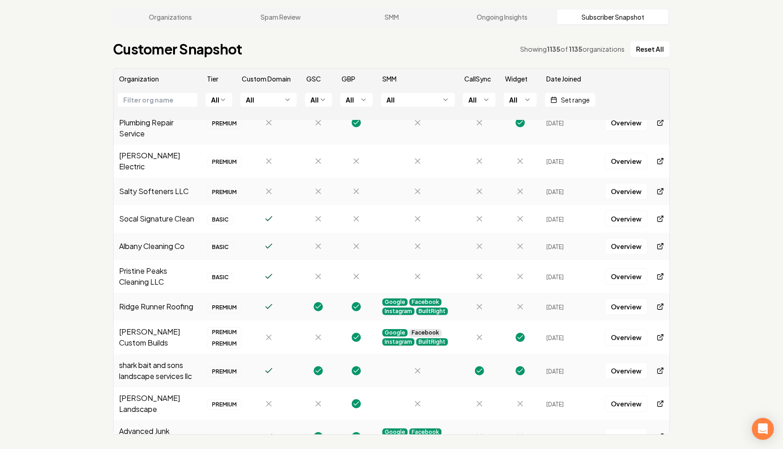
scroll to position [0, 0]
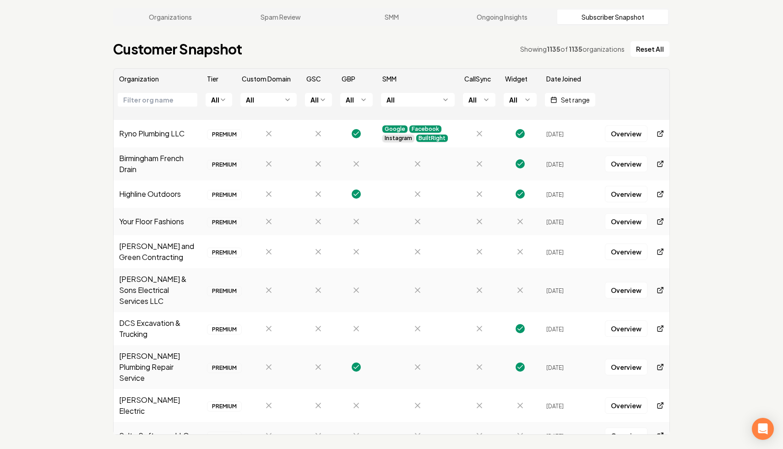
click at [164, 142] on td "Ryno Plumbing LLC" at bounding box center [158, 133] width 88 height 27
click at [154, 137] on td "Ryno Plumbing LLC" at bounding box center [158, 133] width 88 height 27
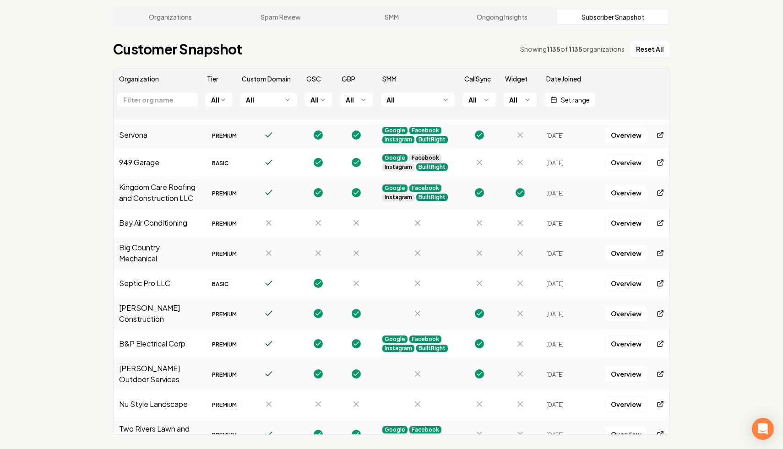
scroll to position [710, 0]
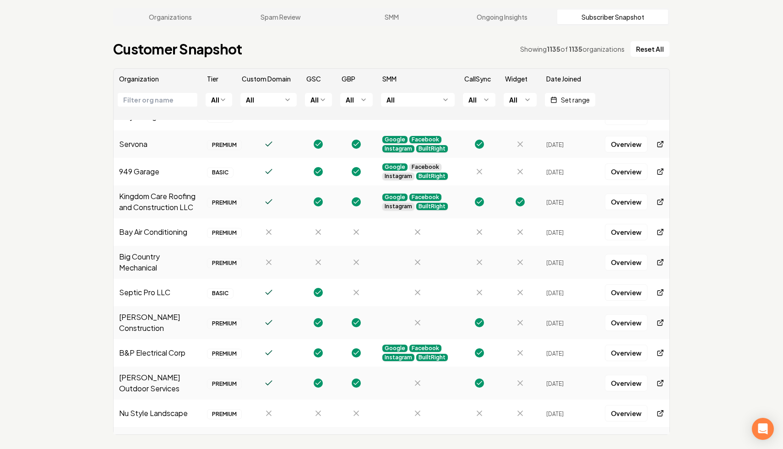
click at [260, 97] on html "Dashboard Organization TEST ORG Organizations Spam Review SMM Ongoing Insights …" at bounding box center [391, 182] width 783 height 449
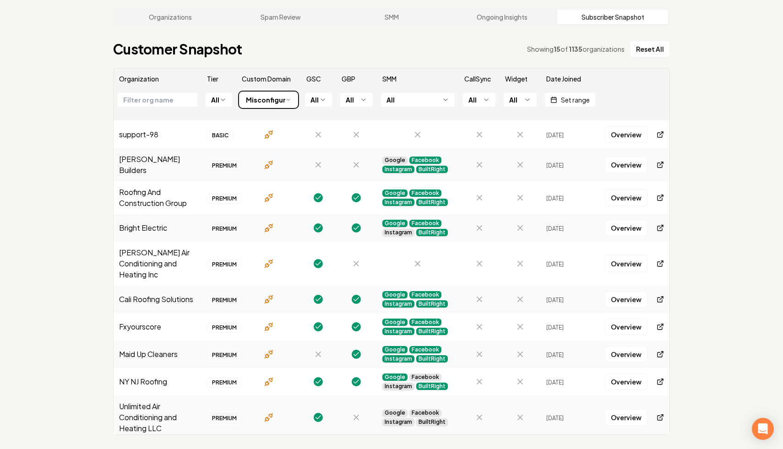
scroll to position [0, 0]
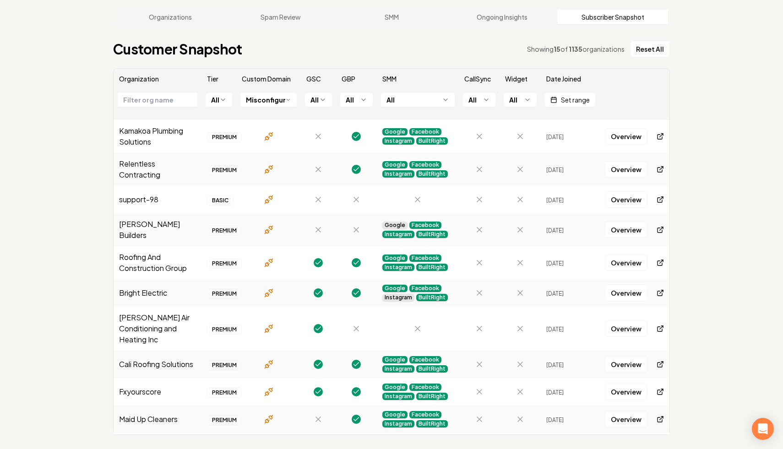
click at [267, 106] on body "Dashboard Organization TEST ORG Organizations Spam Review SMM Ongoing Insights …" at bounding box center [391, 182] width 783 height 449
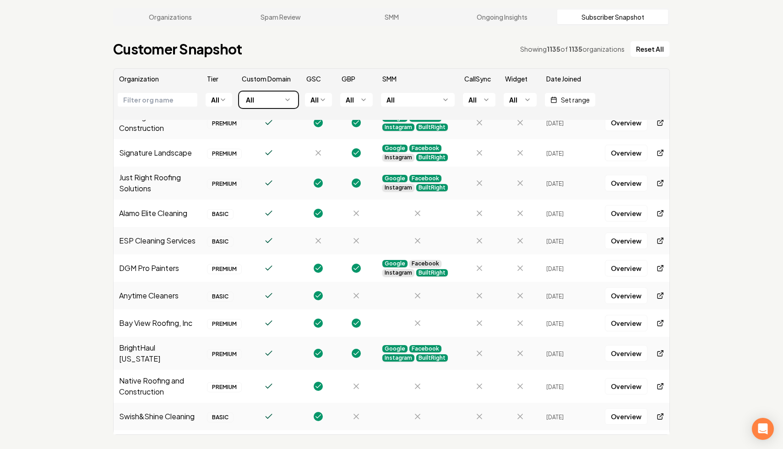
scroll to position [4875, 0]
